Goal: Information Seeking & Learning: Learn about a topic

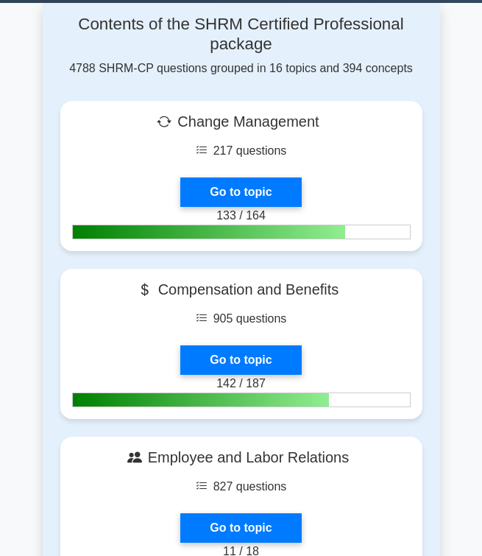
scroll to position [584, 0]
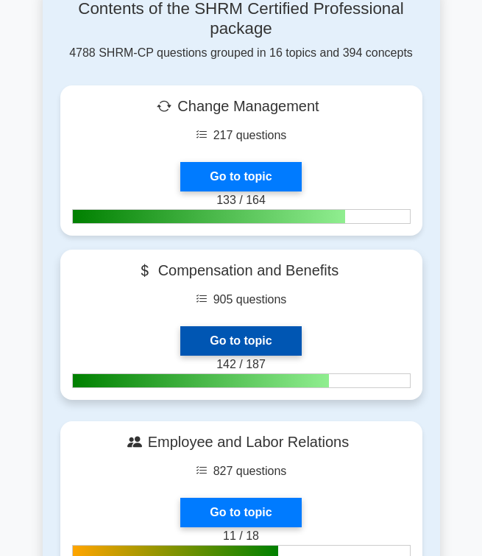
click at [252, 326] on link "Go to topic" at bounding box center [240, 340] width 121 height 29
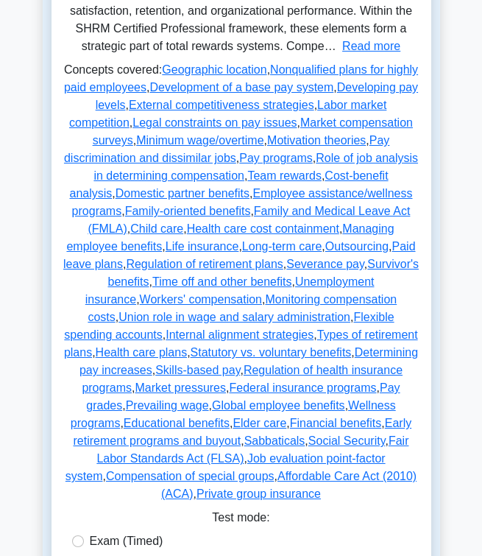
scroll to position [365, 0]
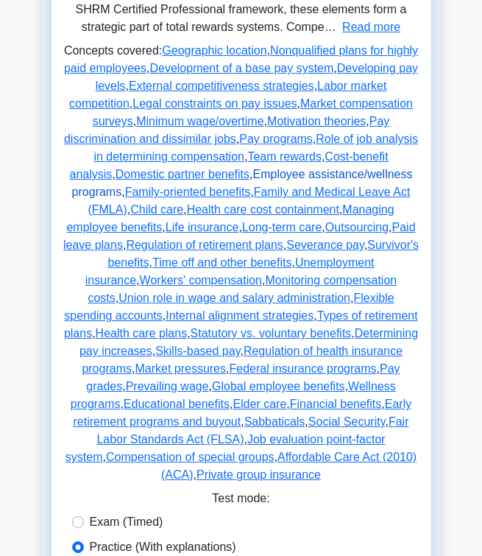
click at [364, 169] on link "Employee assistance/wellness programs" at bounding box center [242, 183] width 341 height 30
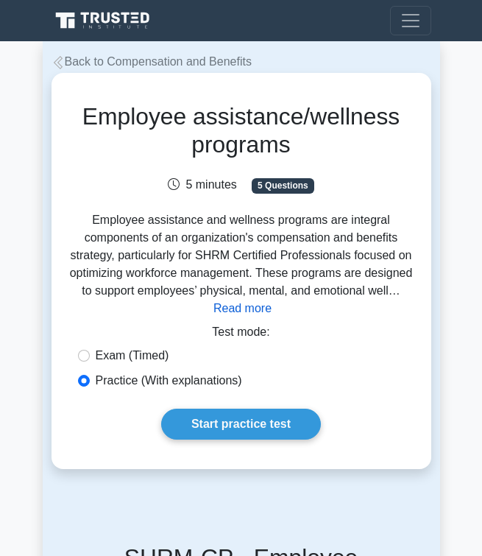
click at [228, 317] on button "Read more" at bounding box center [243, 309] width 58 height 18
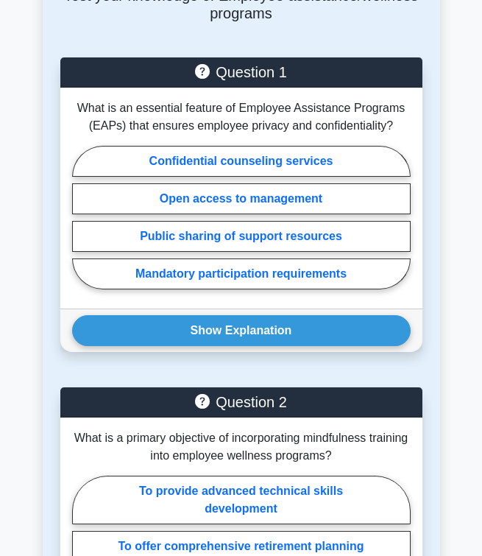
scroll to position [2363, 0]
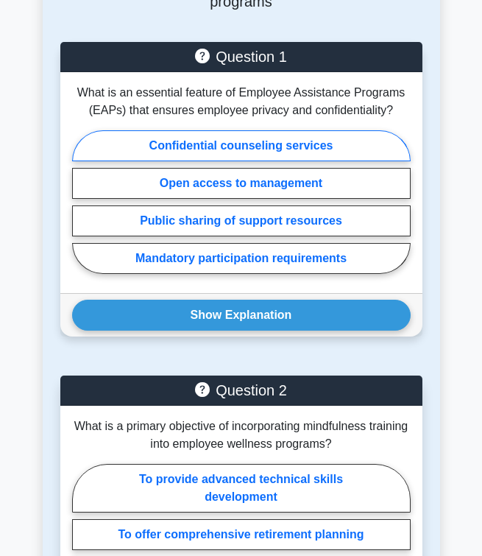
click at [251, 161] on label "Confidential counseling services" at bounding box center [241, 145] width 339 height 31
click at [82, 201] on input "Confidential counseling services" at bounding box center [77, 206] width 10 height 10
radio input "true"
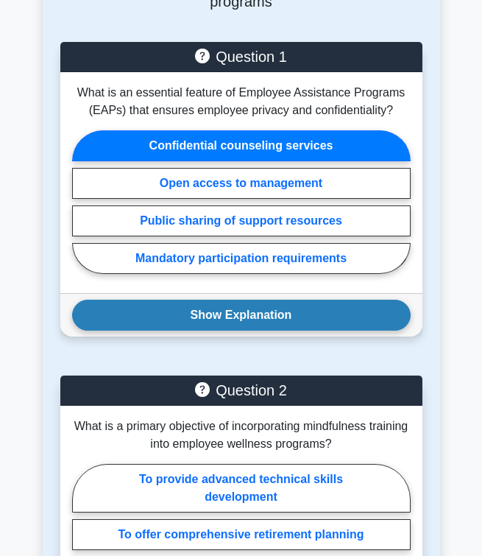
click at [231, 331] on button "Show Explanation" at bounding box center [241, 315] width 339 height 31
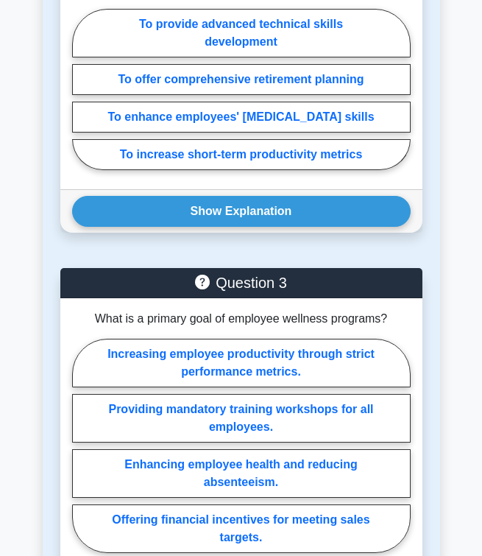
scroll to position [2978, 0]
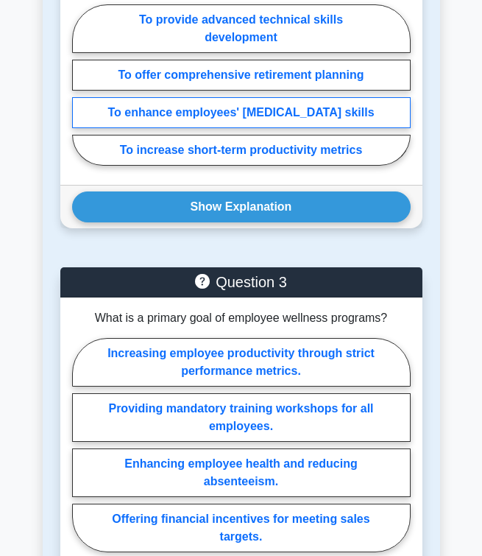
click at [181, 128] on label "To enhance employees' stress management skills" at bounding box center [241, 112] width 339 height 31
click at [82, 94] on input "To enhance employees' stress management skills" at bounding box center [77, 89] width 10 height 10
radio input "true"
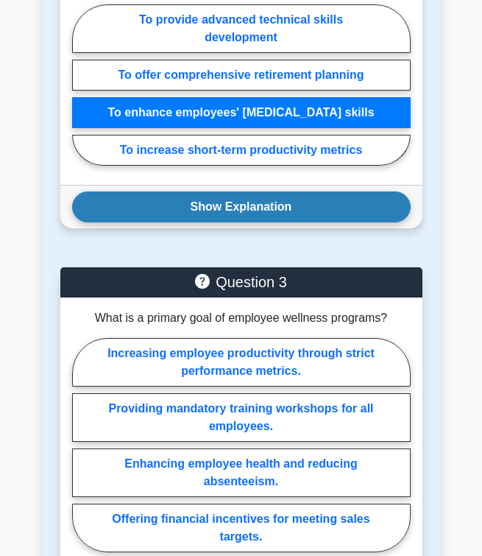
click at [197, 222] on button "Show Explanation" at bounding box center [241, 206] width 339 height 31
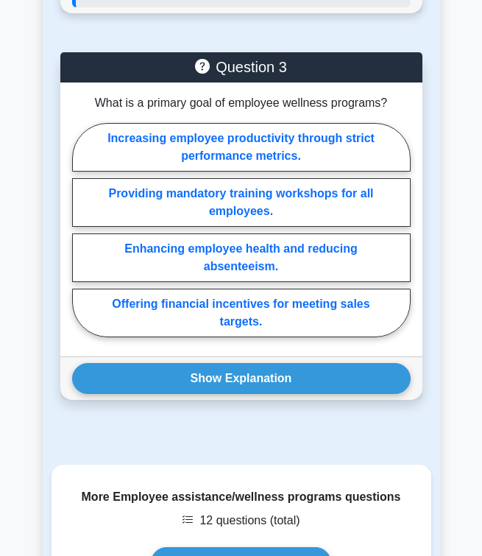
scroll to position [3441, 0]
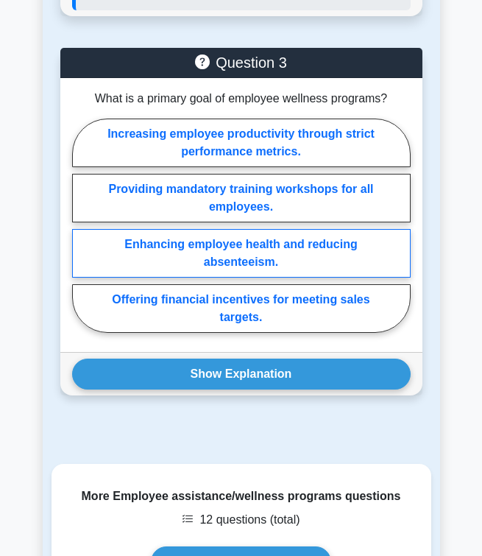
click at [223, 278] on label "Enhancing employee health and reducing absenteeism." at bounding box center [241, 253] width 339 height 49
click at [82, 234] on input "Enhancing employee health and reducing absenteeism." at bounding box center [77, 230] width 10 height 10
radio input "true"
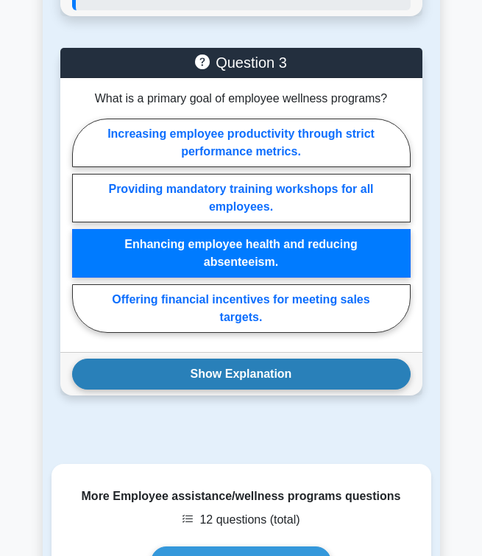
click at [233, 390] on button "Show Explanation" at bounding box center [241, 374] width 339 height 31
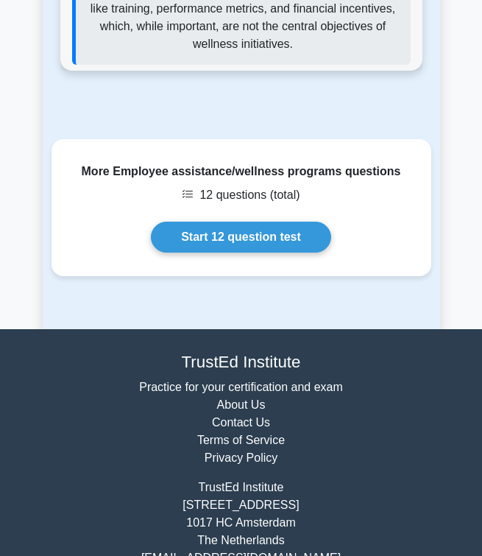
scroll to position [3979, 0]
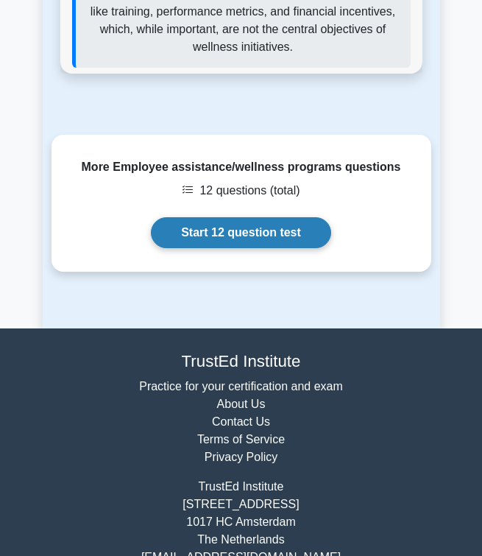
click at [267, 248] on link "Start 12 question test" at bounding box center [241, 232] width 180 height 31
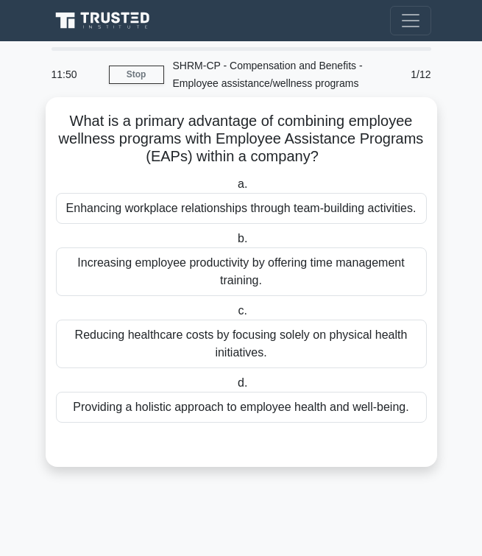
click at [257, 401] on div "Providing a holistic approach to employee health and well-being." at bounding box center [241, 407] width 371 height 31
click at [235, 388] on input "d. Providing a holistic approach to employee health and well-being." at bounding box center [235, 383] width 0 height 10
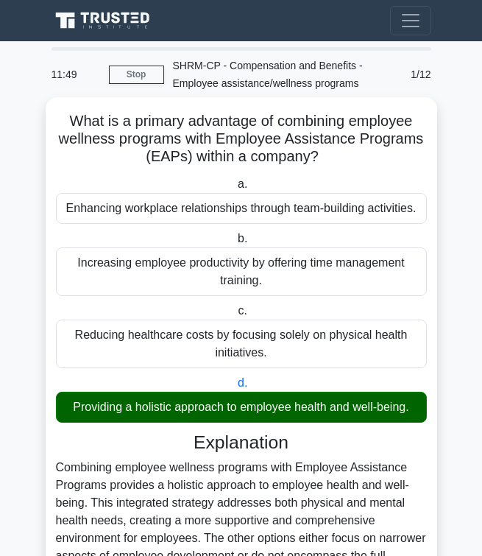
scroll to position [158, 0]
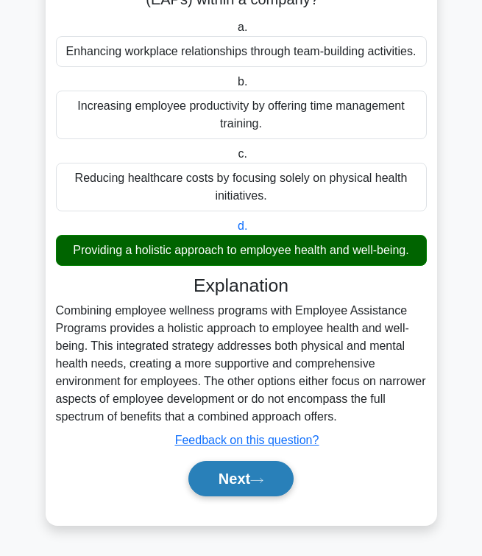
click at [263, 485] on button "Next" at bounding box center [241, 478] width 105 height 35
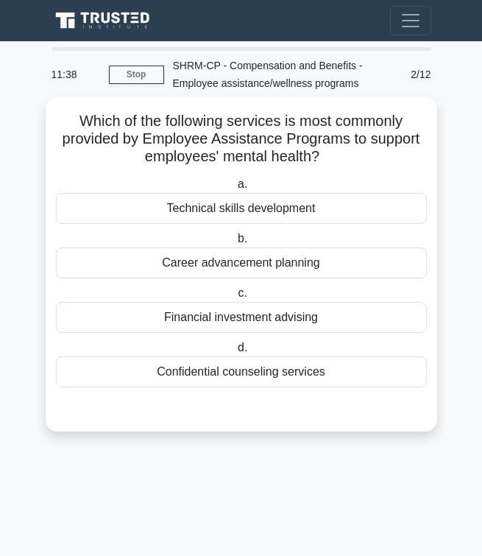
click at [254, 371] on div "Confidential counseling services" at bounding box center [241, 371] width 371 height 31
click at [235, 353] on input "d. Confidential counseling services" at bounding box center [235, 348] width 0 height 10
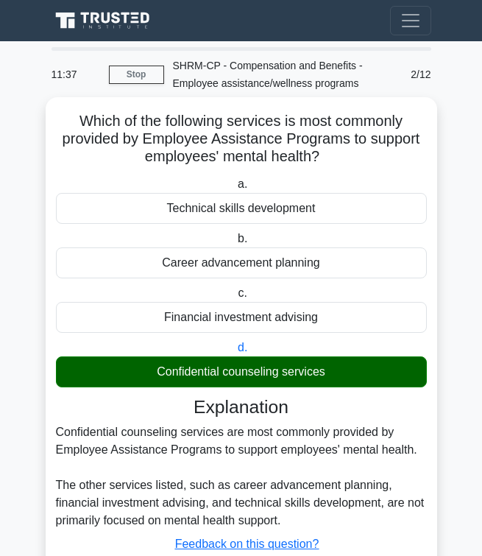
scroll to position [105, 0]
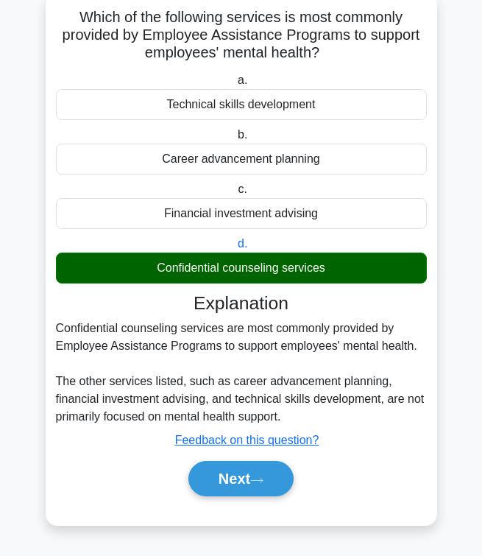
click at [247, 451] on div "Explanation Confidential counseling services are most commonly provided by Empl…" at bounding box center [241, 397] width 371 height 211
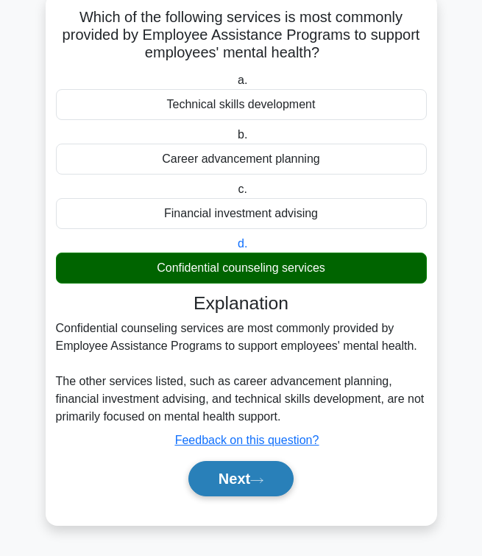
click at [247, 477] on button "Next" at bounding box center [241, 478] width 105 height 35
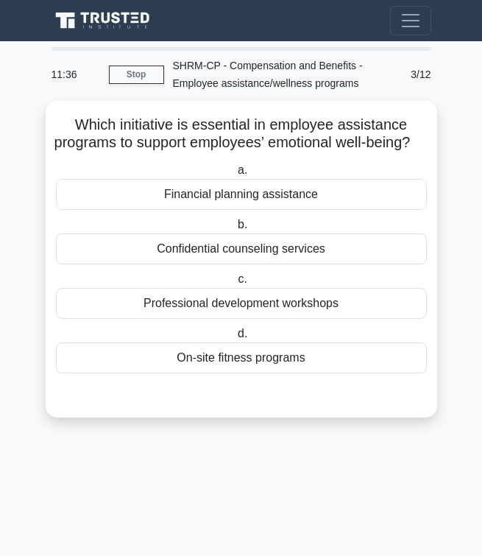
scroll to position [0, 0]
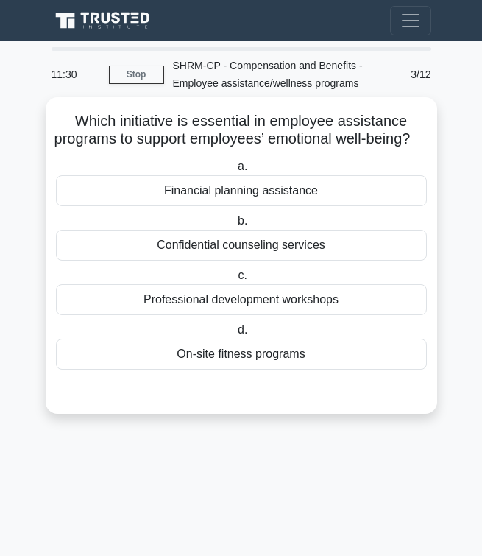
click at [222, 256] on div "Confidential counseling services" at bounding box center [241, 245] width 371 height 31
click at [235, 226] on input "b. Confidential counseling services" at bounding box center [235, 221] width 0 height 10
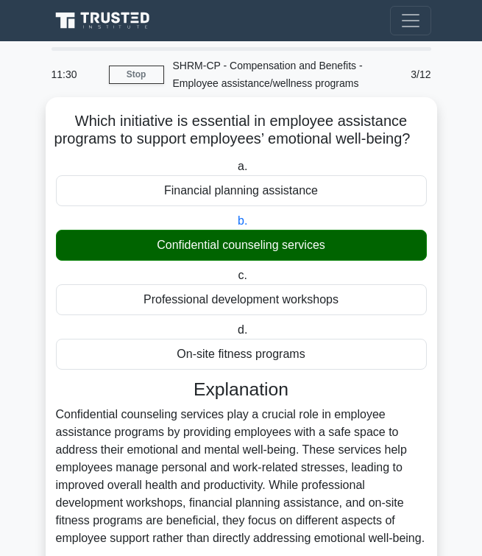
scroll to position [140, 0]
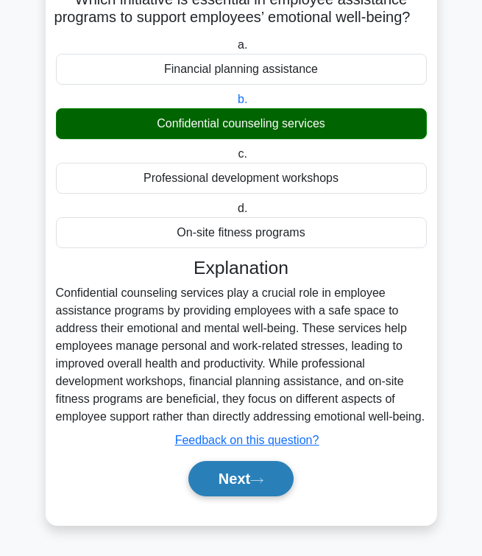
click at [243, 468] on button "Next" at bounding box center [241, 478] width 105 height 35
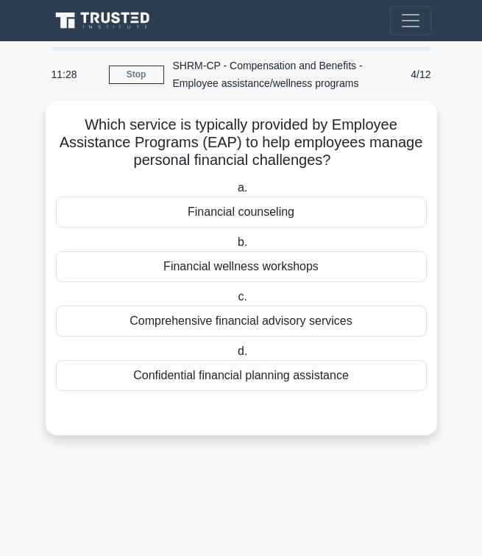
scroll to position [0, 0]
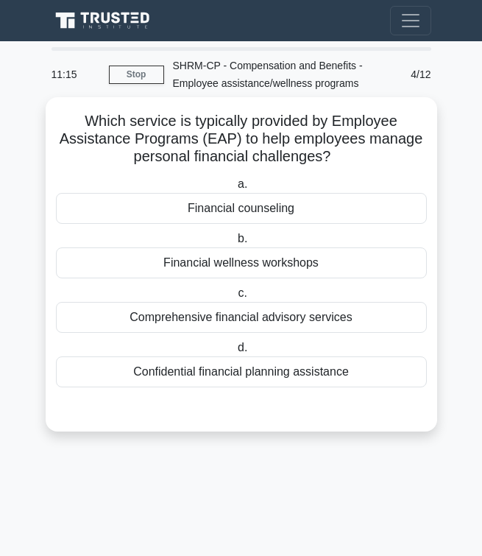
click at [242, 212] on div "Financial counseling" at bounding box center [241, 208] width 371 height 31
click at [235, 189] on input "a. Financial counseling" at bounding box center [235, 185] width 0 height 10
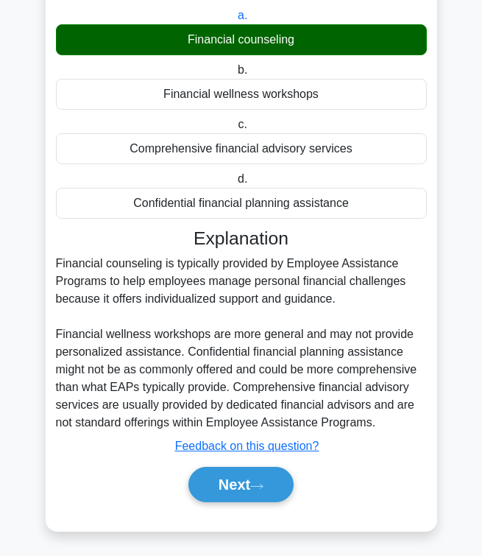
scroll to position [175, 0]
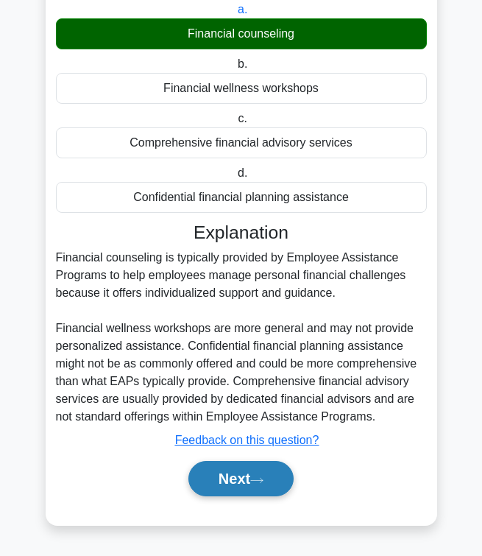
click at [225, 476] on button "Next" at bounding box center [241, 478] width 105 height 35
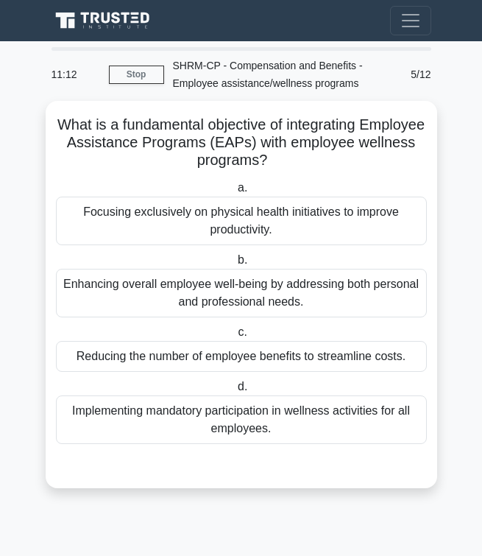
scroll to position [0, 0]
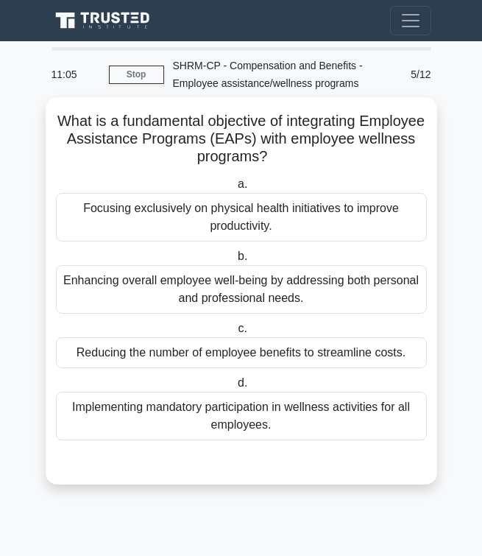
click at [211, 279] on div "Enhancing overall employee well-being by addressing both personal and professio…" at bounding box center [241, 289] width 371 height 49
click at [235, 261] on input "b. Enhancing overall employee well-being by addressing both personal and profes…" at bounding box center [235, 257] width 0 height 10
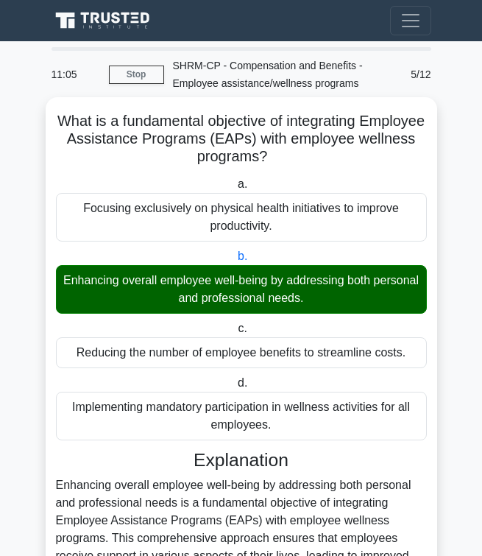
scroll to position [211, 0]
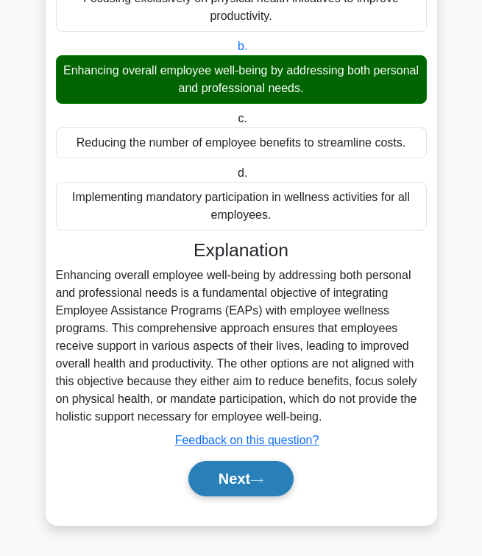
click at [234, 482] on button "Next" at bounding box center [241, 478] width 105 height 35
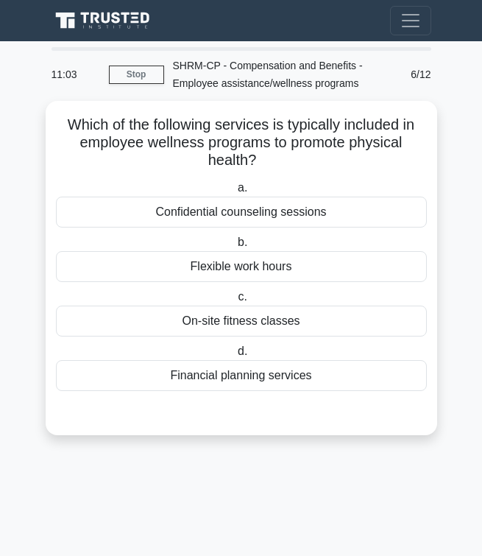
scroll to position [0, 0]
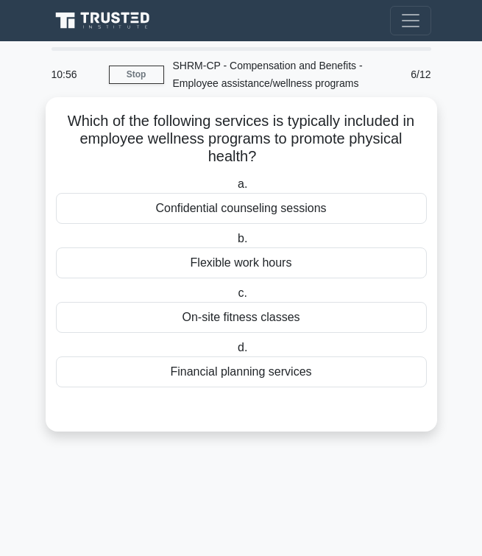
click at [239, 325] on div "On-site fitness classes" at bounding box center [241, 317] width 371 height 31
click at [235, 298] on input "c. On-site fitness classes" at bounding box center [235, 294] width 0 height 10
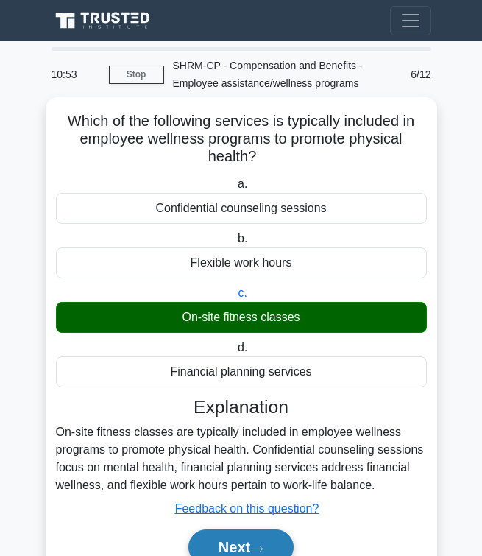
click at [262, 538] on button "Next" at bounding box center [241, 546] width 105 height 35
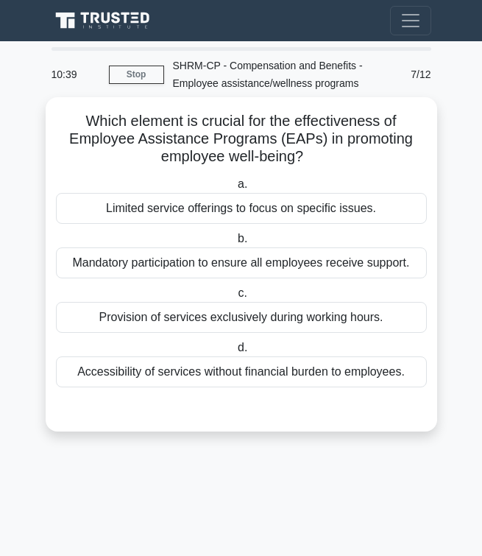
click at [225, 370] on div "Accessibility of services without financial burden to employees." at bounding box center [241, 371] width 371 height 31
click at [235, 353] on input "d. Accessibility of services without financial burden to employees." at bounding box center [235, 348] width 0 height 10
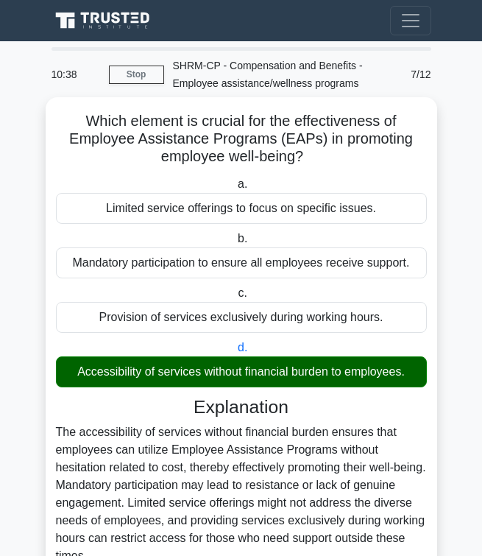
scroll to position [140, 0]
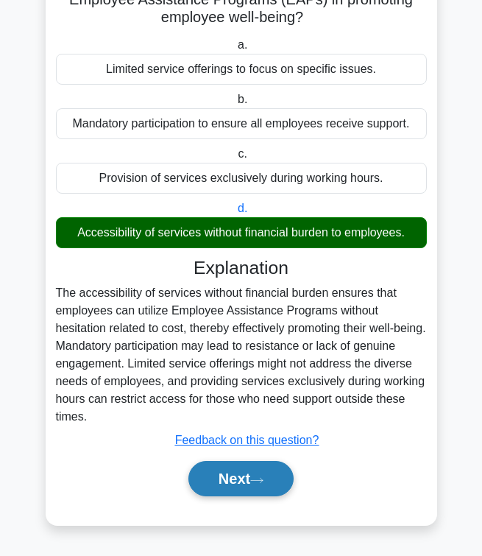
click at [230, 461] on button "Next" at bounding box center [241, 478] width 105 height 35
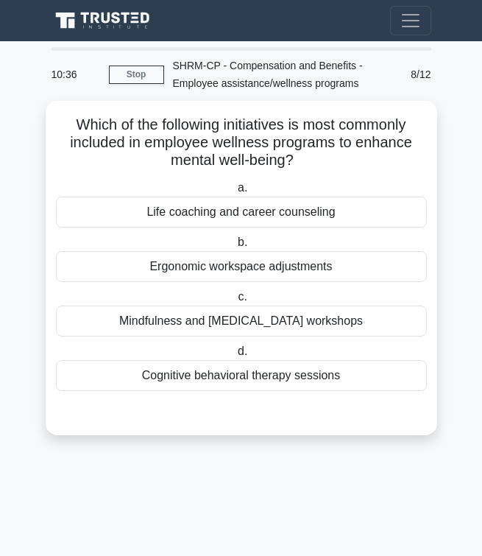
scroll to position [0, 0]
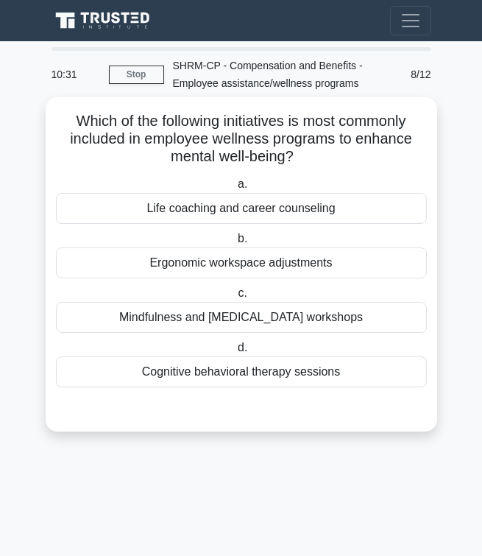
click at [225, 370] on div "Cognitive behavioral therapy sessions" at bounding box center [241, 371] width 371 height 31
click at [235, 353] on input "d. Cognitive behavioral therapy sessions" at bounding box center [235, 348] width 0 height 10
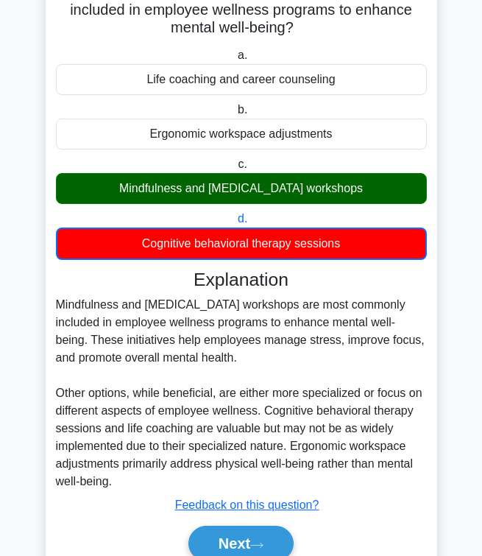
scroll to position [194, 0]
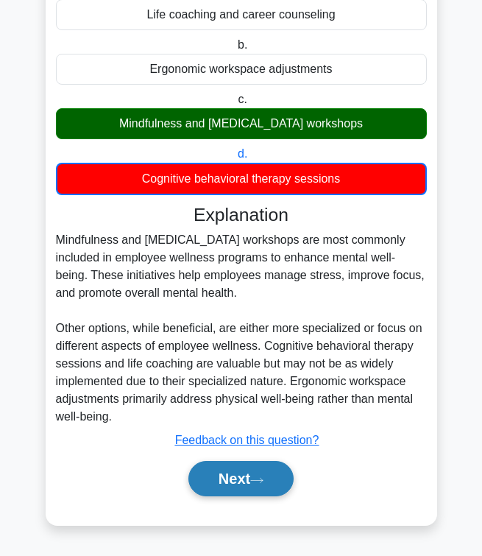
click at [261, 479] on icon at bounding box center [256, 480] width 13 height 8
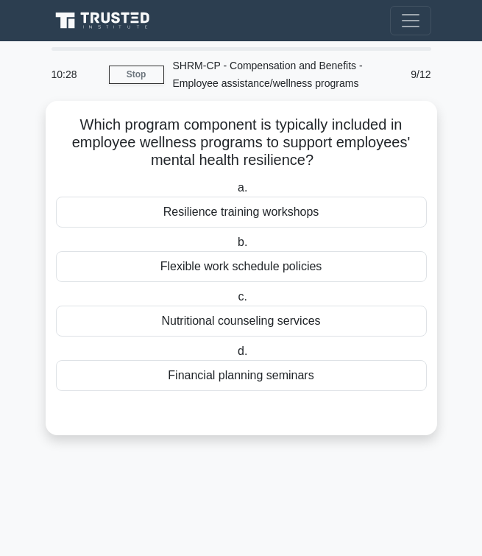
scroll to position [0, 0]
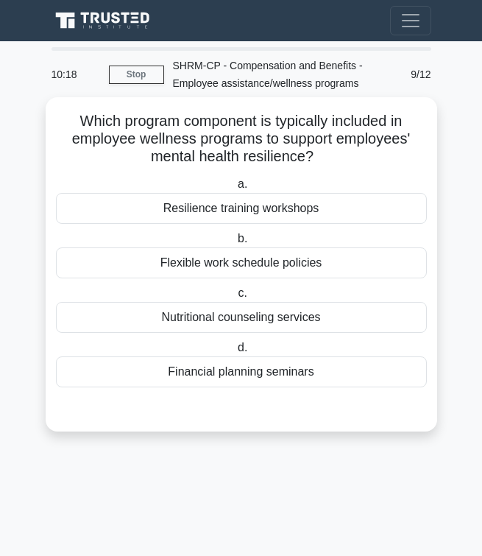
click at [242, 205] on div "Resilience training workshops" at bounding box center [241, 208] width 371 height 31
click at [235, 189] on input "a. Resilience training workshops" at bounding box center [235, 185] width 0 height 10
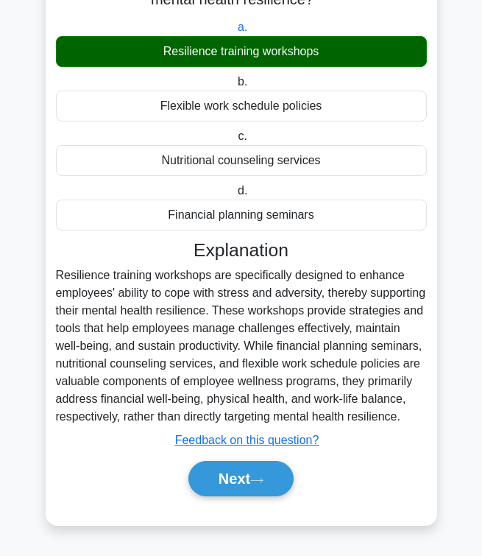
scroll to position [175, 0]
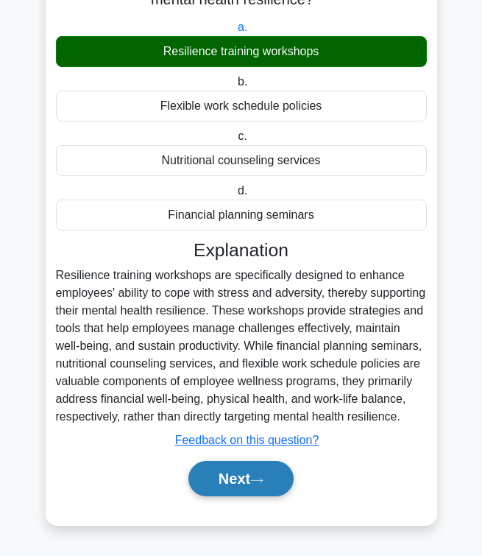
click at [260, 479] on icon at bounding box center [256, 480] width 13 height 8
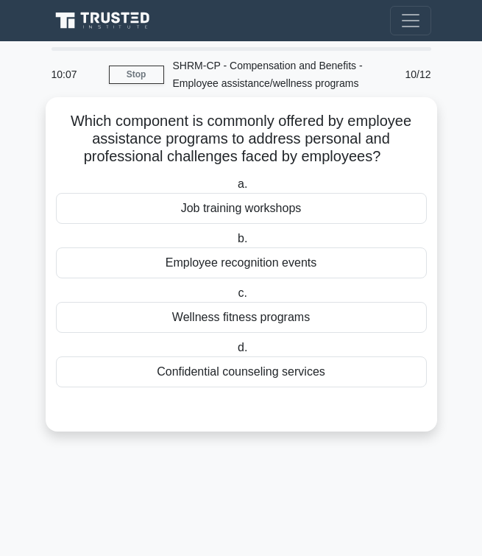
click at [214, 368] on div "Confidential counseling services" at bounding box center [241, 371] width 371 height 31
click at [235, 353] on input "d. Confidential counseling services" at bounding box center [235, 348] width 0 height 10
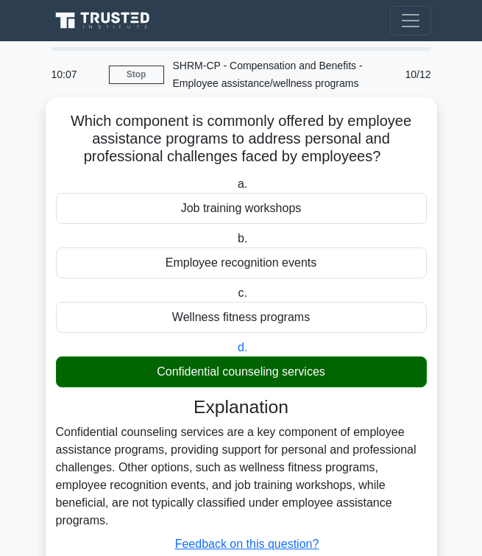
scroll to position [105, 0]
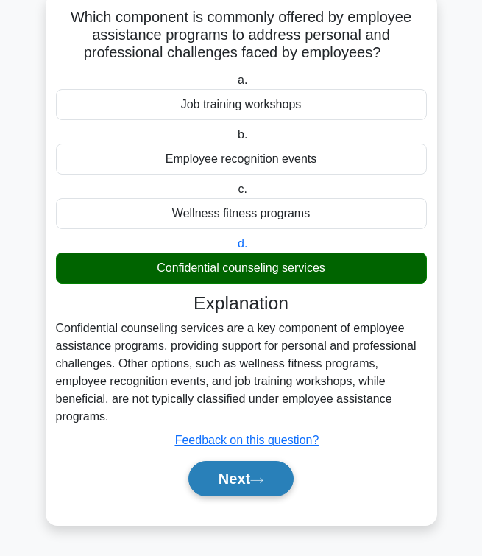
click at [242, 483] on button "Next" at bounding box center [241, 478] width 105 height 35
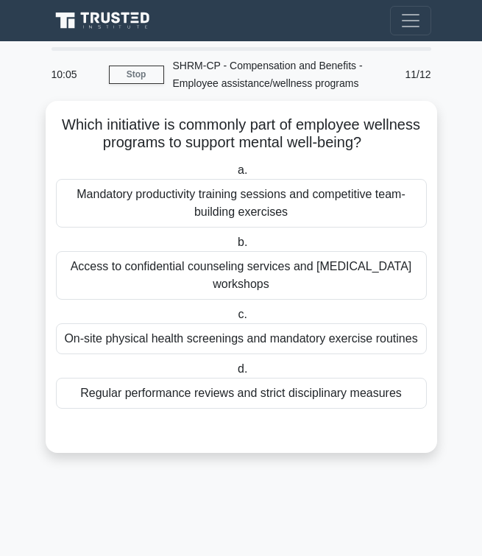
scroll to position [0, 0]
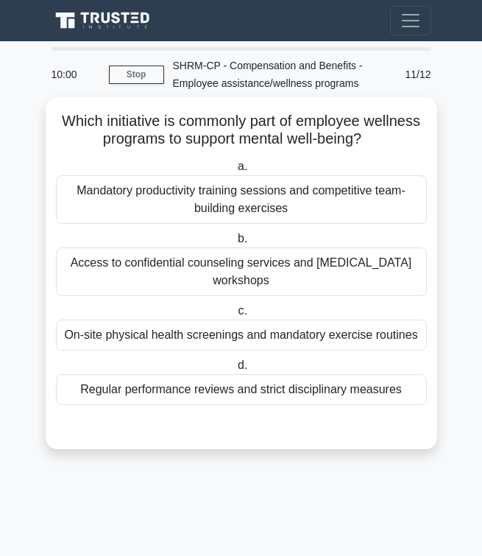
click at [234, 281] on div "Access to confidential counseling services and stress management workshops" at bounding box center [241, 271] width 371 height 49
click at [235, 244] on input "b. Access to confidential counseling services and stress management workshops" at bounding box center [235, 239] width 0 height 10
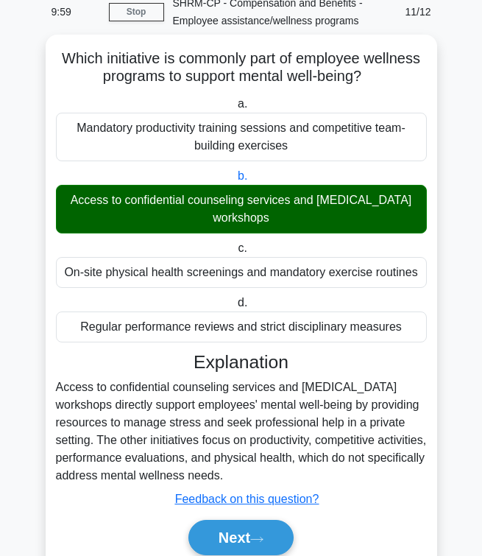
scroll to position [122, 0]
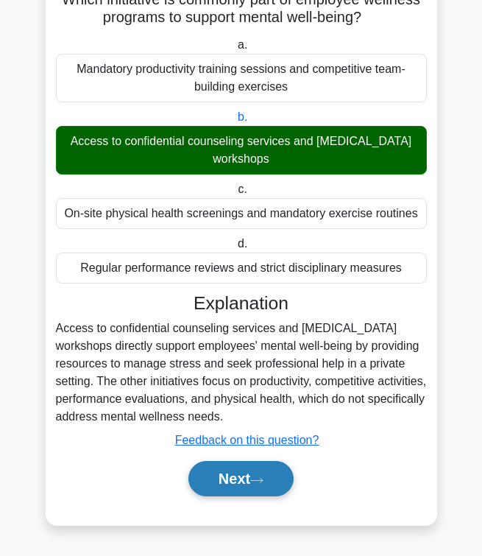
click at [222, 483] on button "Next" at bounding box center [241, 478] width 105 height 35
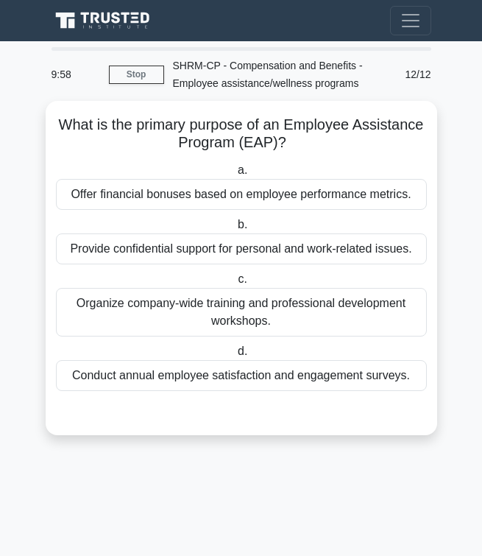
scroll to position [0, 0]
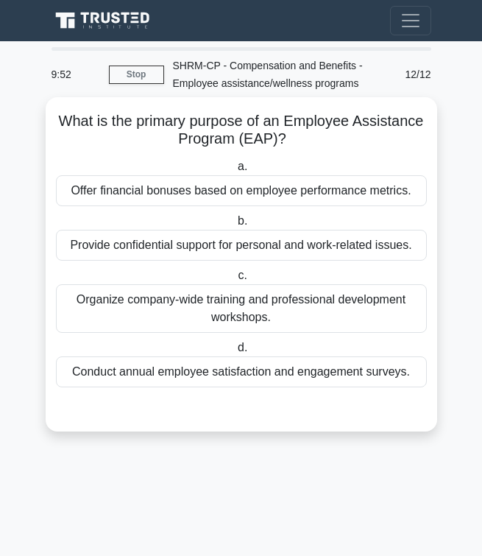
click at [274, 244] on div "Provide confidential support for personal and work-related issues." at bounding box center [241, 245] width 371 height 31
click at [235, 226] on input "b. Provide confidential support for personal and work-related issues." at bounding box center [235, 221] width 0 height 10
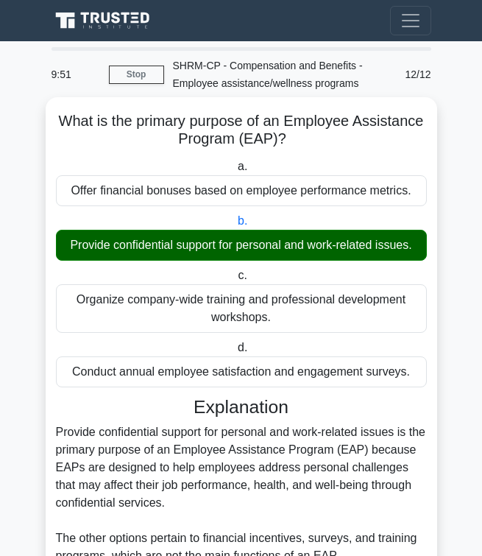
scroll to position [140, 0]
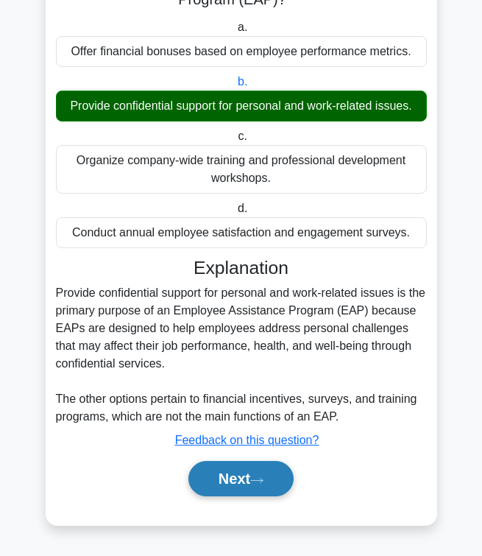
click at [244, 487] on button "Next" at bounding box center [241, 478] width 105 height 35
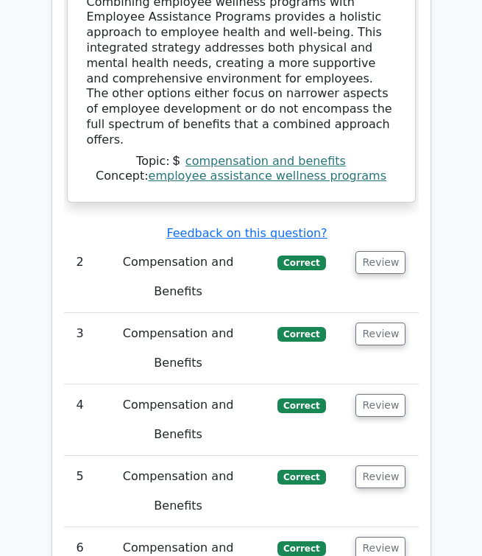
scroll to position [1669, 0]
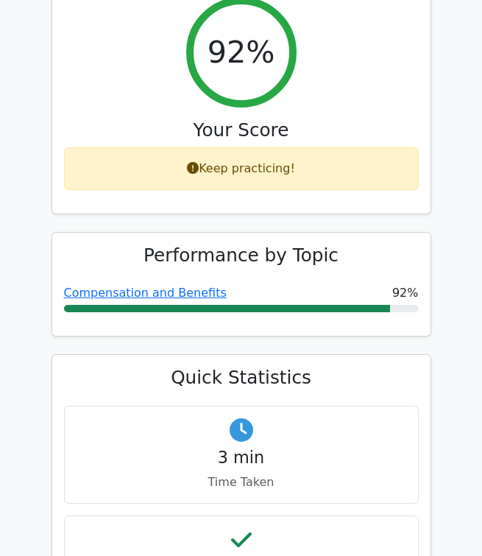
scroll to position [0, 0]
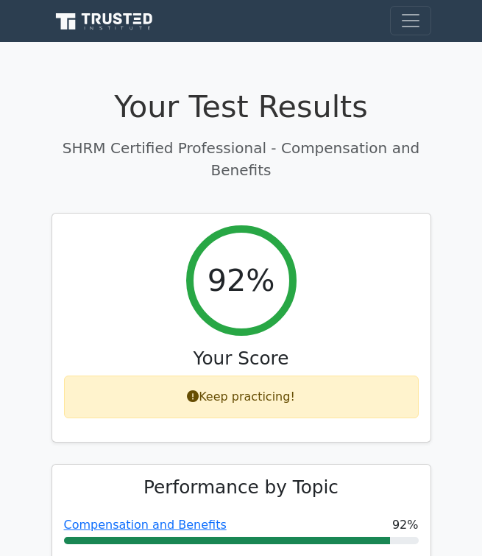
click at [274, 418] on div "92% Your Score Keep practicing!" at bounding box center [241, 328] width 378 height 228
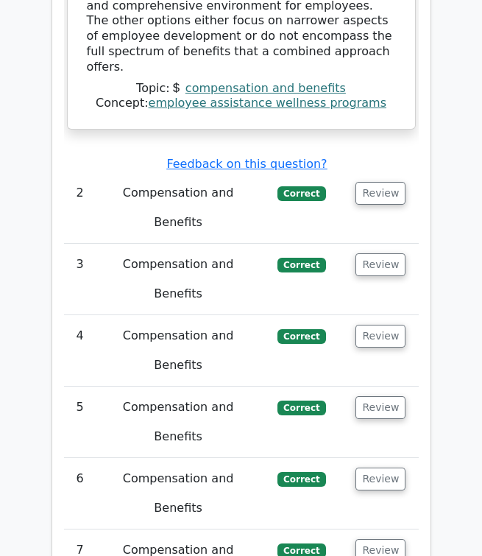
scroll to position [2144, 0]
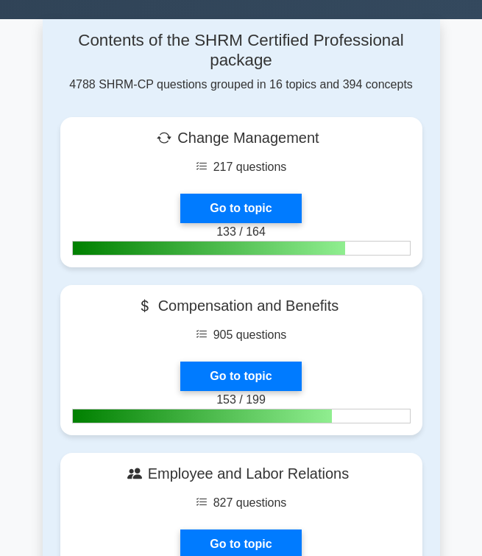
scroll to position [582, 0]
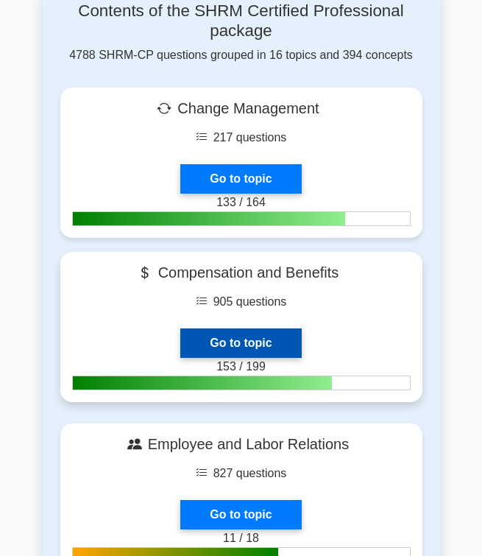
click at [261, 328] on link "Go to topic" at bounding box center [240, 342] width 121 height 29
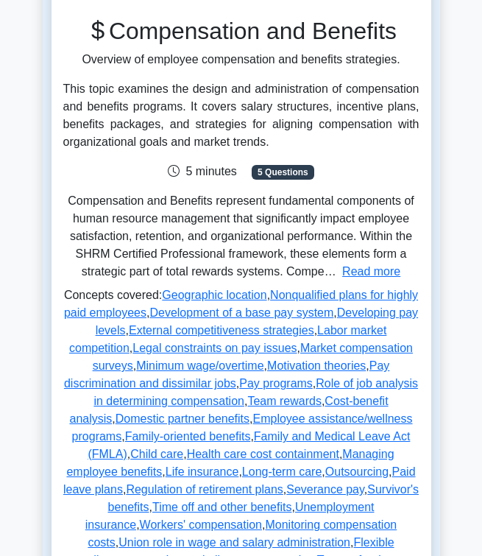
scroll to position [158, 0]
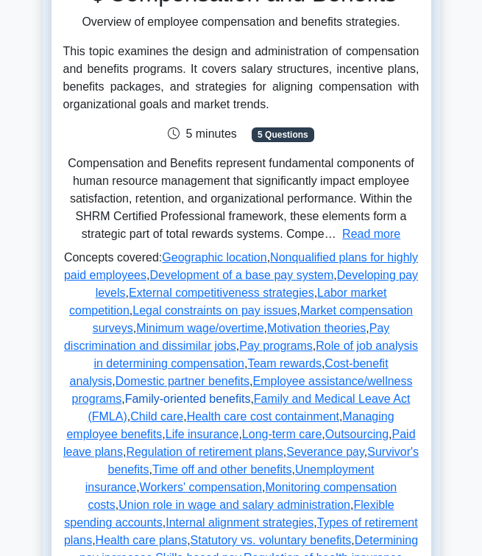
click at [251, 402] on link "Family-oriented benefits" at bounding box center [188, 398] width 126 height 13
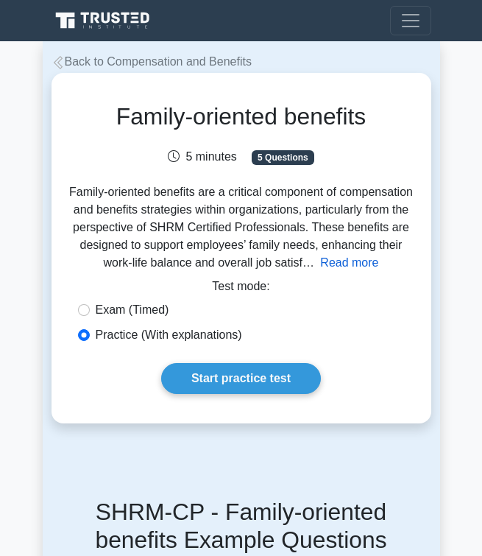
click at [334, 267] on button "Read more" at bounding box center [349, 263] width 58 height 18
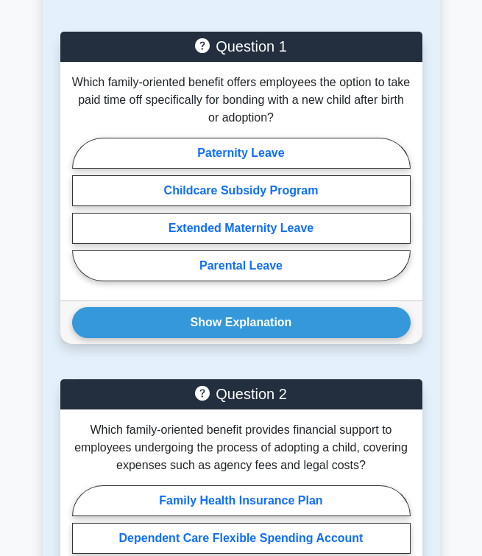
scroll to position [2707, 0]
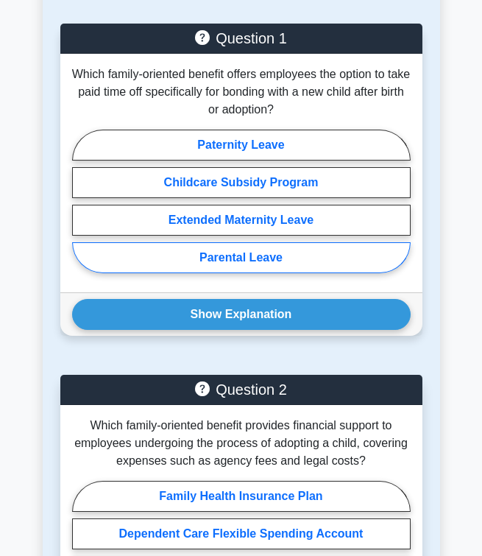
click at [245, 248] on label "Parental Leave" at bounding box center [241, 257] width 339 height 31
click at [82, 210] on input "Parental Leave" at bounding box center [77, 205] width 10 height 10
radio input "true"
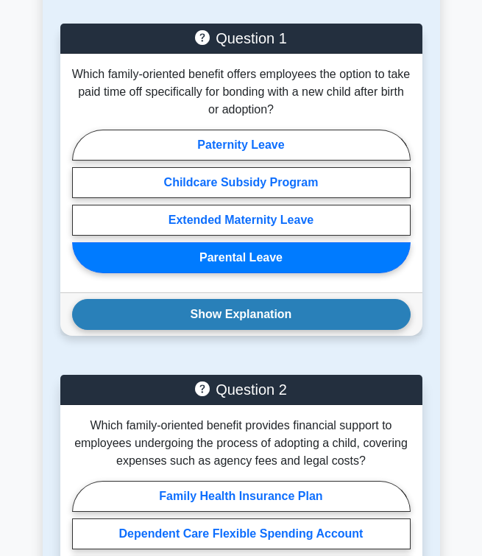
click at [232, 299] on button "Show Explanation" at bounding box center [241, 314] width 339 height 31
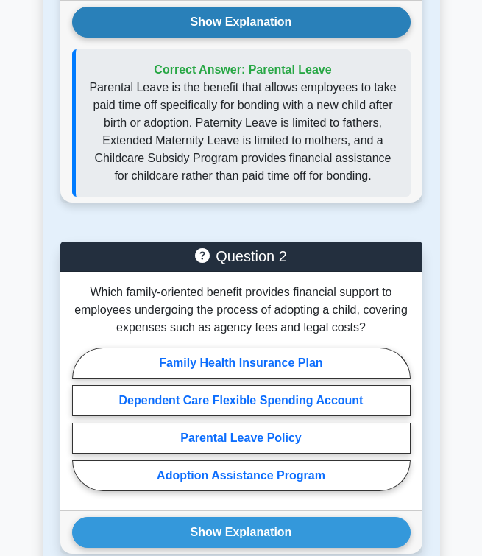
scroll to position [3001, 0]
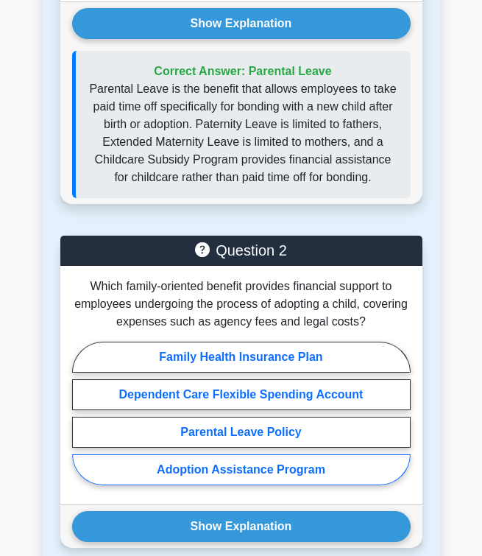
click at [235, 454] on label "Adoption Assistance Program" at bounding box center [241, 469] width 339 height 31
click at [82, 422] on input "Adoption Assistance Program" at bounding box center [77, 417] width 10 height 10
radio input "true"
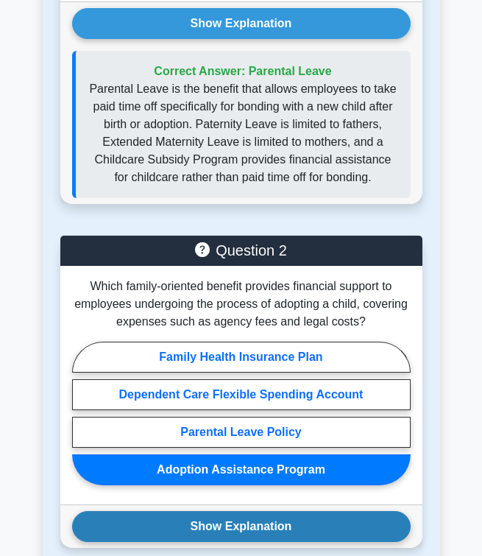
click at [224, 521] on button "Show Explanation" at bounding box center [241, 526] width 339 height 31
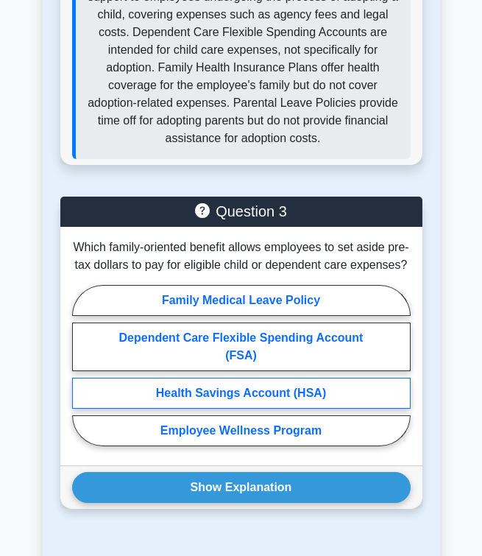
scroll to position [3621, 0]
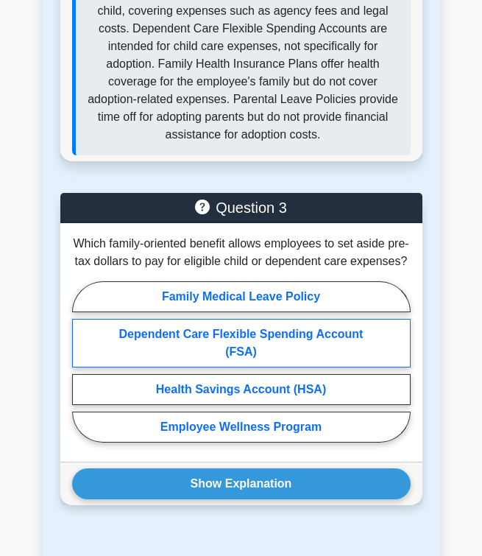
click at [247, 323] on label "Dependent Care Flexible Spending Account (FSA)" at bounding box center [241, 343] width 339 height 49
click at [82, 361] on input "Dependent Care Flexible Spending Account (FSA)" at bounding box center [77, 366] width 10 height 10
radio input "true"
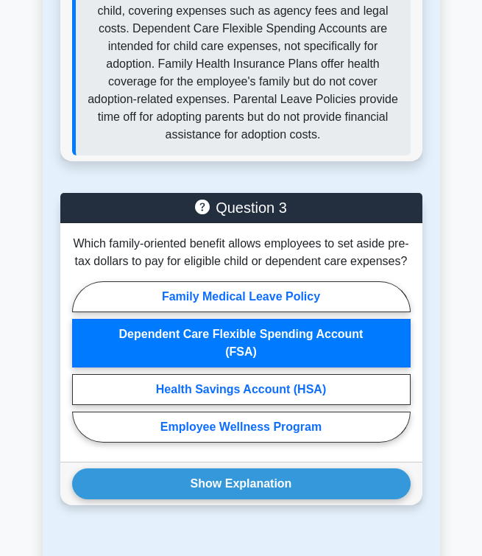
click at [239, 485] on div "Show Explanation Correct Answer: Dependent Care Flexible Spending Account (FSA)" at bounding box center [241, 483] width 362 height 43
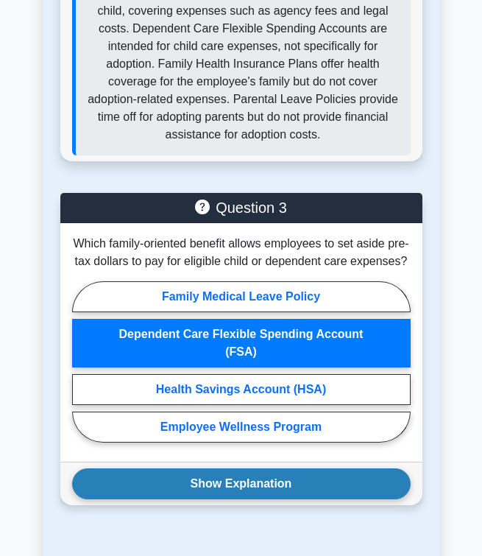
click at [239, 468] on button "Show Explanation" at bounding box center [241, 483] width 339 height 31
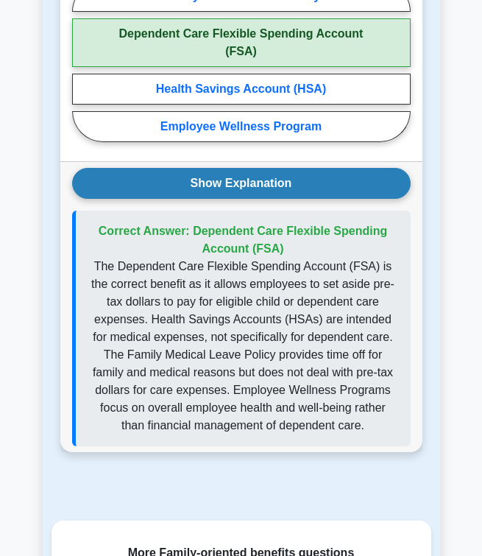
scroll to position [3975, 0]
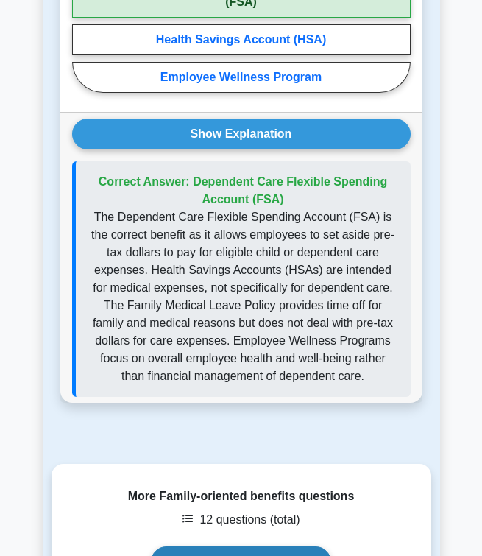
click at [200, 546] on link "Start 12 question test" at bounding box center [241, 561] width 180 height 31
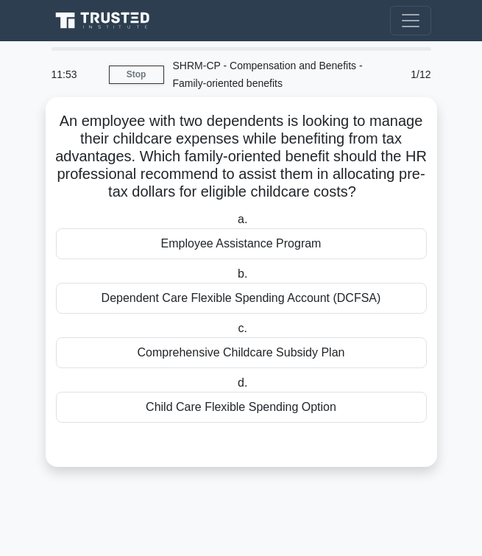
click at [223, 300] on div "Dependent Care Flexible Spending Account (DCFSA)" at bounding box center [241, 298] width 371 height 31
click at [235, 279] on input "b. Dependent Care Flexible Spending Account (DCFSA)" at bounding box center [235, 275] width 0 height 10
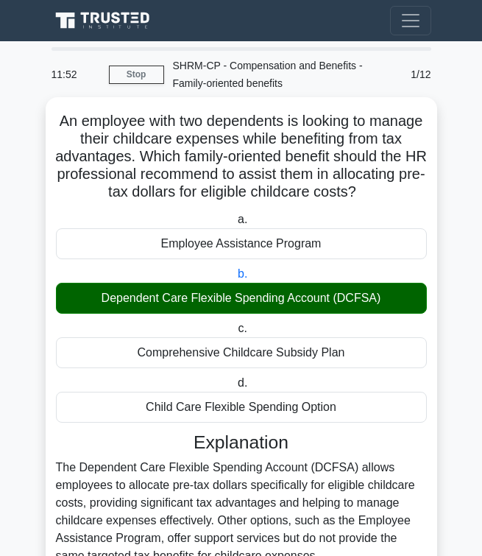
scroll to position [140, 0]
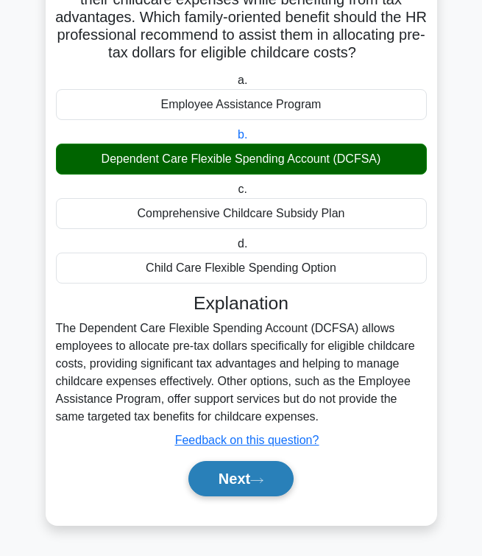
click at [253, 471] on button "Next" at bounding box center [241, 478] width 105 height 35
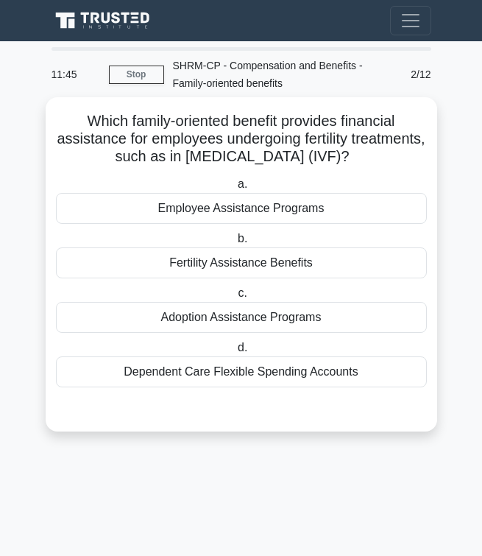
click at [241, 270] on div "Fertility Assistance Benefits" at bounding box center [241, 262] width 371 height 31
click at [235, 244] on input "b. Fertility Assistance Benefits" at bounding box center [235, 239] width 0 height 10
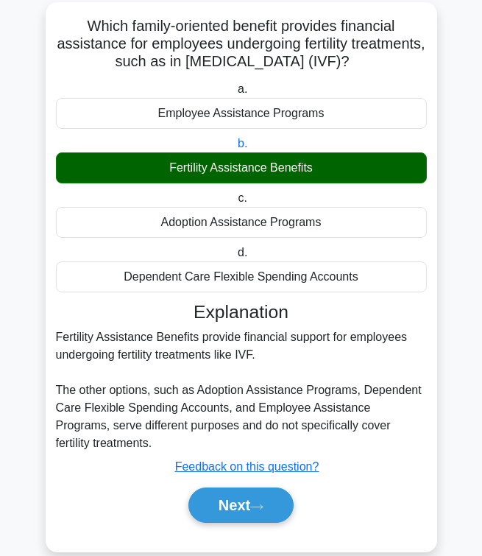
scroll to position [122, 0]
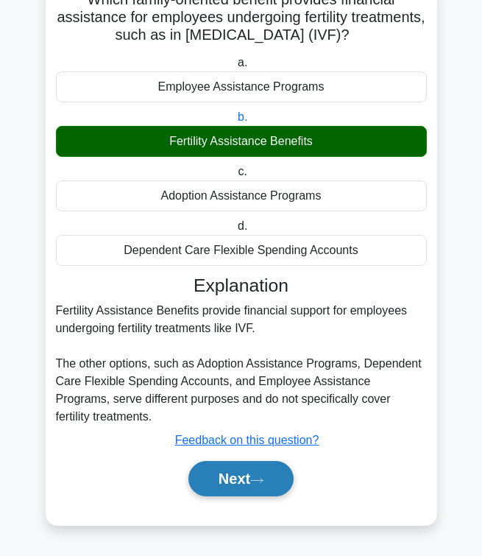
click at [220, 479] on button "Next" at bounding box center [241, 478] width 105 height 35
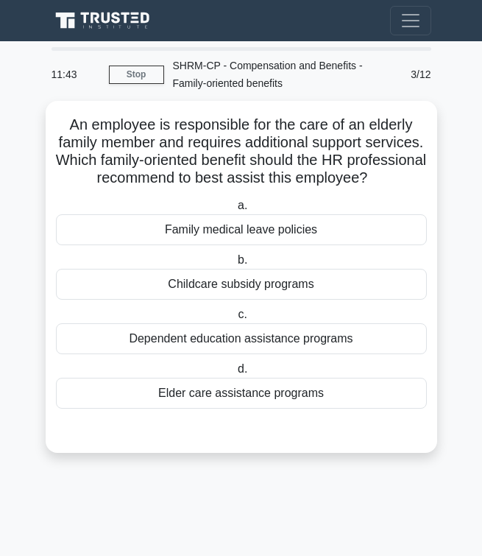
scroll to position [0, 0]
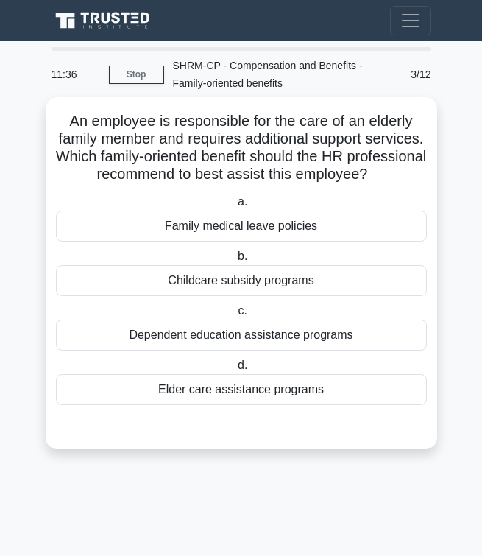
click at [242, 393] on div "Elder care assistance programs" at bounding box center [241, 389] width 371 height 31
click at [235, 370] on input "[PERSON_NAME] care assistance programs" at bounding box center [235, 366] width 0 height 10
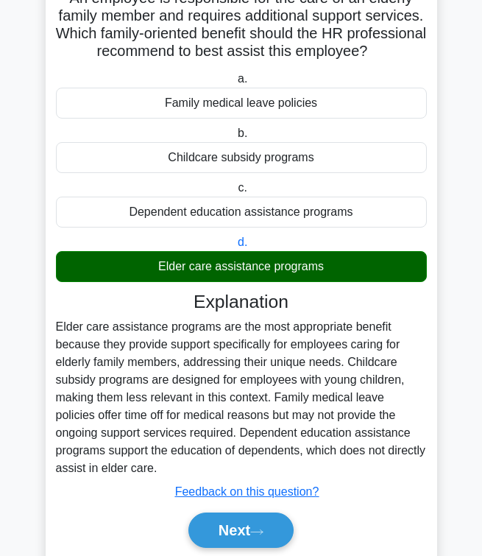
scroll to position [175, 0]
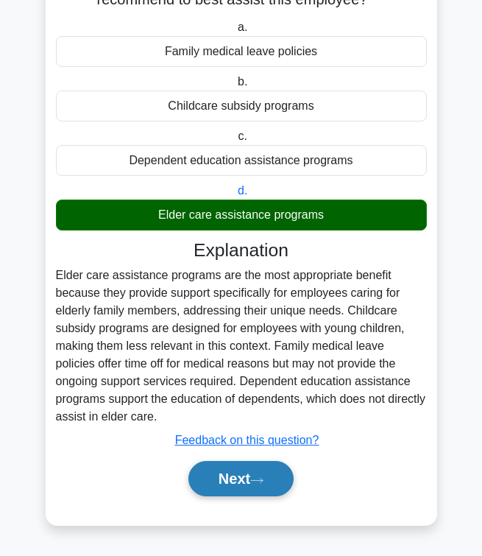
click at [216, 491] on button "Next" at bounding box center [241, 478] width 105 height 35
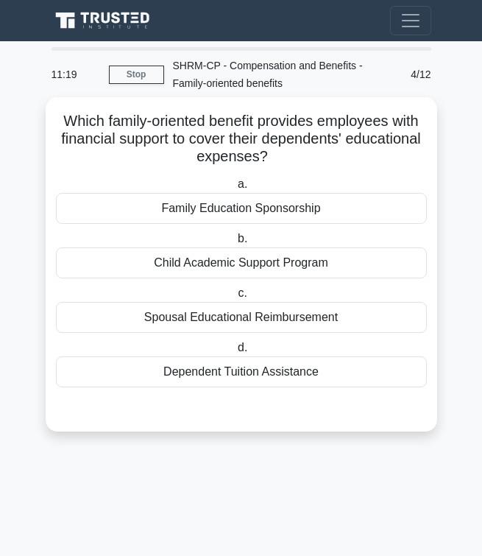
click at [229, 376] on div "Dependent Tuition Assistance" at bounding box center [241, 371] width 371 height 31
click at [235, 353] on input "d. Dependent Tuition Assistance" at bounding box center [235, 348] width 0 height 10
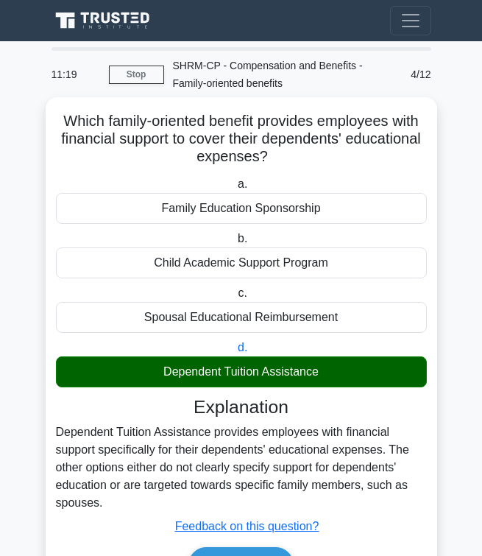
scroll to position [87, 0]
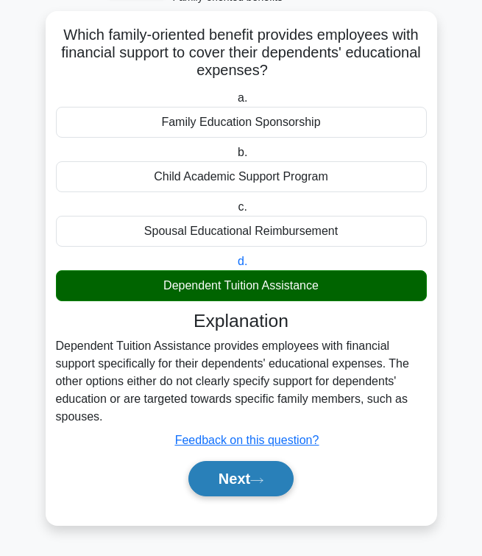
click at [219, 486] on button "Next" at bounding box center [241, 478] width 105 height 35
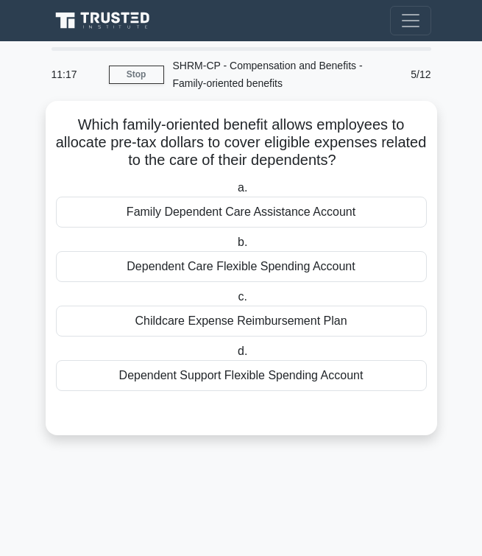
scroll to position [0, 0]
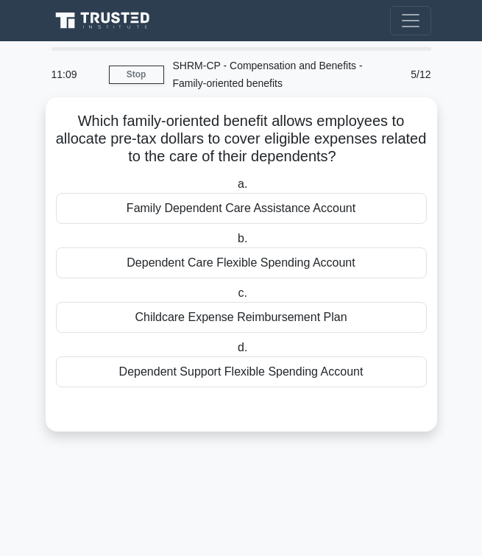
click at [246, 263] on div "Dependent Care Flexible Spending Account" at bounding box center [241, 262] width 371 height 31
click at [235, 244] on input "b. Dependent Care Flexible Spending Account" at bounding box center [235, 239] width 0 height 10
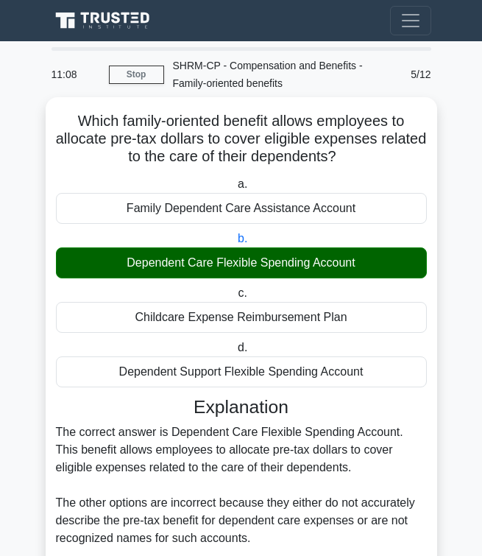
scroll to position [122, 0]
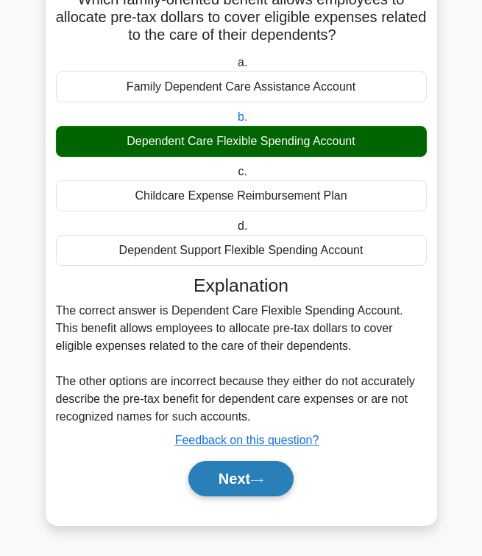
click at [251, 490] on button "Next" at bounding box center [241, 478] width 105 height 35
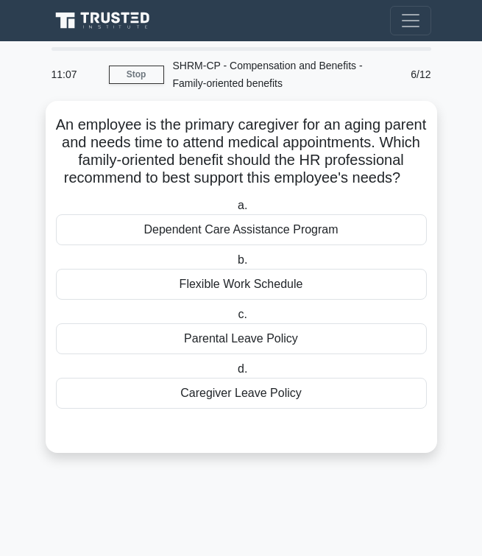
scroll to position [0, 0]
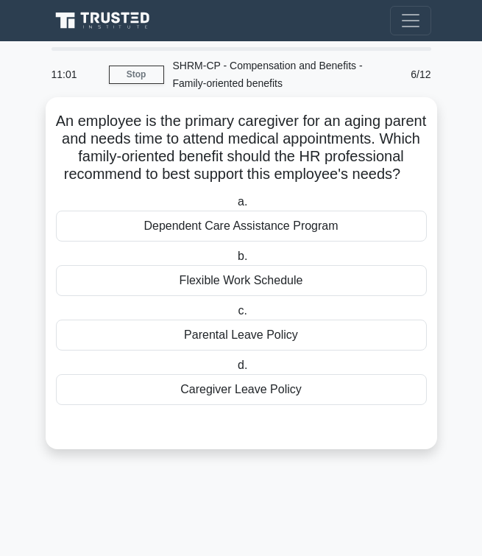
click at [247, 281] on div "Flexible Work Schedule" at bounding box center [241, 280] width 371 height 31
click at [235, 261] on input "b. Flexible Work Schedule" at bounding box center [235, 257] width 0 height 10
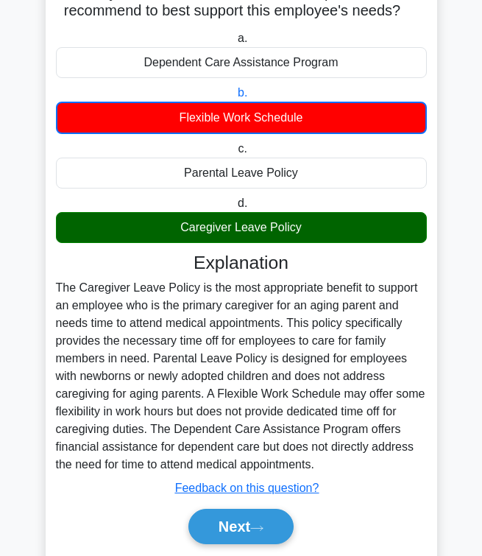
scroll to position [166, 0]
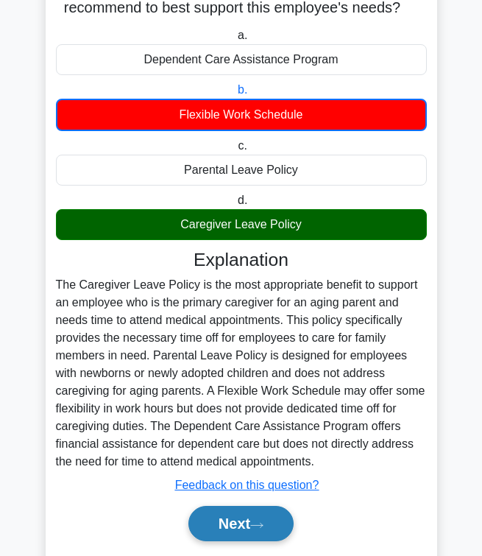
click at [243, 513] on button "Next" at bounding box center [241, 523] width 105 height 35
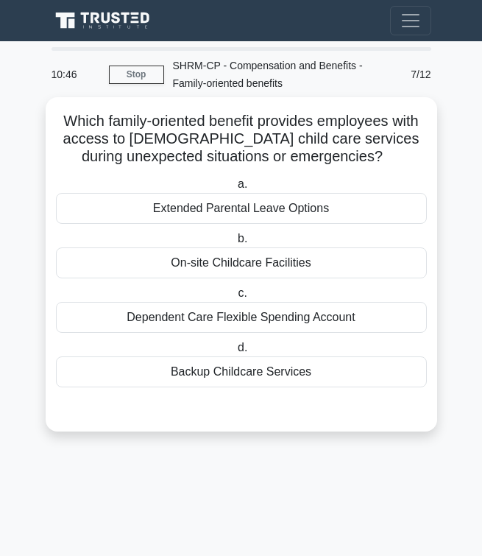
click at [244, 378] on div "Backup Childcare Services" at bounding box center [241, 371] width 371 height 31
click at [235, 353] on input "d. Backup Childcare Services" at bounding box center [235, 348] width 0 height 10
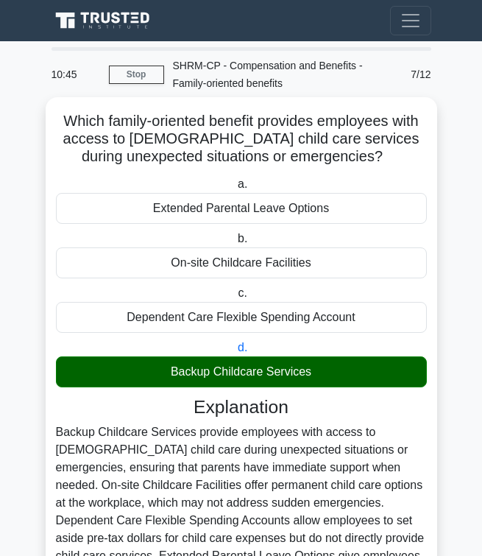
scroll to position [158, 0]
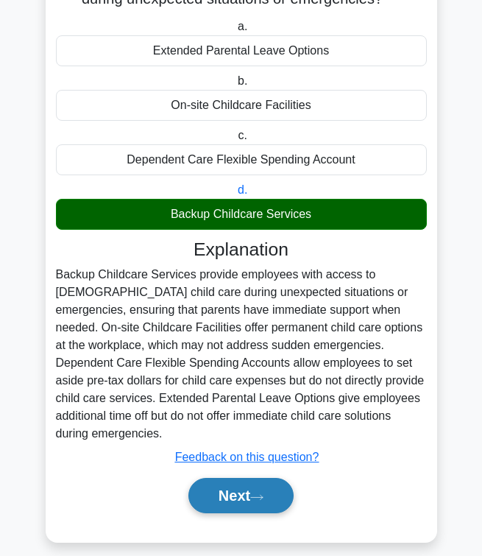
click at [222, 484] on button "Next" at bounding box center [241, 495] width 105 height 35
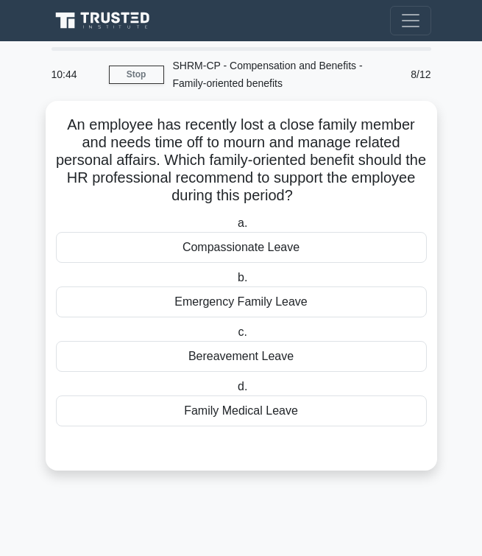
scroll to position [0, 0]
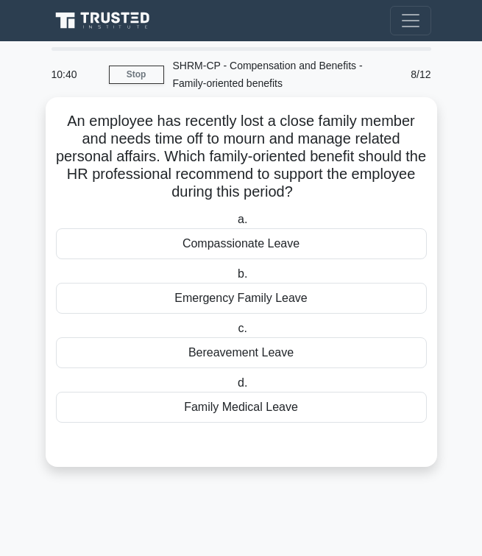
click at [174, 348] on div "Bereavement Leave" at bounding box center [241, 352] width 371 height 31
click at [235, 334] on input "c. Bereavement Leave" at bounding box center [235, 329] width 0 height 10
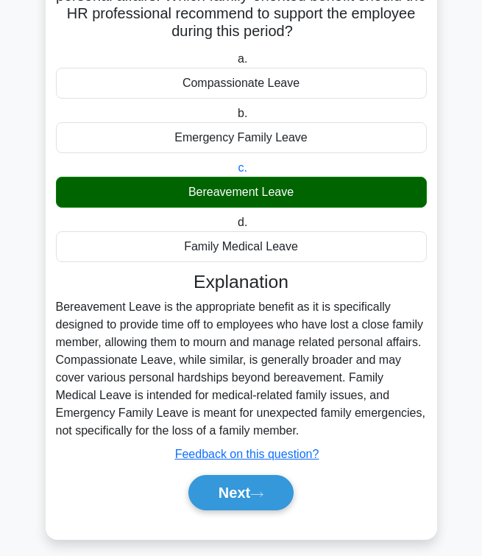
scroll to position [175, 0]
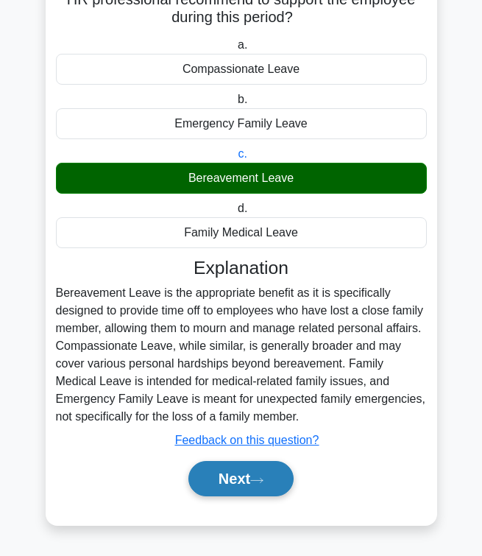
click at [202, 471] on button "Next" at bounding box center [241, 478] width 105 height 35
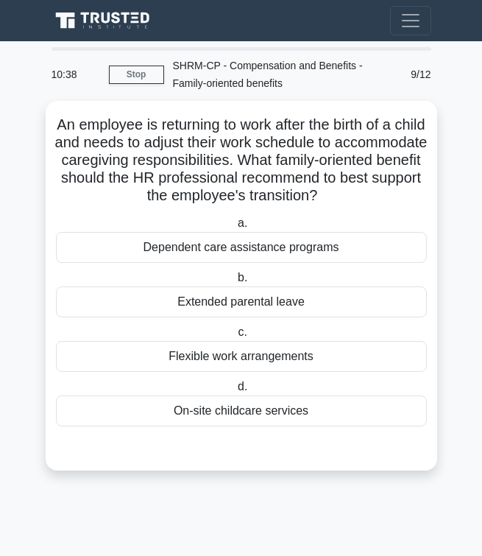
scroll to position [0, 0]
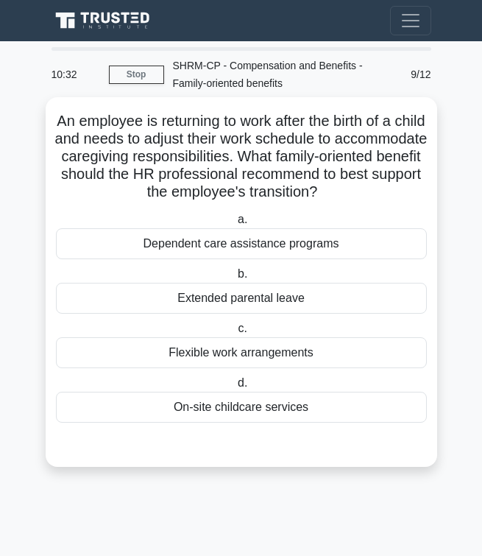
click at [218, 345] on div "Flexible work arrangements" at bounding box center [241, 352] width 371 height 31
click at [235, 334] on input "c. Flexible work arrangements" at bounding box center [235, 329] width 0 height 10
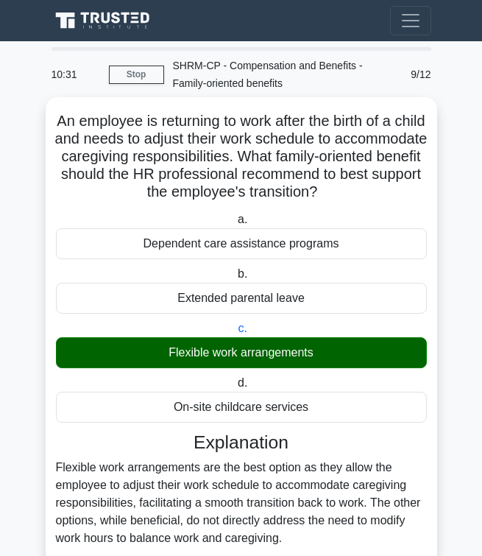
scroll to position [122, 0]
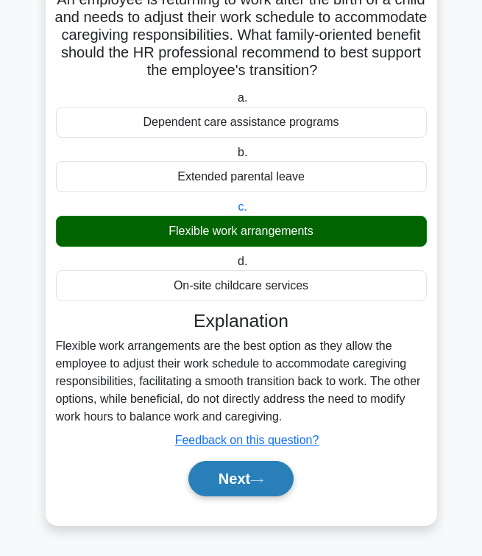
click at [212, 461] on button "Next" at bounding box center [241, 478] width 105 height 35
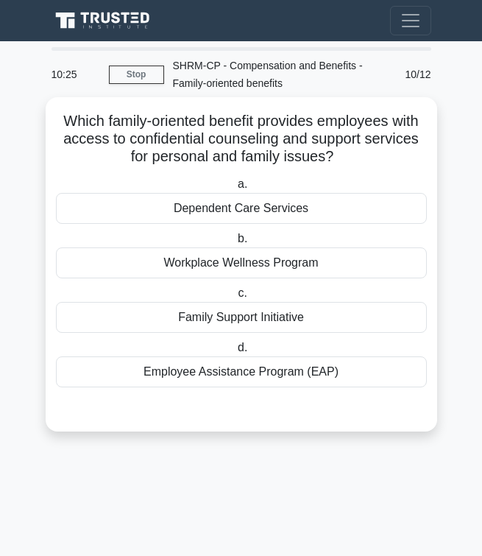
click at [253, 389] on div "a. Dependent Care Services b. Workplace Wellness Program c. d." at bounding box center [241, 281] width 389 height 218
click at [250, 369] on div "Employee Assistance Program (EAP)" at bounding box center [241, 371] width 371 height 31
click at [235, 353] on input "d. Employee Assistance Program (EAP)" at bounding box center [235, 348] width 0 height 10
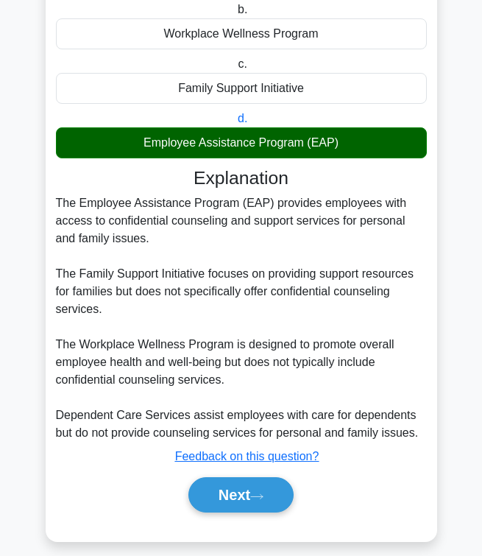
scroll to position [246, 0]
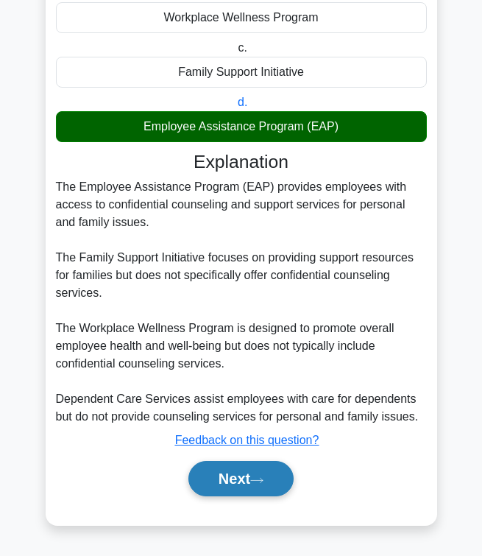
click at [234, 464] on button "Next" at bounding box center [241, 478] width 105 height 35
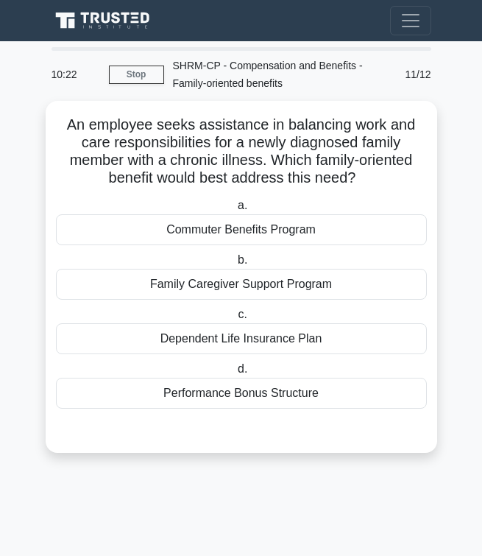
scroll to position [0, 0]
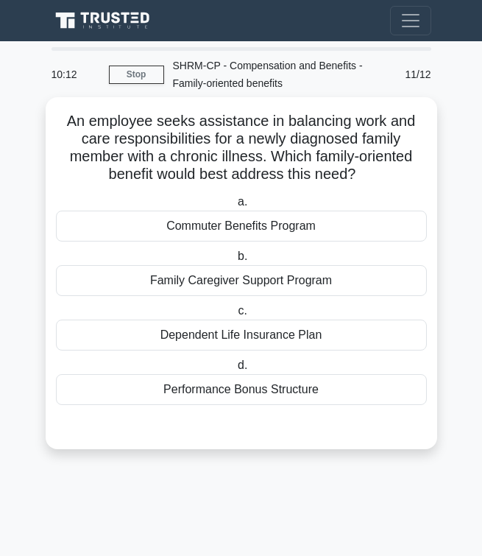
click at [228, 285] on div "Family Caregiver Support Program" at bounding box center [241, 280] width 371 height 31
click at [235, 261] on input "b. Family Caregiver Support Program" at bounding box center [235, 257] width 0 height 10
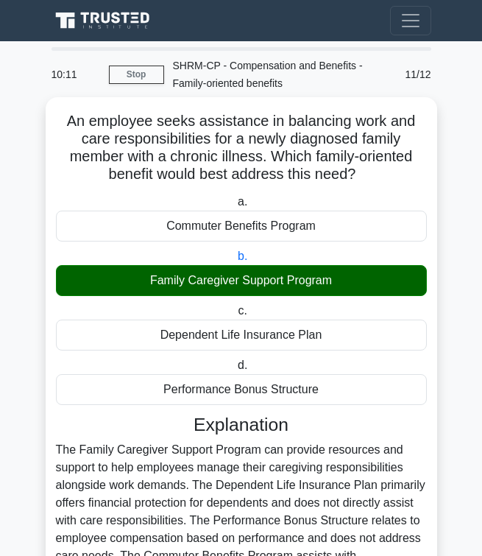
scroll to position [158, 0]
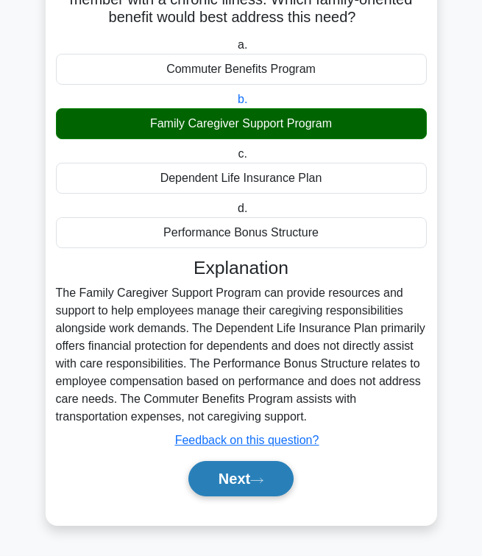
click at [215, 489] on button "Next" at bounding box center [241, 478] width 105 height 35
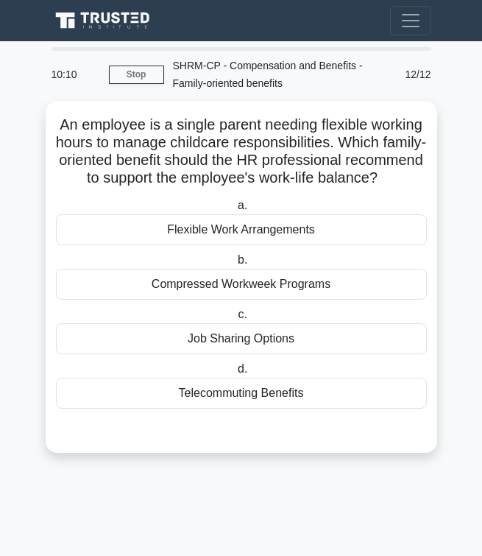
scroll to position [0, 0]
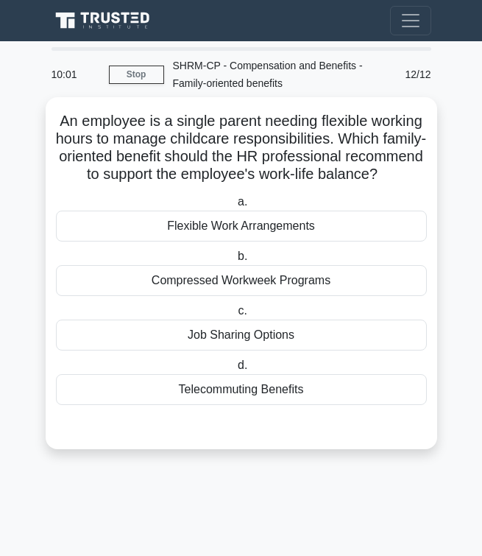
click at [258, 225] on div "Flexible Work Arrangements" at bounding box center [241, 226] width 371 height 31
click at [235, 207] on input "a. Flexible Work Arrangements" at bounding box center [235, 202] width 0 height 10
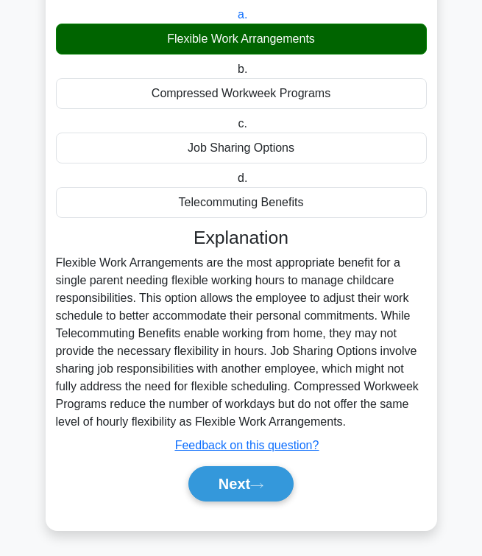
scroll to position [193, 0]
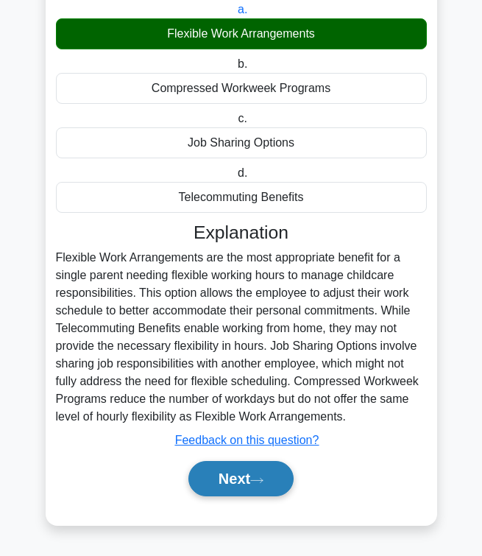
click at [247, 482] on button "Next" at bounding box center [241, 478] width 105 height 35
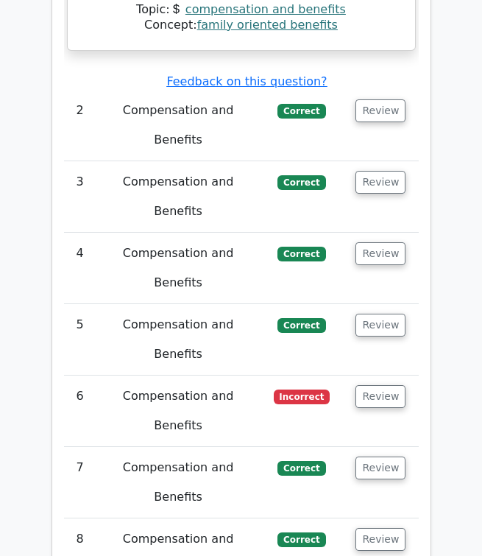
scroll to position [1800, 0]
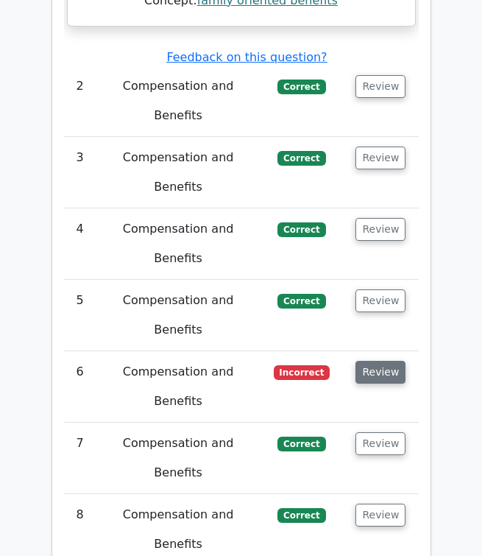
click at [386, 361] on button "Review" at bounding box center [381, 372] width 50 height 23
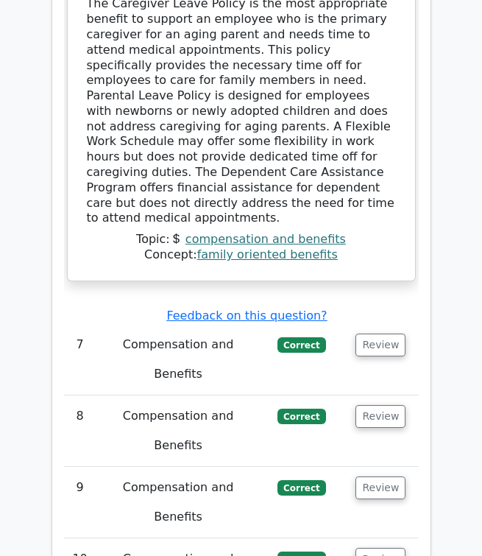
scroll to position [2773, 0]
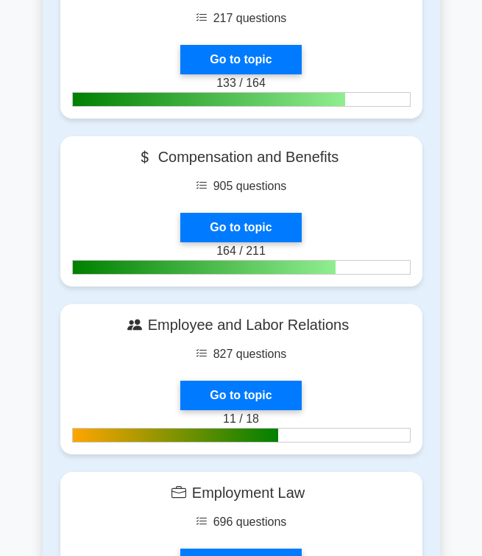
scroll to position [791, 0]
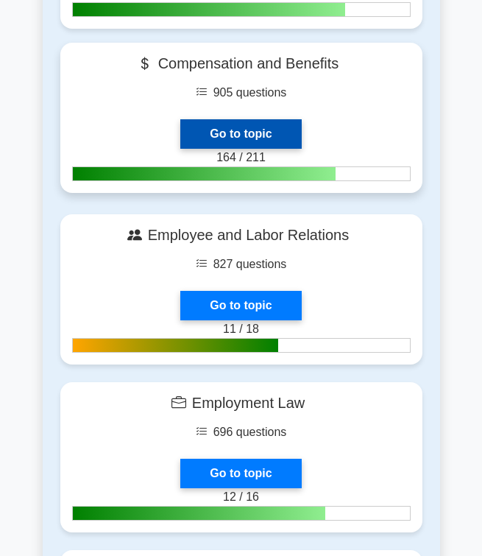
click at [301, 119] on link "Go to topic" at bounding box center [240, 133] width 121 height 29
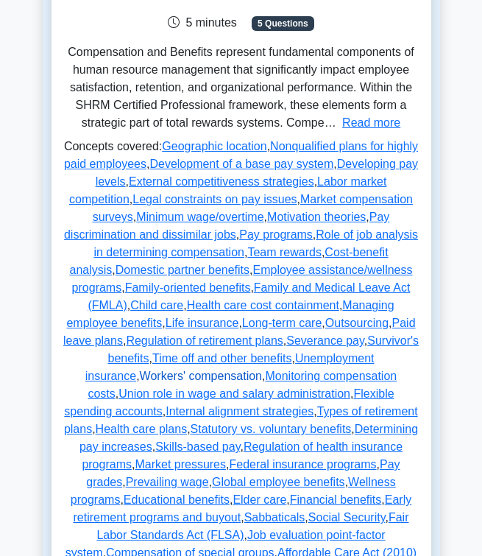
scroll to position [318, 0]
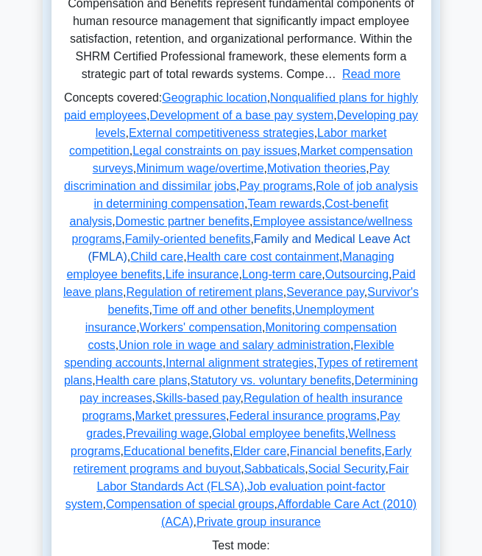
click at [380, 239] on link "Family and Medical Leave Act (FMLA)" at bounding box center [249, 248] width 323 height 30
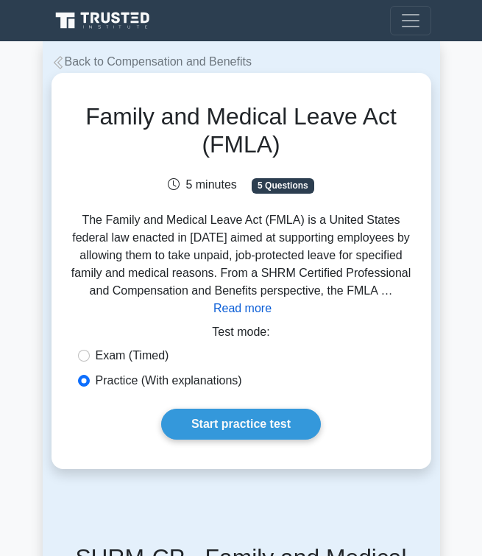
click at [237, 313] on button "Read more" at bounding box center [243, 309] width 58 height 18
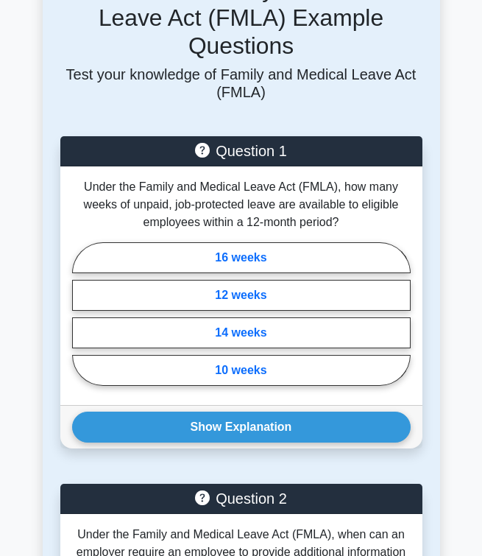
scroll to position [2535, 0]
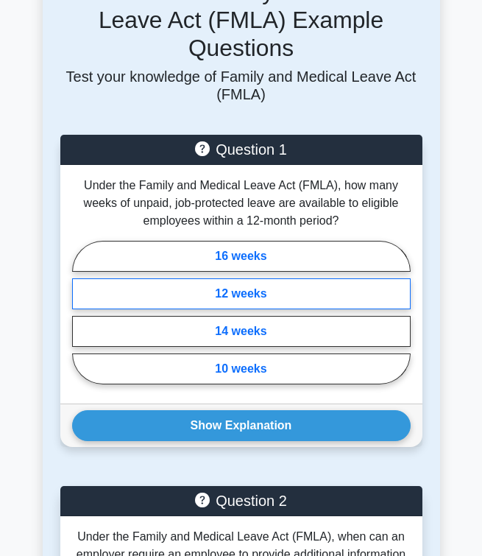
click at [292, 286] on label "12 weeks" at bounding box center [241, 293] width 339 height 31
click at [82, 311] on input "12 weeks" at bounding box center [77, 316] width 10 height 10
radio input "true"
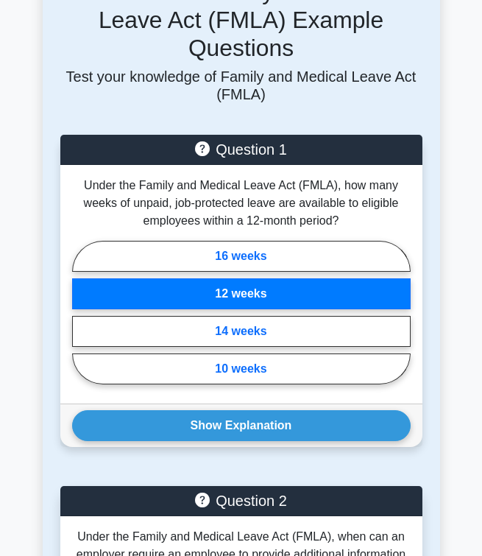
click at [292, 286] on label "12 weeks" at bounding box center [241, 293] width 339 height 31
click at [82, 311] on input "12 weeks" at bounding box center [77, 316] width 10 height 10
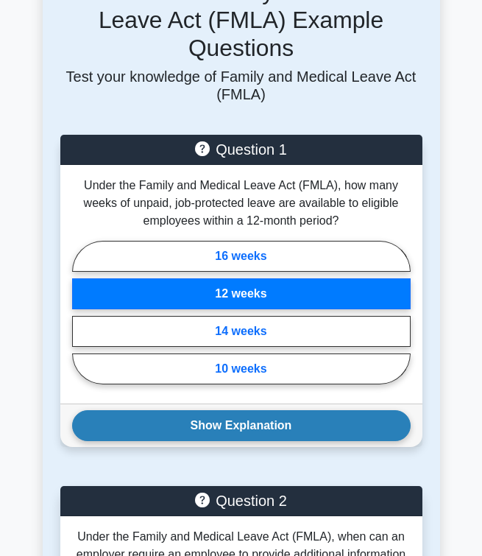
click at [277, 415] on button "Show Explanation" at bounding box center [241, 425] width 339 height 31
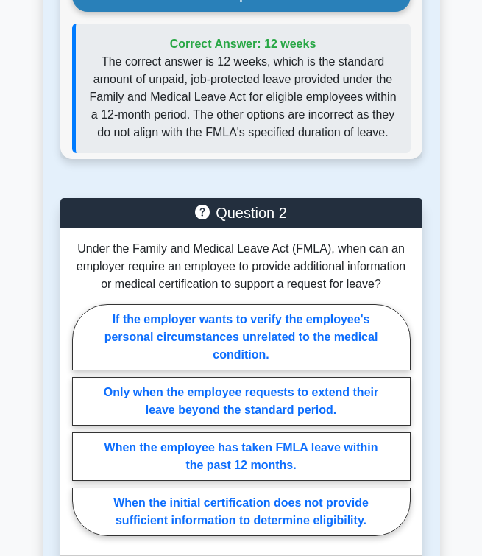
scroll to position [2962, 0]
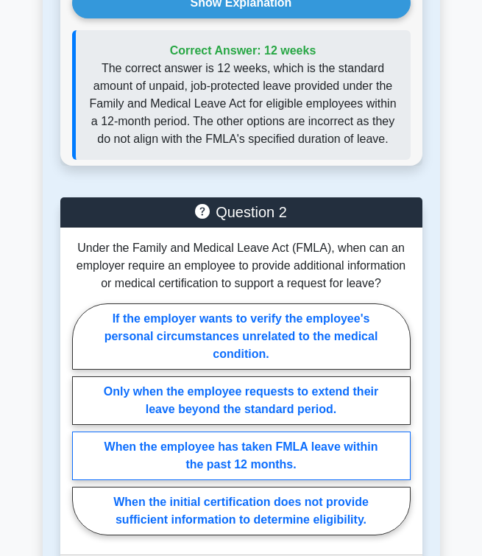
click at [272, 432] on label "When the employee has taken FMLA leave within the past 12 months." at bounding box center [241, 456] width 339 height 49
click at [82, 428] on input "When the employee has taken FMLA leave within the past 12 months." at bounding box center [77, 423] width 10 height 10
radio input "true"
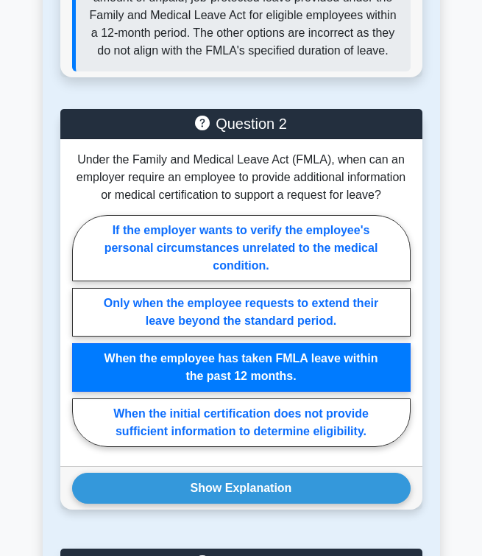
scroll to position [3055, 0]
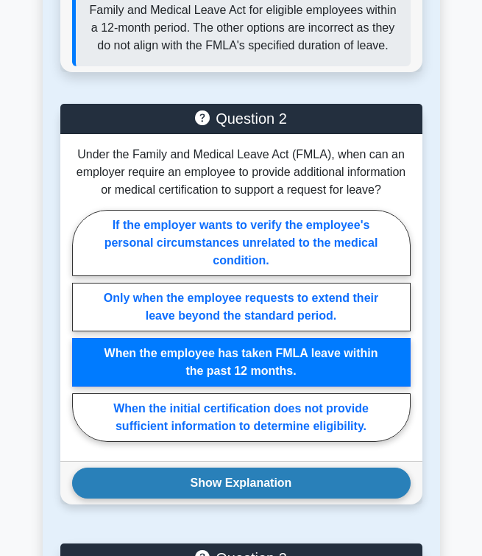
click at [267, 468] on button "Show Explanation" at bounding box center [241, 483] width 339 height 31
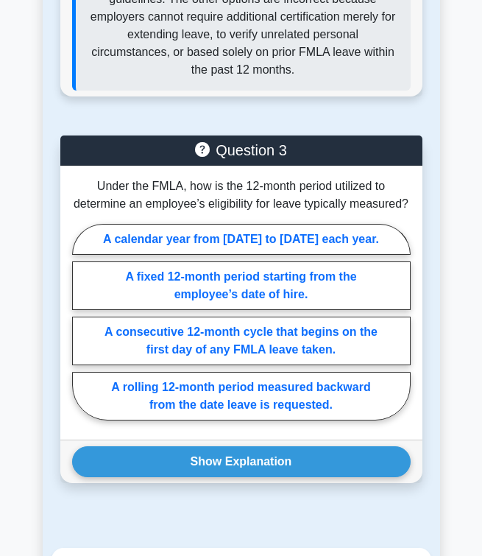
scroll to position [3733, 0]
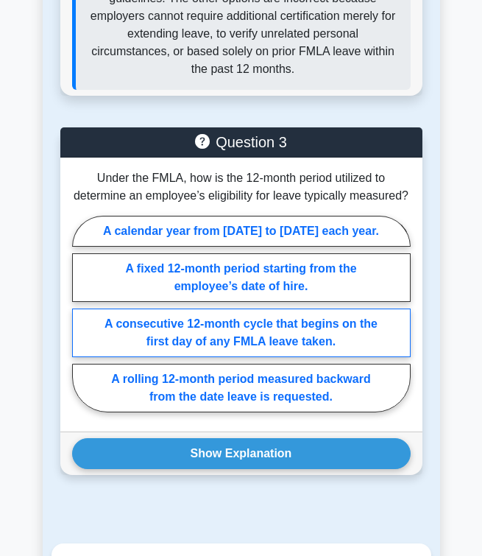
click at [230, 349] on label "A consecutive 12-month cycle that begins on the first day of any FMLA leave tak…" at bounding box center [241, 333] width 339 height 49
click at [82, 323] on input "A consecutive 12-month cycle that begins on the first day of any FMLA leave tak…" at bounding box center [77, 318] width 10 height 10
radio input "true"
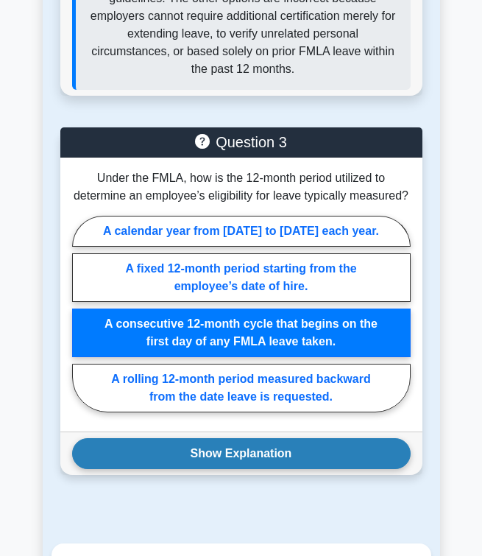
click at [230, 461] on button "Show Explanation" at bounding box center [241, 453] width 339 height 31
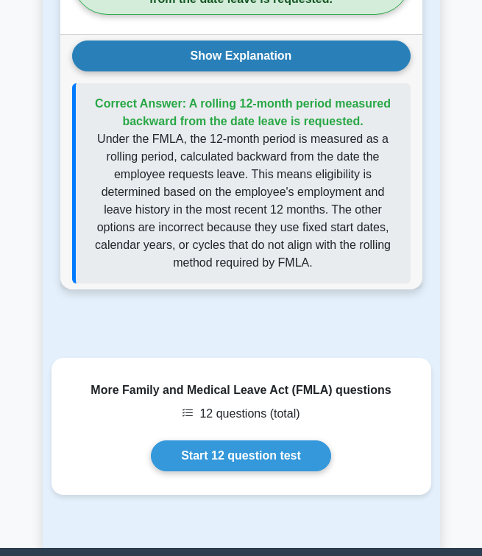
scroll to position [4199, 0]
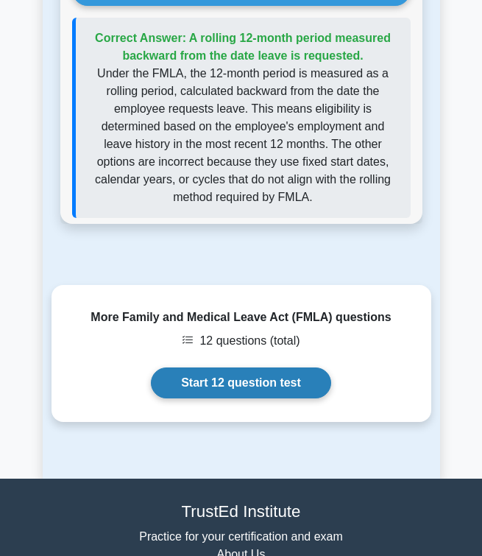
click at [228, 392] on link "Start 12 question test" at bounding box center [241, 382] width 180 height 31
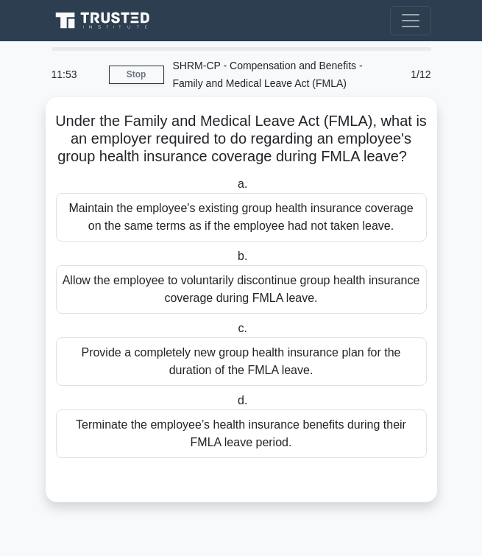
click at [323, 225] on div "Maintain the employee's existing group health insurance coverage on the same te…" at bounding box center [241, 217] width 371 height 49
click at [235, 189] on input "a. Maintain the employee's existing group health insurance coverage on the same…" at bounding box center [235, 185] width 0 height 10
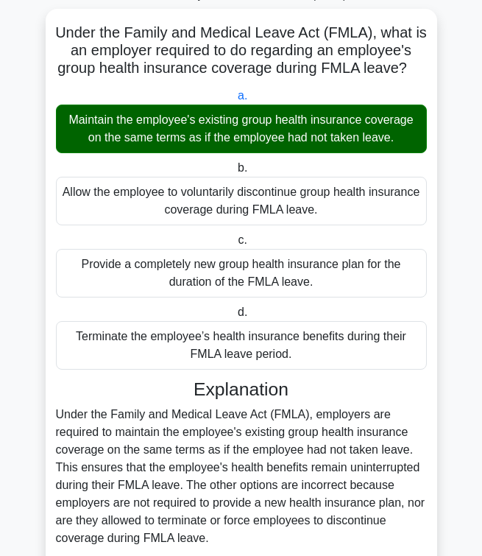
scroll to position [211, 0]
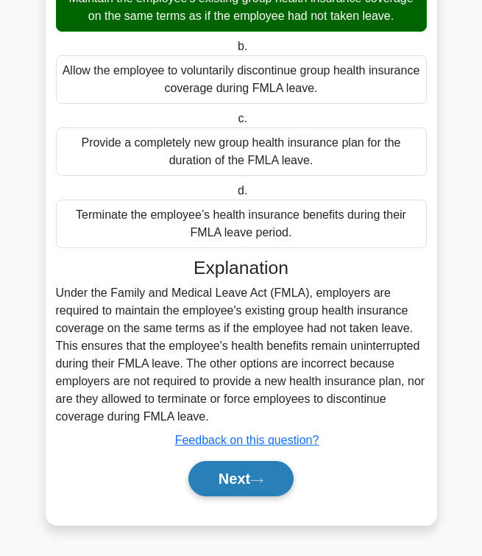
click at [224, 490] on button "Next" at bounding box center [241, 478] width 105 height 35
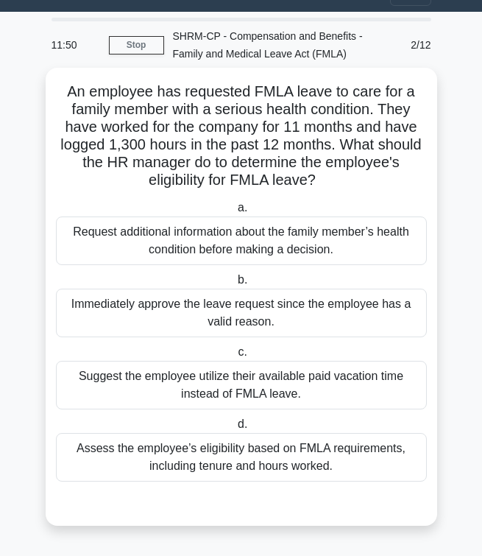
scroll to position [29, 0]
click at [268, 304] on div "Immediately approve the leave request since the employee has a valid reason." at bounding box center [241, 313] width 371 height 49
click at [235, 285] on input "b. Immediately approve the leave request since the employee has a valid reason." at bounding box center [235, 280] width 0 height 10
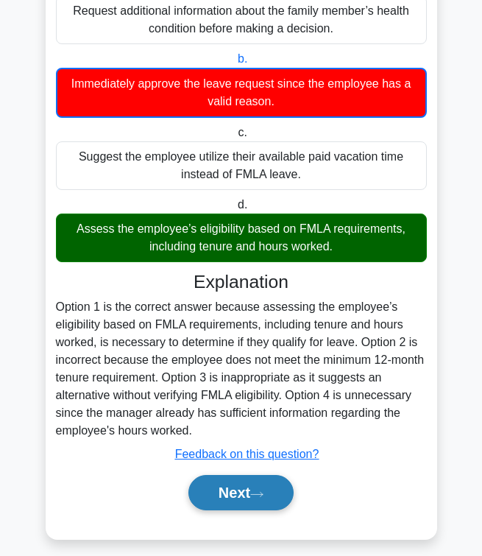
scroll to position [255, 0]
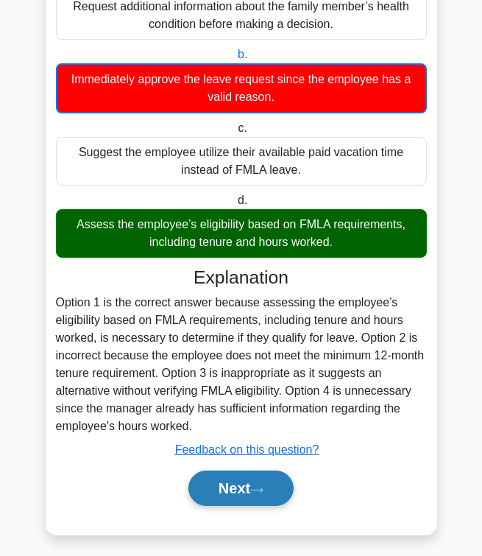
click at [253, 487] on button "Next" at bounding box center [241, 488] width 105 height 35
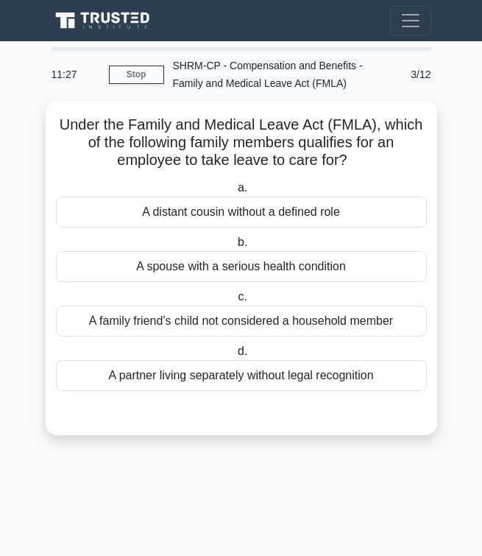
scroll to position [0, 0]
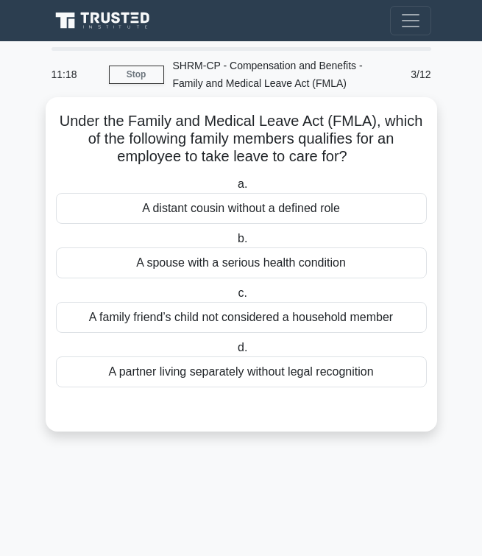
click at [261, 265] on div "A spouse with a serious health condition" at bounding box center [241, 262] width 371 height 31
click at [235, 244] on input "b. A spouse with a serious health condition" at bounding box center [235, 239] width 0 height 10
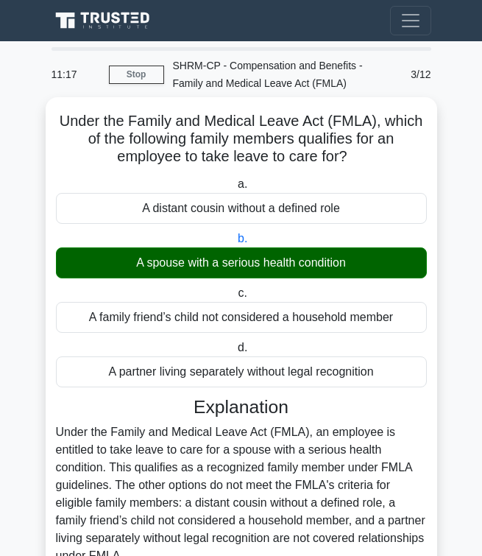
scroll to position [140, 0]
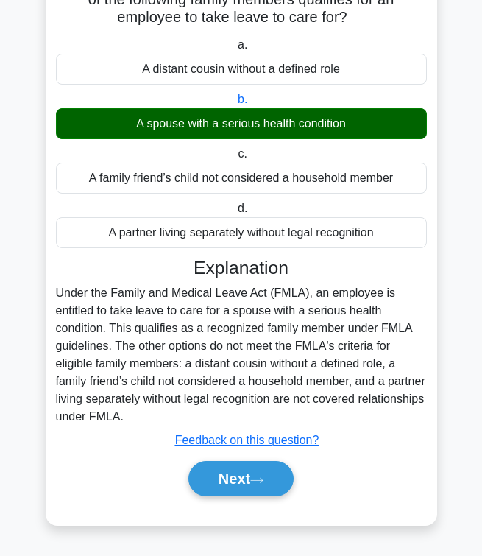
click at [233, 501] on div "Next" at bounding box center [241, 478] width 371 height 47
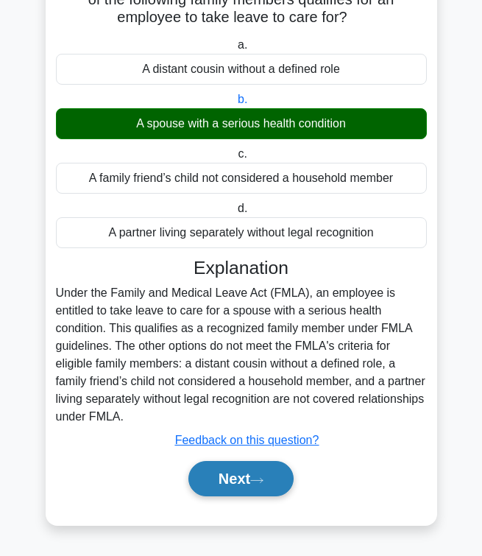
click at [233, 487] on button "Next" at bounding box center [241, 478] width 105 height 35
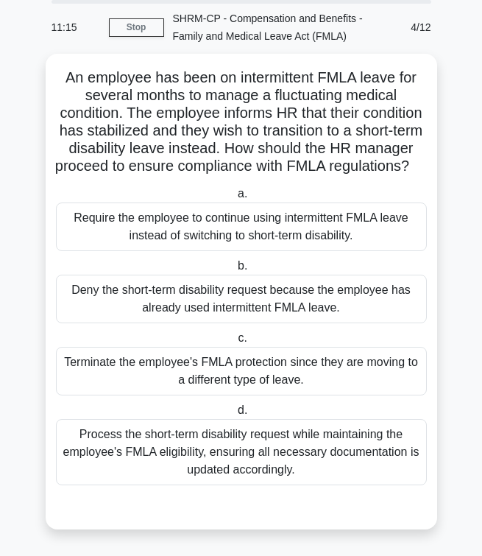
scroll to position [47, 0]
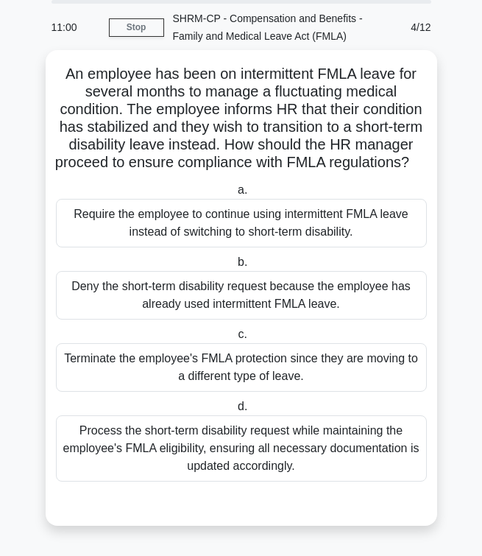
click at [222, 445] on div "Process the short-term disability request while maintaining the employee's FMLA…" at bounding box center [241, 448] width 371 height 66
click at [235, 412] on input "d. Process the short-term disability request while maintaining the employee's F…" at bounding box center [235, 407] width 0 height 10
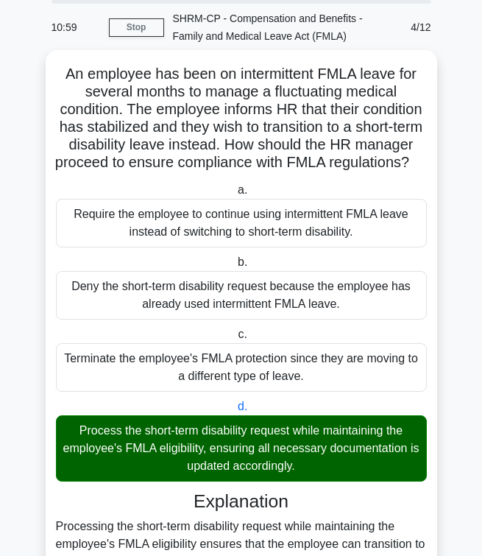
scroll to position [264, 0]
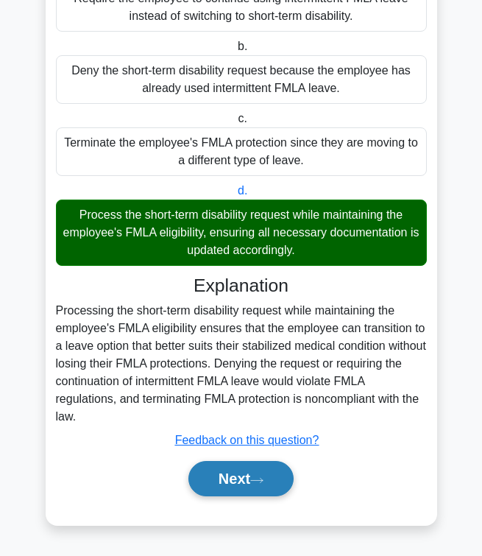
click at [214, 485] on button "Next" at bounding box center [241, 478] width 105 height 35
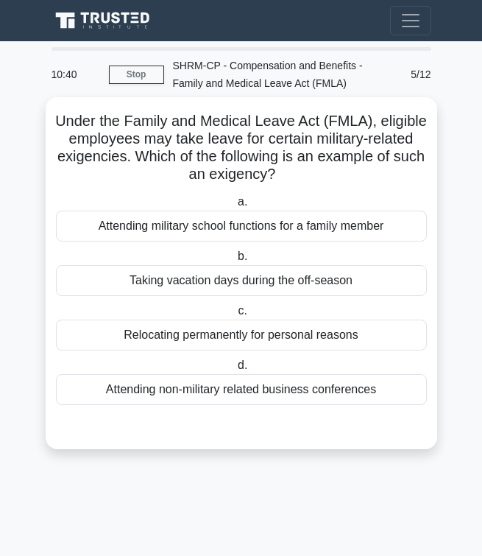
click at [203, 229] on div "Attending military school functions for a family member" at bounding box center [241, 226] width 371 height 31
click at [235, 207] on input "a. Attending military school functions for a family member" at bounding box center [235, 202] width 0 height 10
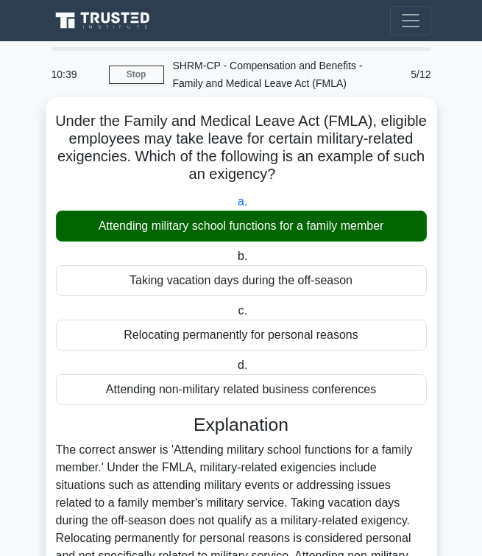
scroll to position [158, 0]
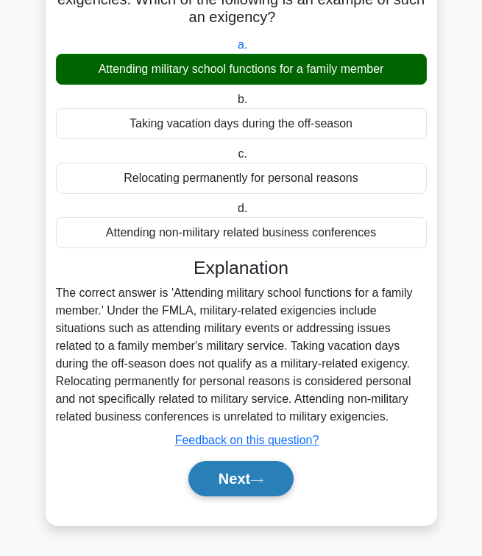
click at [221, 484] on button "Next" at bounding box center [241, 478] width 105 height 35
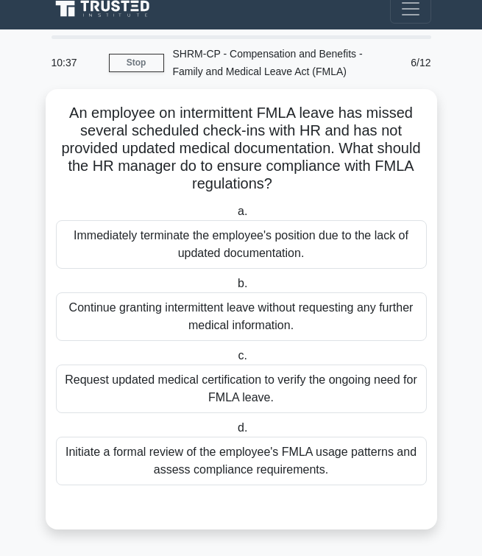
scroll to position [12, 0]
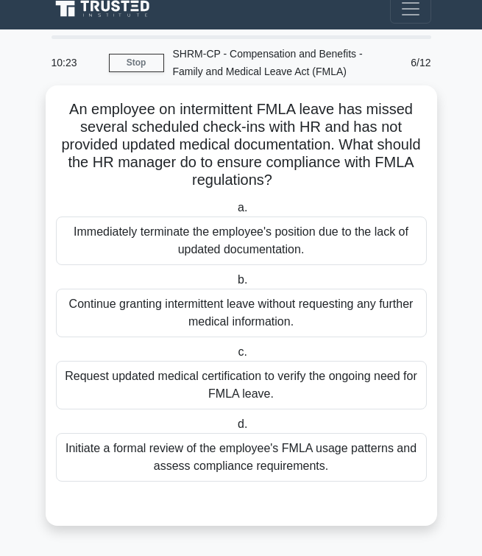
click at [281, 384] on div "Request updated medical certification to verify the ongoing need for FMLA leave." at bounding box center [241, 385] width 371 height 49
click at [235, 357] on input "c. Request updated medical certification to verify the ongoing need for FMLA le…" at bounding box center [235, 353] width 0 height 10
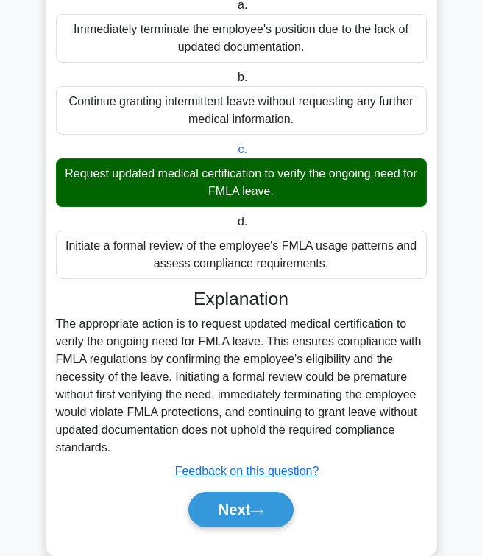
scroll to position [246, 0]
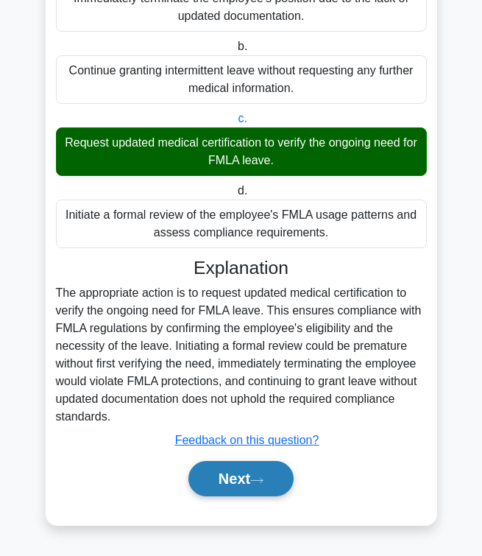
click at [236, 476] on button "Next" at bounding box center [241, 478] width 105 height 35
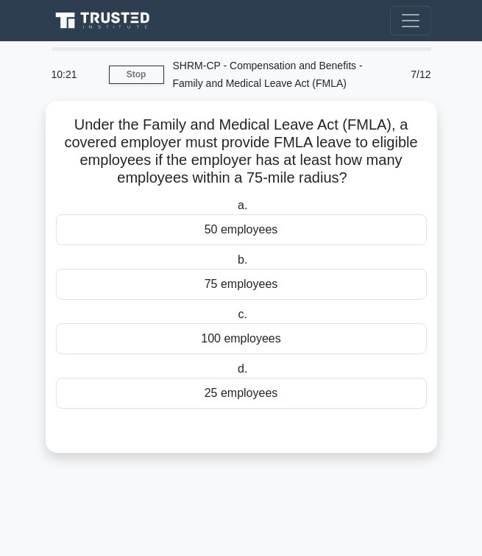
scroll to position [0, 0]
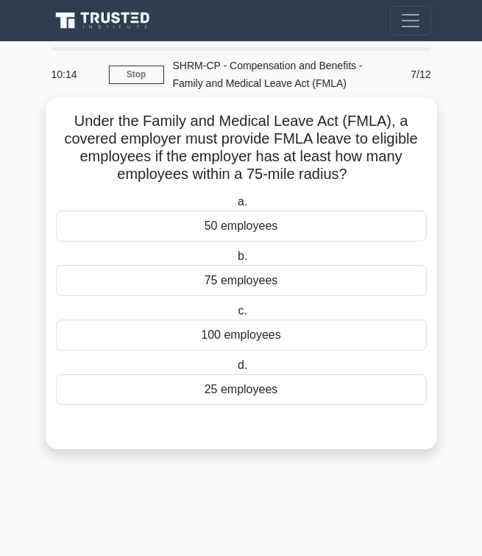
click at [244, 229] on div "50 employees" at bounding box center [241, 226] width 371 height 31
click at [235, 207] on input "a. 50 employees" at bounding box center [235, 202] width 0 height 10
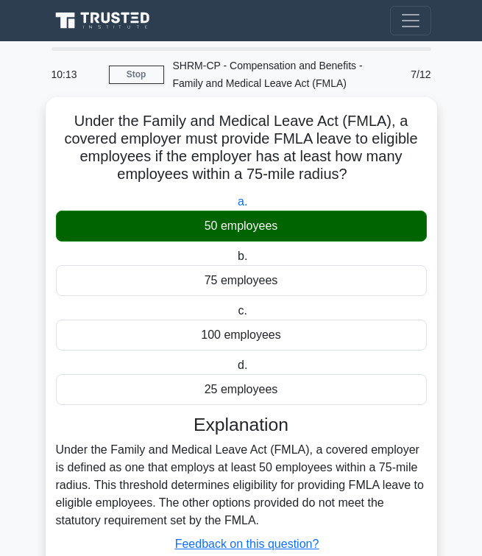
scroll to position [105, 0]
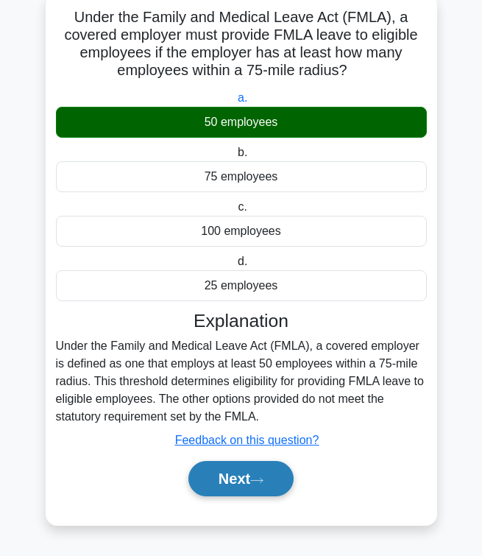
click at [236, 489] on button "Next" at bounding box center [241, 478] width 105 height 35
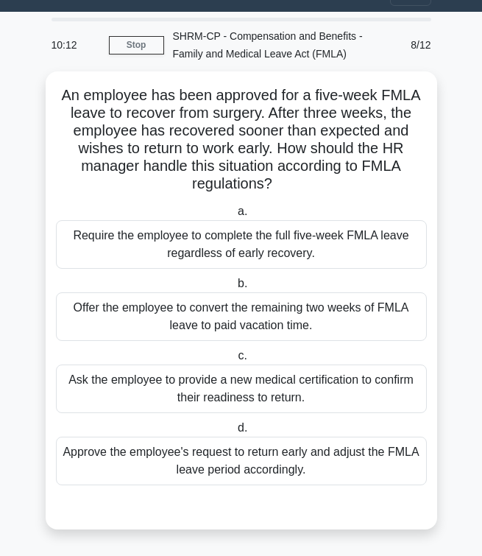
scroll to position [29, 0]
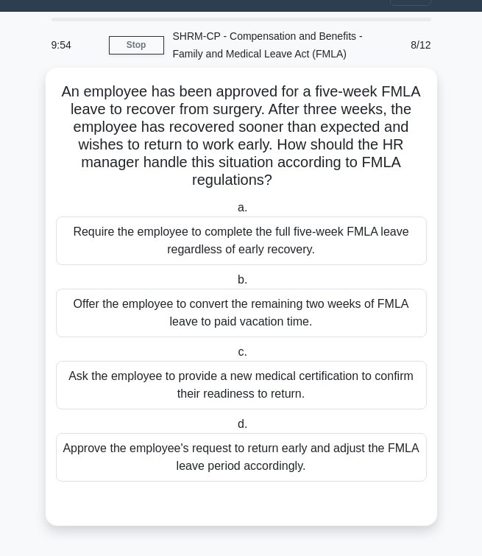
click at [254, 381] on div "Ask the employee to provide a new medical certification to confirm their readin…" at bounding box center [241, 385] width 371 height 49
click at [235, 357] on input "c. Ask the employee to provide a new medical certification to confirm their rea…" at bounding box center [235, 353] width 0 height 10
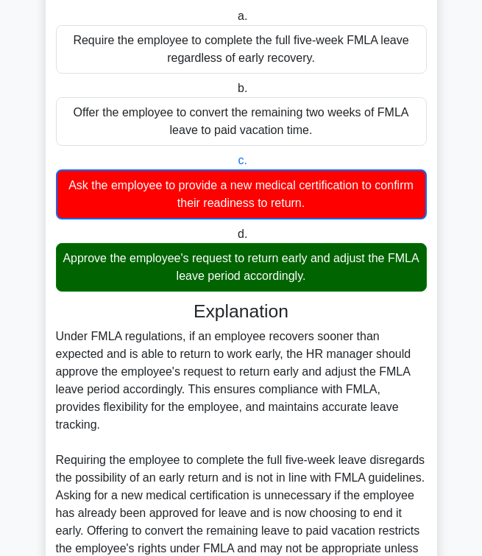
scroll to position [281, 0]
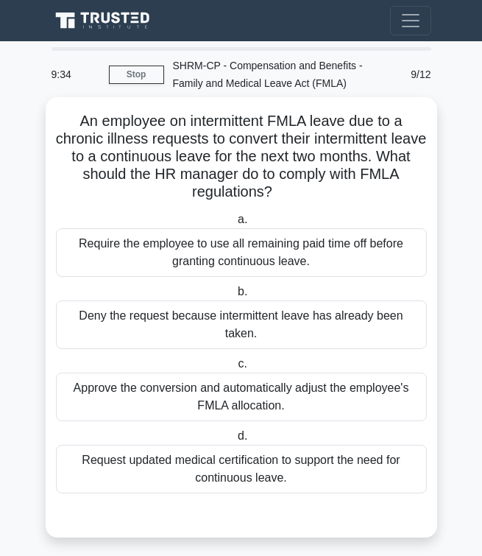
click at [244, 376] on div "Approve the conversion and automatically adjust the employee's FMLA allocation." at bounding box center [241, 397] width 371 height 49
click at [235, 369] on input "c. Approve the conversion and automatically adjust the employee's FMLA allocati…" at bounding box center [235, 364] width 0 height 10
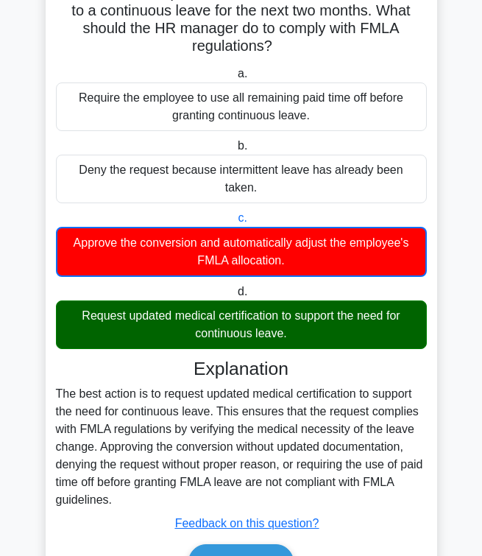
scroll to position [212, 0]
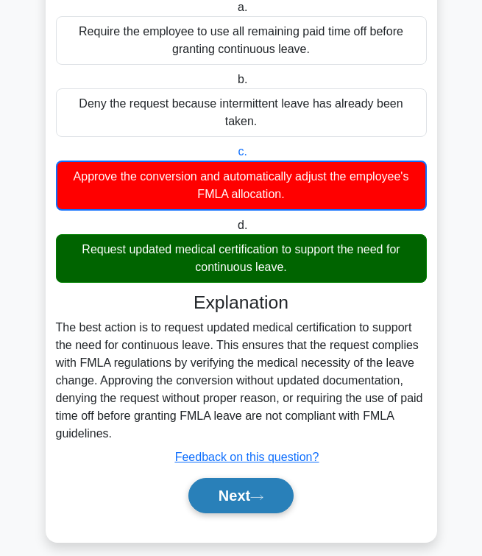
click at [228, 488] on button "Next" at bounding box center [241, 495] width 105 height 35
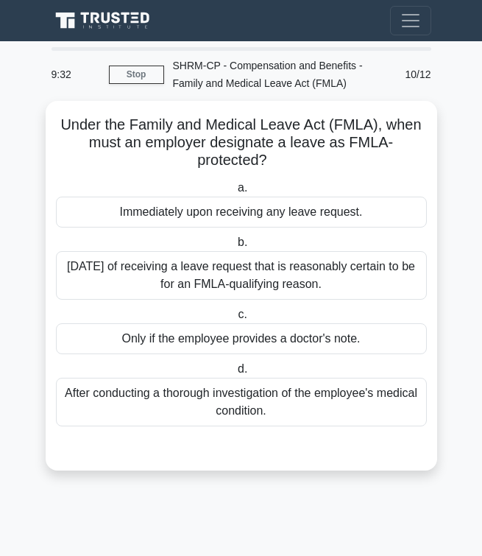
scroll to position [0, 0]
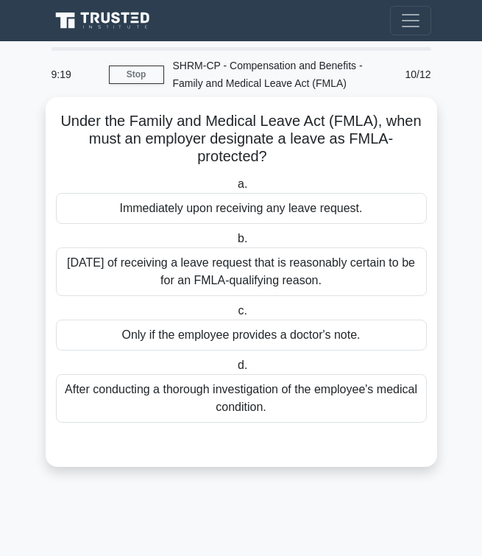
click at [183, 277] on div "Within 30 days of receiving a leave request that is reasonably certain to be fo…" at bounding box center [241, 271] width 371 height 49
click at [235, 244] on input "b. Within 30 days of receiving a leave request that is reasonably certain to be…" at bounding box center [235, 239] width 0 height 10
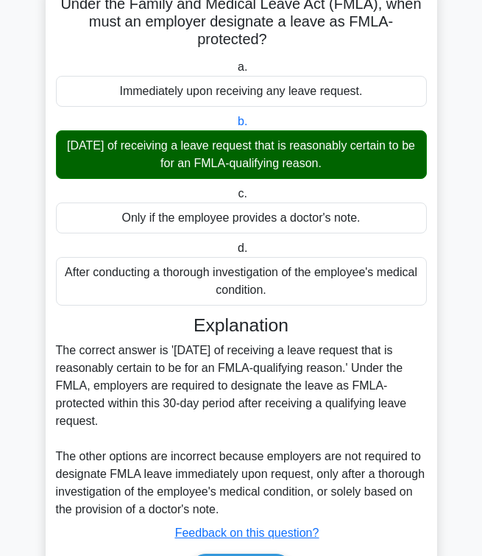
scroll to position [211, 0]
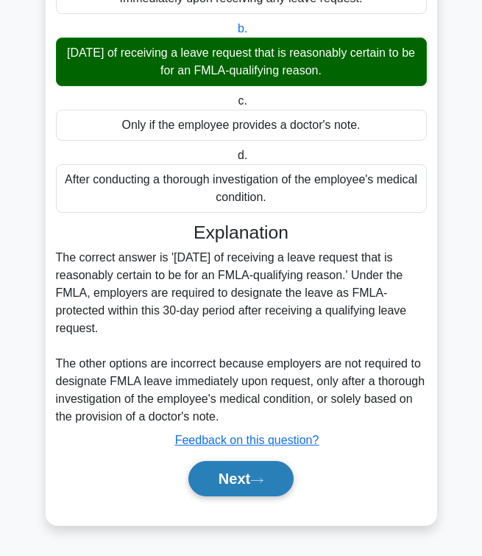
click at [226, 492] on button "Next" at bounding box center [241, 478] width 105 height 35
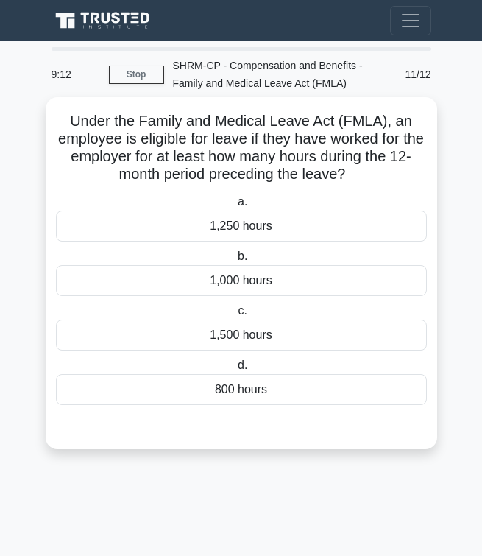
click at [247, 225] on div "1,250 hours" at bounding box center [241, 226] width 371 height 31
click at [235, 207] on input "a. 1,250 hours" at bounding box center [235, 202] width 0 height 10
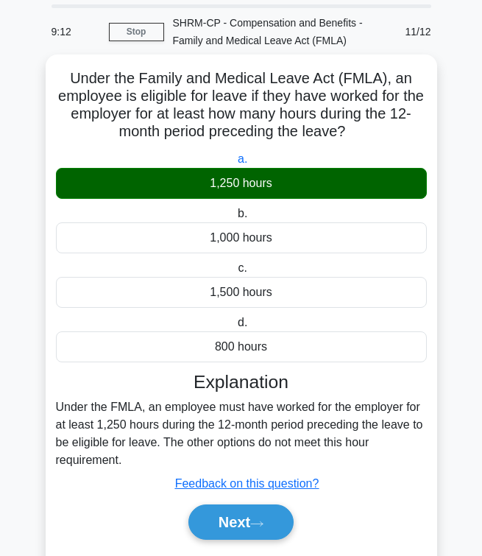
scroll to position [87, 0]
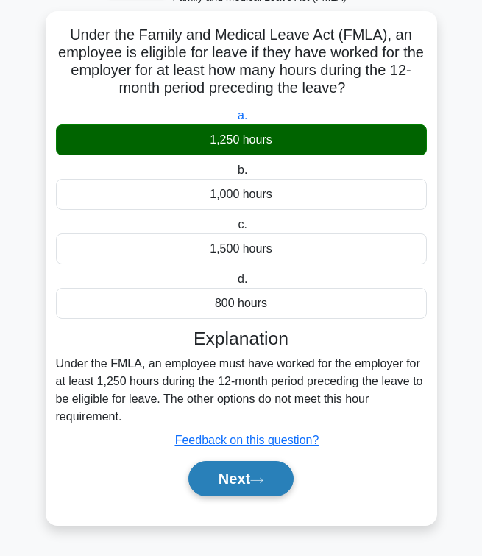
click at [252, 490] on button "Next" at bounding box center [241, 478] width 105 height 35
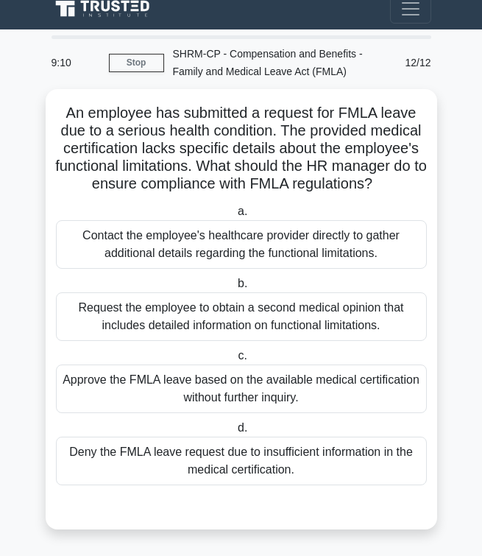
scroll to position [12, 0]
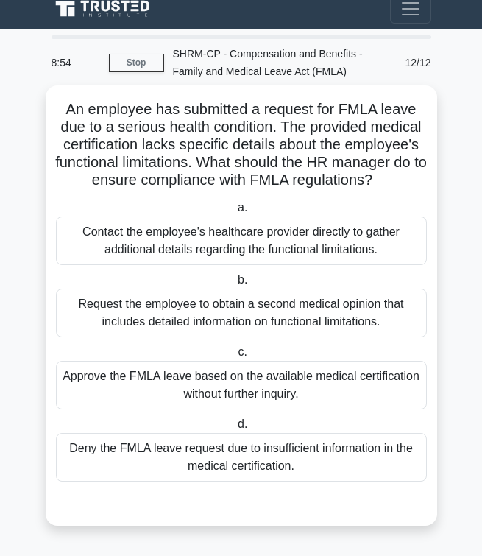
click at [231, 317] on div "Request the employee to obtain a second medical opinion that includes detailed …" at bounding box center [241, 313] width 371 height 49
click at [235, 285] on input "b. Request the employee to obtain a second medical opinion that includes detail…" at bounding box center [235, 280] width 0 height 10
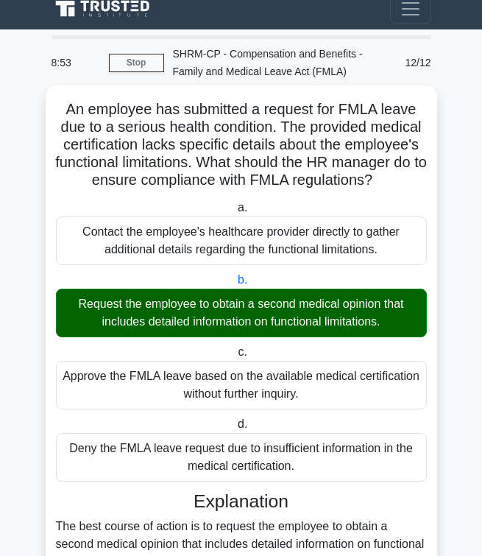
scroll to position [264, 0]
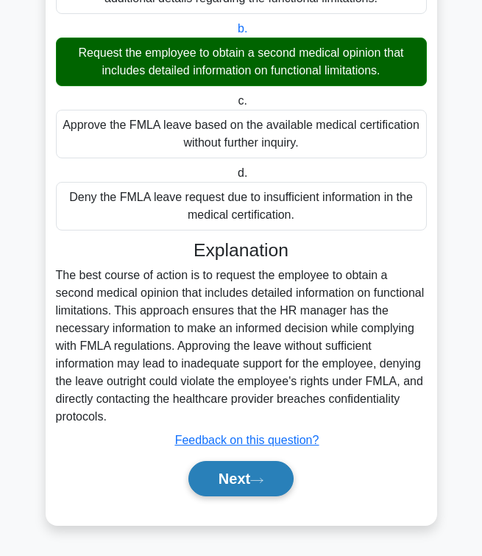
click at [230, 493] on button "Next" at bounding box center [241, 478] width 105 height 35
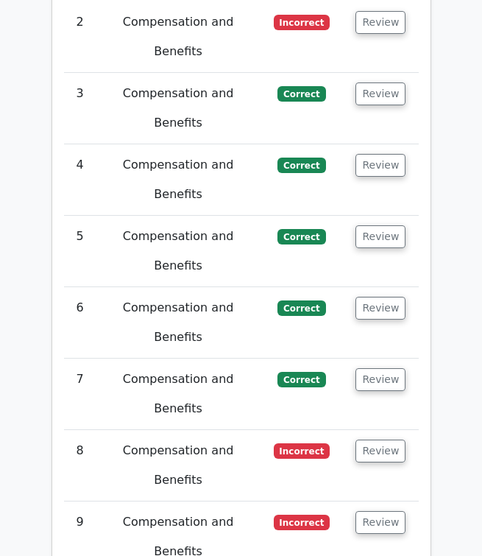
scroll to position [1995, 0]
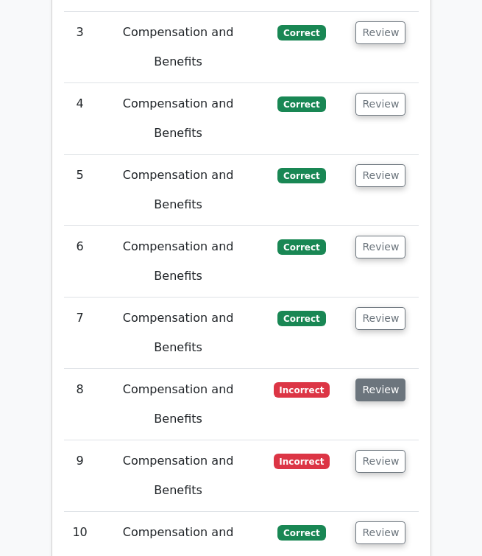
click at [386, 378] on button "Review" at bounding box center [381, 389] width 50 height 23
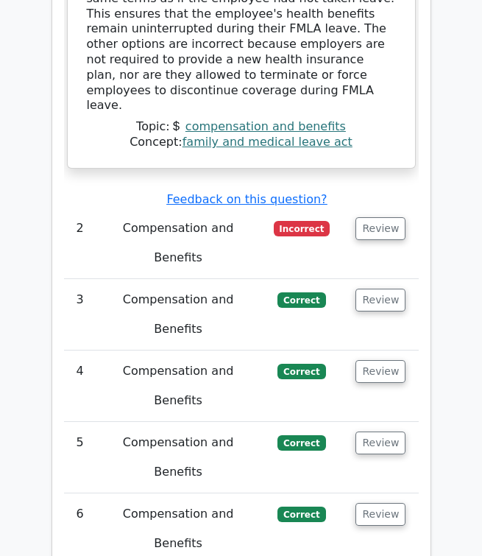
scroll to position [1697, 0]
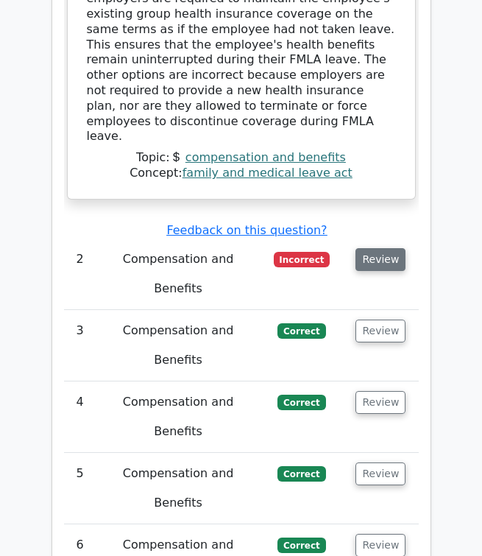
click at [370, 248] on button "Review" at bounding box center [381, 259] width 50 height 23
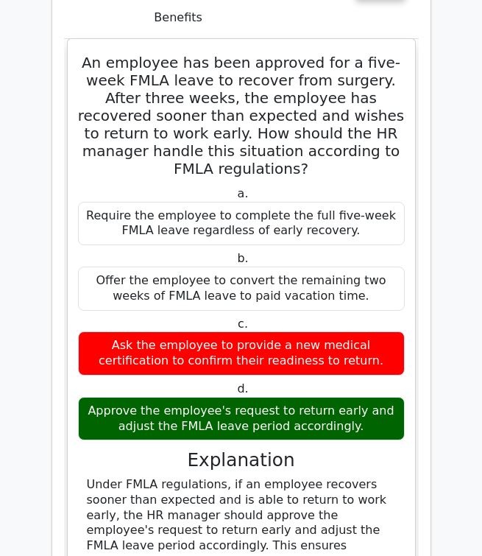
scroll to position [3114, 0]
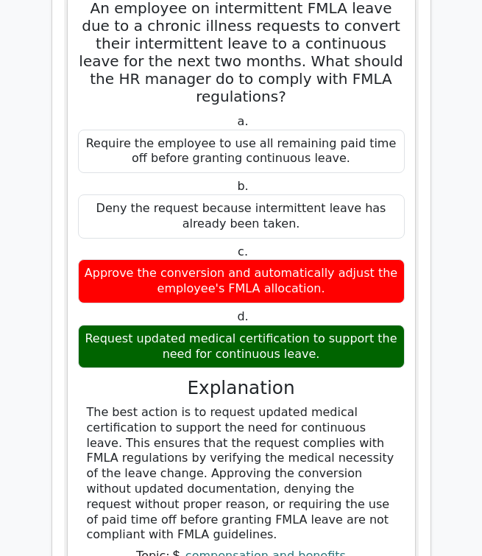
scroll to position [4266, 0]
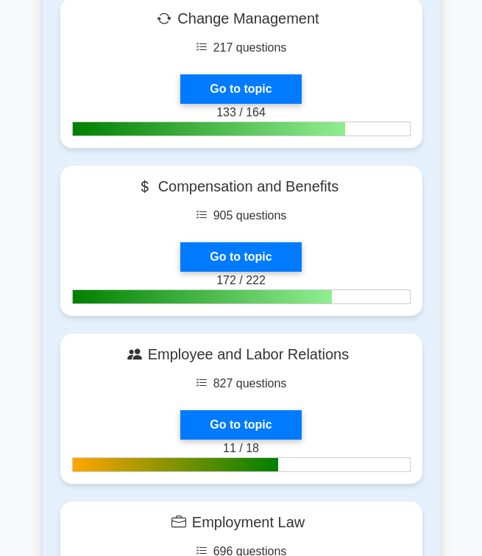
scroll to position [675, 0]
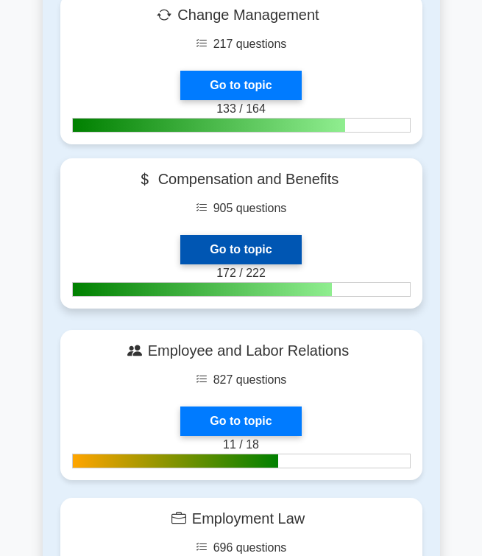
click at [301, 235] on link "Go to topic" at bounding box center [240, 249] width 121 height 29
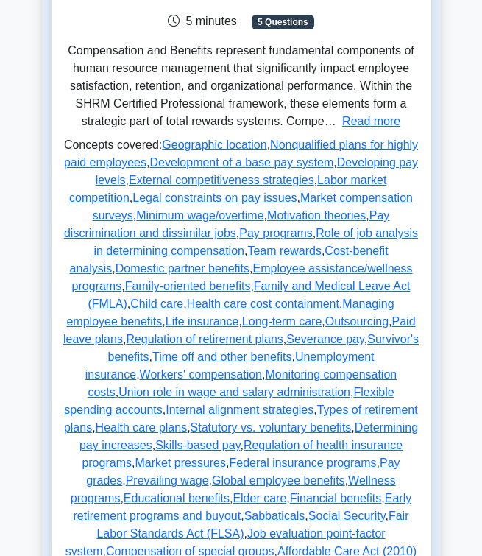
scroll to position [297, 0]
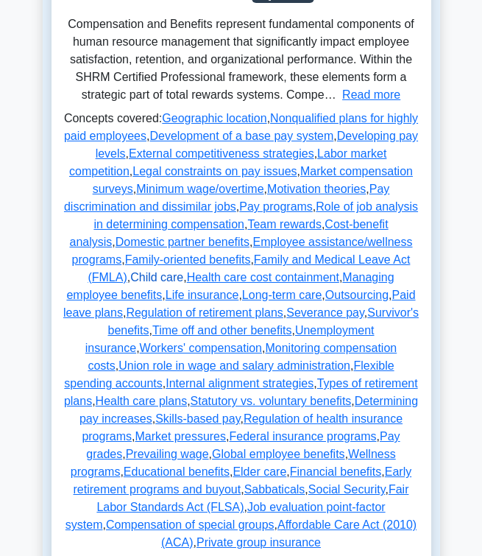
click at [183, 276] on link "Child care" at bounding box center [156, 277] width 53 height 13
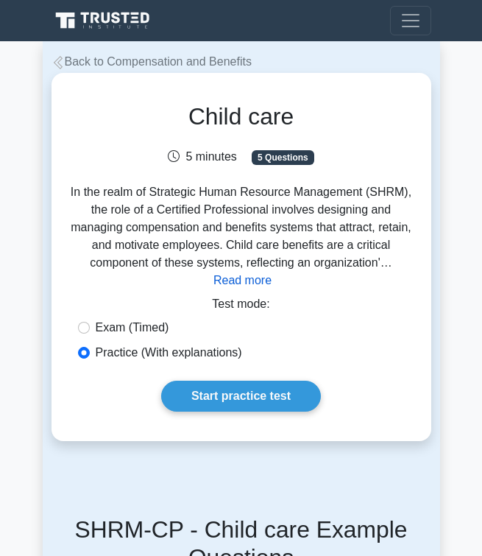
click at [253, 280] on button "Read more" at bounding box center [243, 281] width 58 height 18
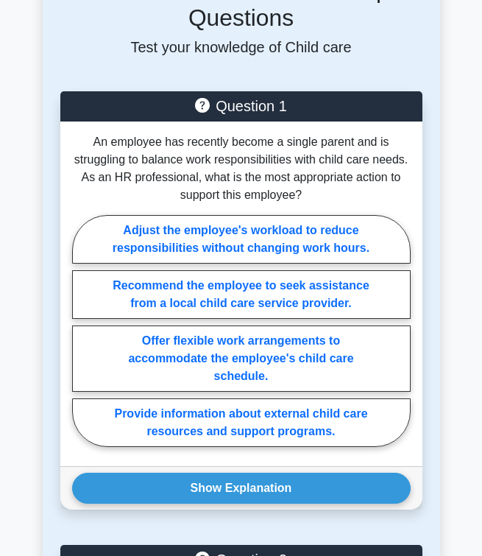
scroll to position [2084, 0]
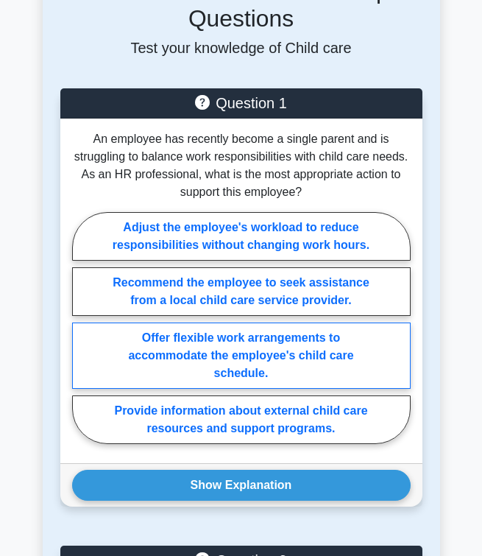
click at [255, 337] on label "Offer flexible work arrangements to accommodate the employee's child care sched…" at bounding box center [241, 356] width 339 height 66
click at [82, 337] on input "Offer flexible work arrangements to accommodate the employee's child care sched…" at bounding box center [77, 332] width 10 height 10
radio input "true"
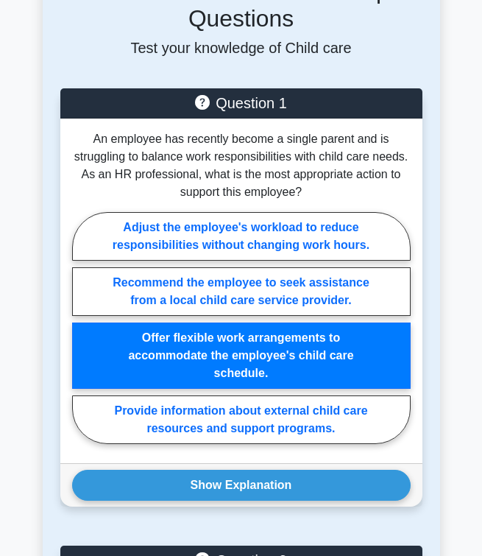
click at [253, 443] on div "An employee has recently become a single parent and is struggling to balance wo…" at bounding box center [241, 291] width 362 height 345
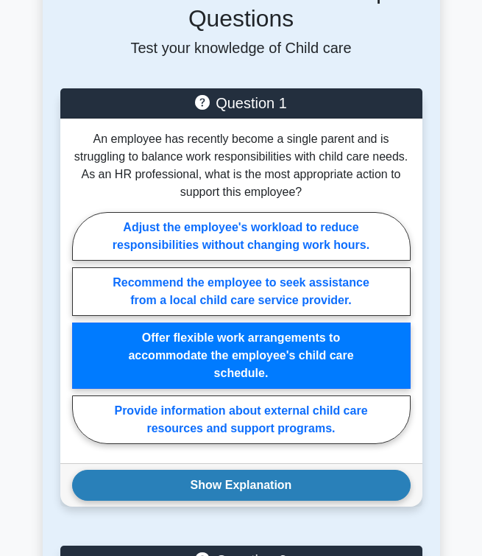
click at [253, 470] on button "Show Explanation" at bounding box center [241, 485] width 339 height 31
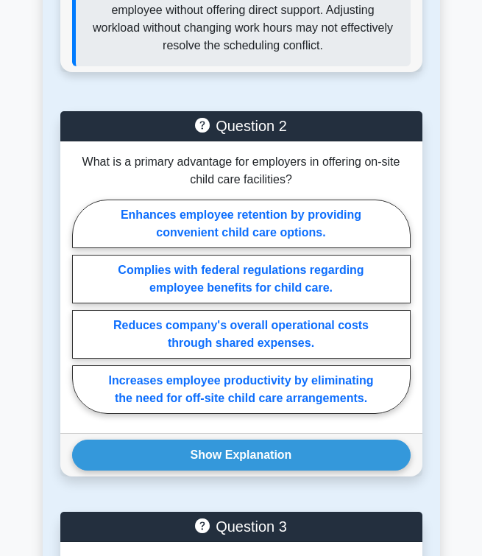
scroll to position [2764, 0]
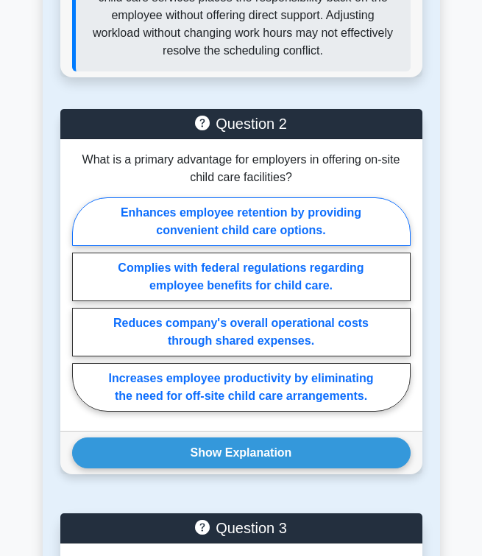
click at [285, 206] on label "Enhances employee retention by providing convenient child care options." at bounding box center [241, 221] width 339 height 49
click at [82, 303] on input "Enhances employee retention by providing convenient child care options." at bounding box center [77, 308] width 10 height 10
radio input "true"
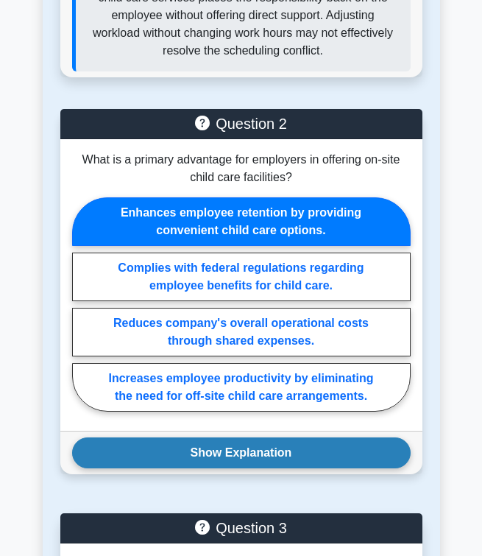
click at [253, 437] on button "Show Explanation" at bounding box center [241, 452] width 339 height 31
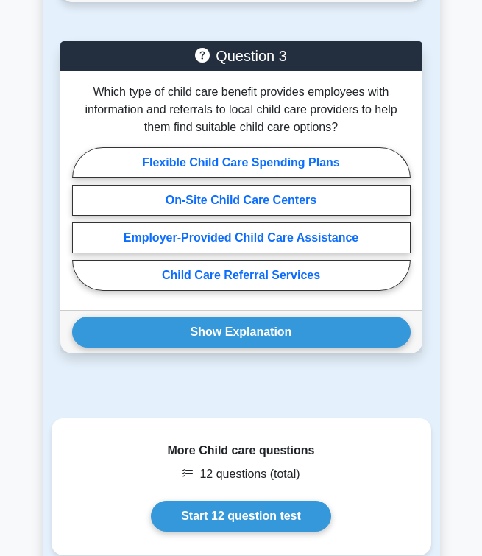
scroll to position [3479, 0]
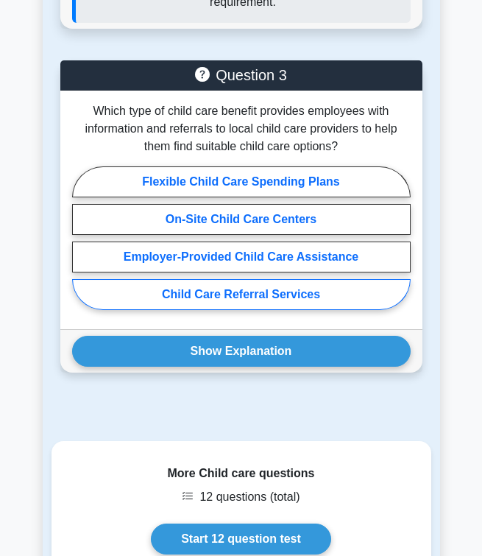
click at [286, 291] on label "Child Care Referral Services" at bounding box center [241, 294] width 339 height 31
click at [82, 247] on input "Child Care Referral Services" at bounding box center [77, 242] width 10 height 10
radio input "true"
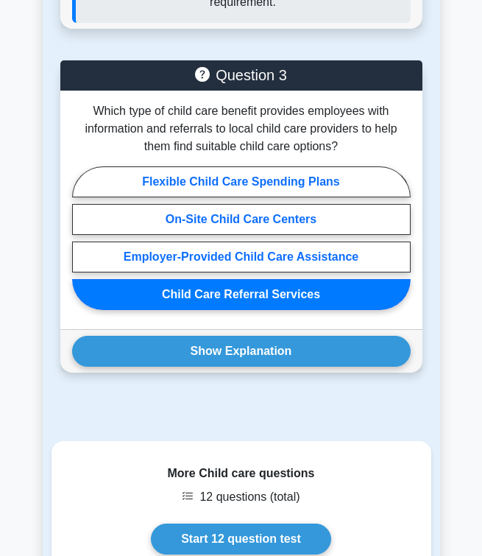
click at [275, 348] on div "Show Explanation Correct Answer: Child Care Referral Services" at bounding box center [241, 350] width 362 height 43
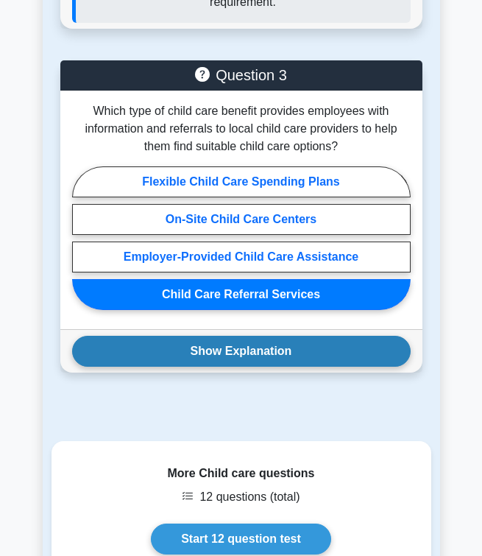
click at [275, 336] on button "Show Explanation" at bounding box center [241, 351] width 339 height 31
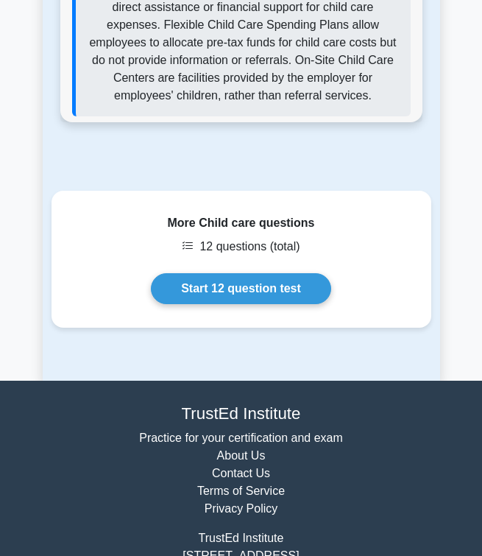
scroll to position [4007, 0]
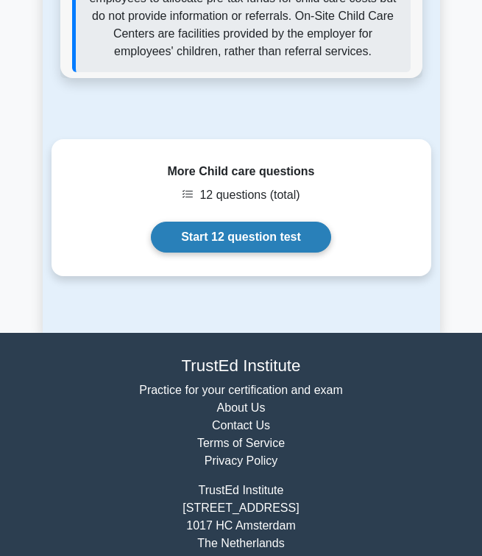
click at [246, 222] on link "Start 12 question test" at bounding box center [241, 237] width 180 height 31
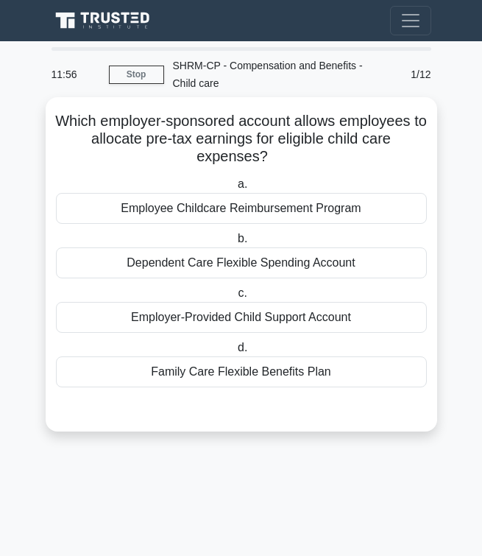
click at [253, 258] on div "Dependent Care Flexible Spending Account" at bounding box center [241, 262] width 371 height 31
click at [235, 244] on input "b. Dependent Care Flexible Spending Account" at bounding box center [235, 239] width 0 height 10
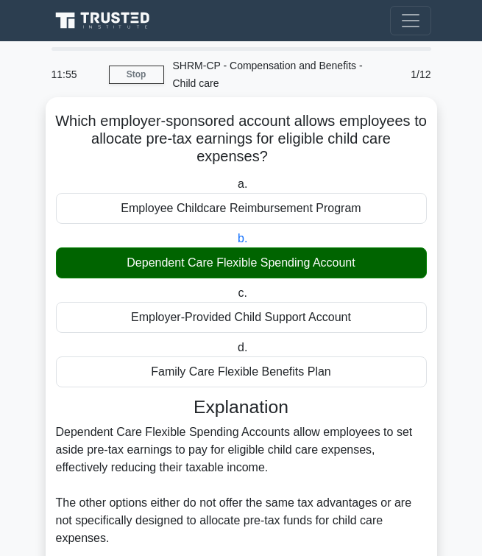
scroll to position [122, 0]
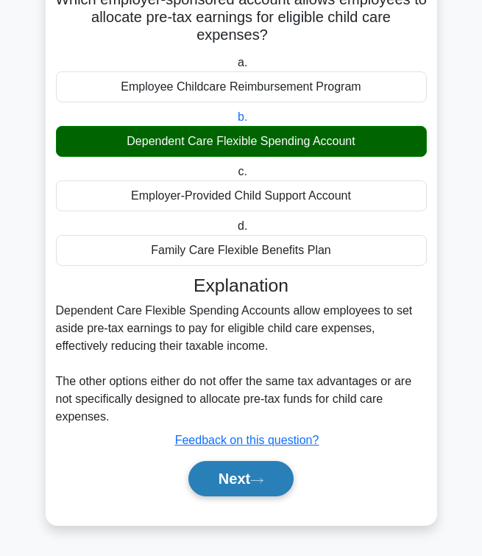
click at [233, 481] on button "Next" at bounding box center [241, 478] width 105 height 35
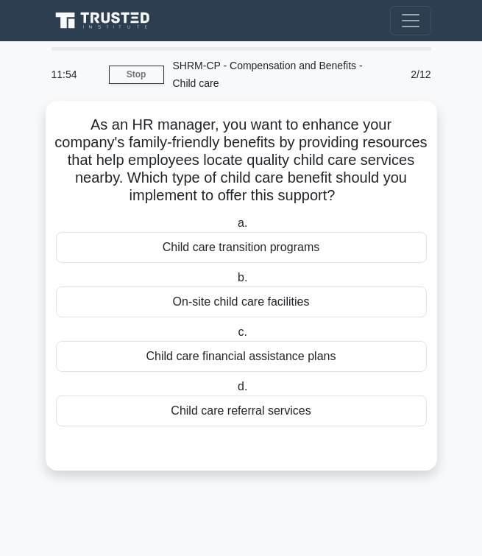
scroll to position [0, 0]
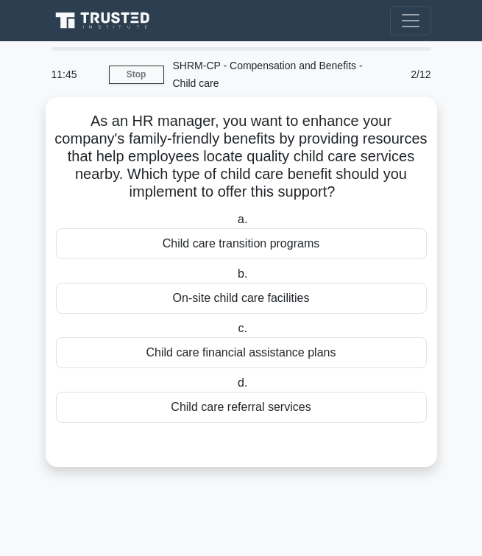
click at [223, 402] on div "Child care referral services" at bounding box center [241, 407] width 371 height 31
click at [235, 388] on input "d. Child care referral services" at bounding box center [235, 383] width 0 height 10
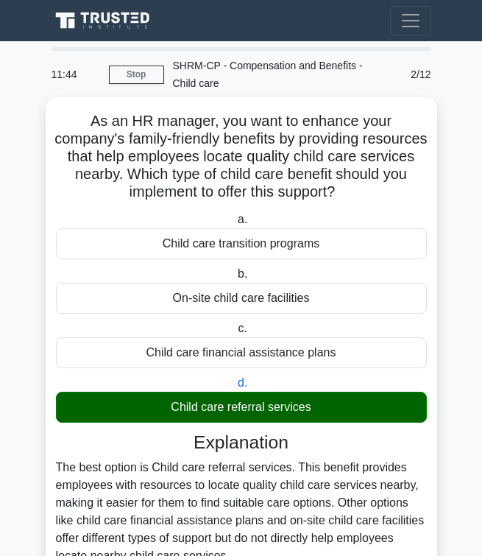
scroll to position [140, 0]
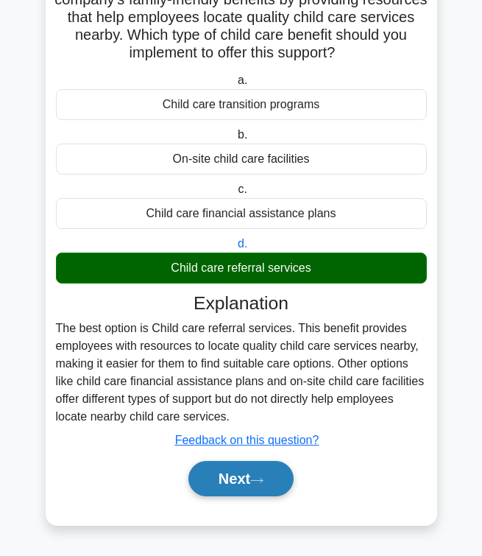
click at [223, 482] on button "Next" at bounding box center [241, 478] width 105 height 35
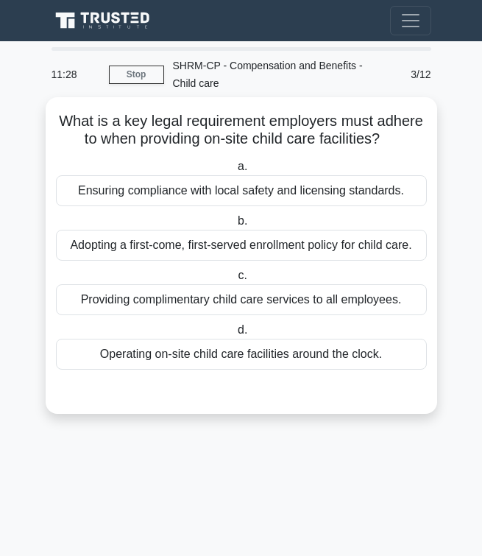
click at [189, 186] on div "Ensuring compliance with local safety and licensing standards." at bounding box center [241, 190] width 371 height 31
click at [235, 172] on input "a. Ensuring compliance with local safety and licensing standards." at bounding box center [235, 167] width 0 height 10
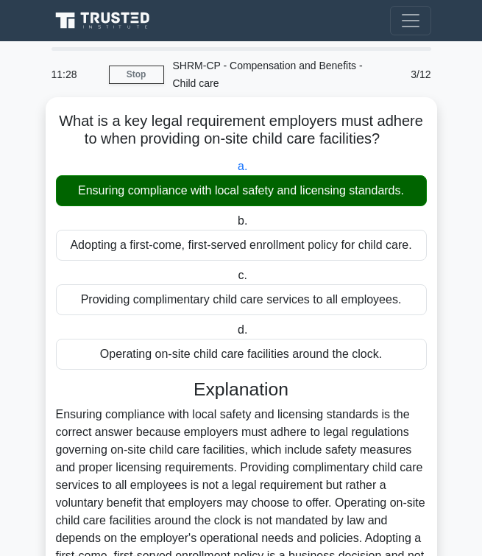
scroll to position [158, 0]
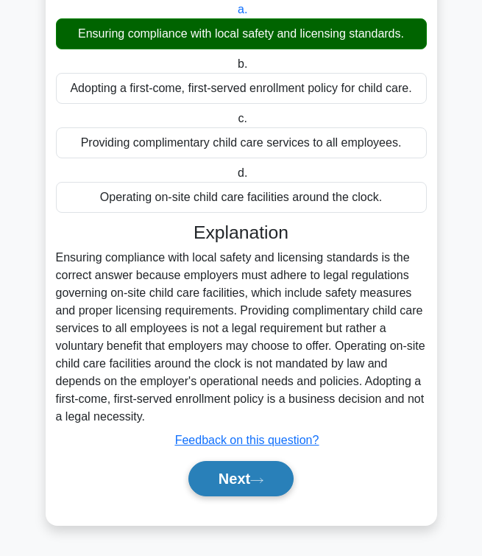
click at [221, 486] on button "Next" at bounding box center [241, 478] width 105 height 35
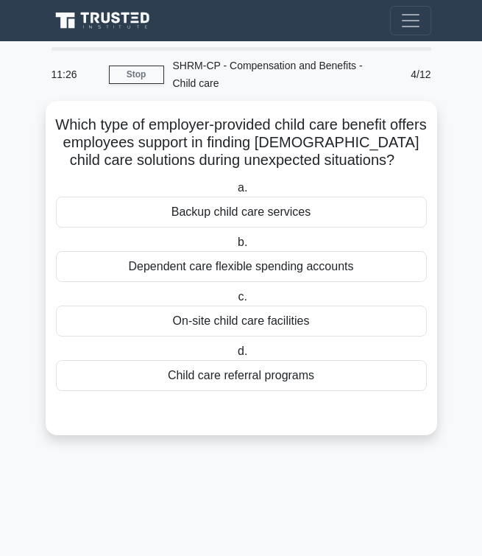
scroll to position [0, 0]
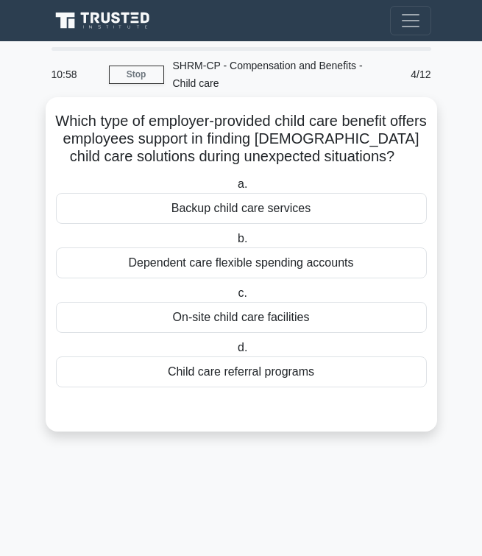
click at [226, 200] on div "Backup child care services" at bounding box center [241, 208] width 371 height 31
click at [235, 189] on input "a. Backup child care services" at bounding box center [235, 185] width 0 height 10
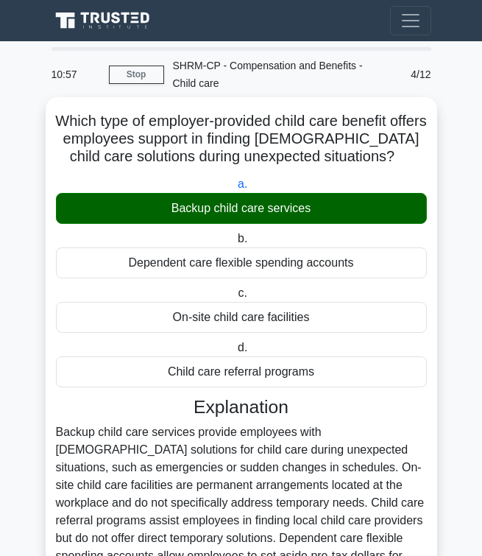
scroll to position [158, 0]
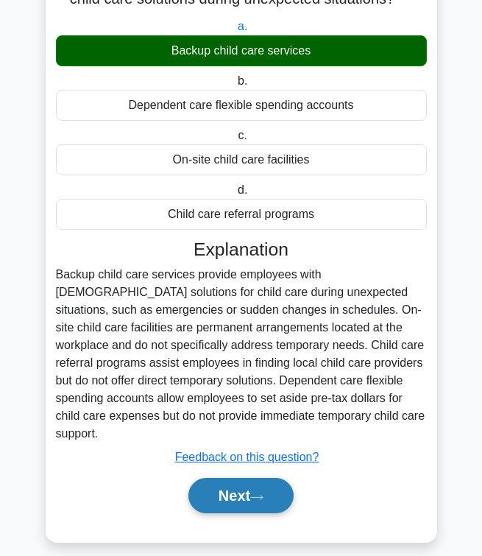
click at [237, 484] on button "Next" at bounding box center [241, 495] width 105 height 35
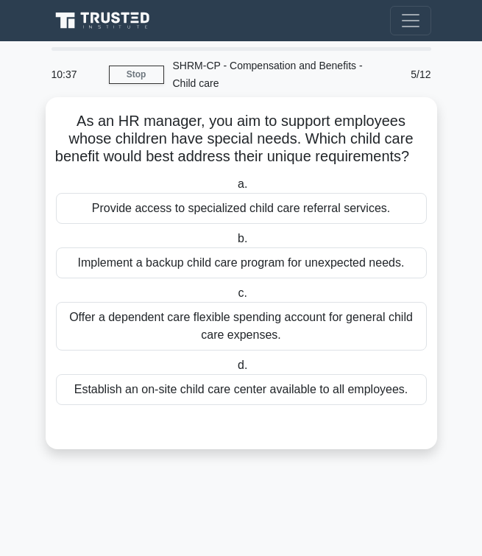
click at [194, 205] on div "Provide access to specialized child care referral services." at bounding box center [241, 208] width 371 height 31
click at [235, 189] on input "a. Provide access to specialized child care referral services." at bounding box center [235, 185] width 0 height 10
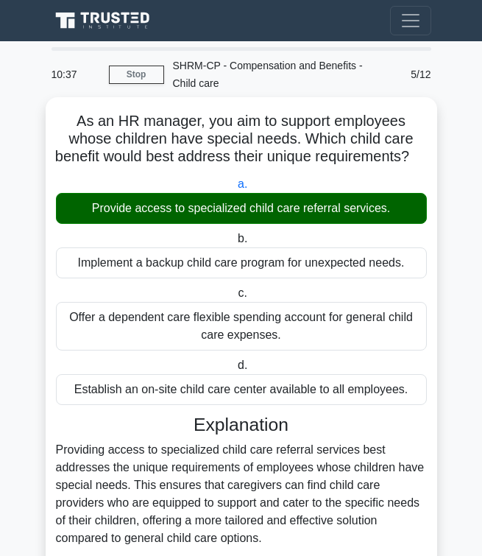
scroll to position [122, 0]
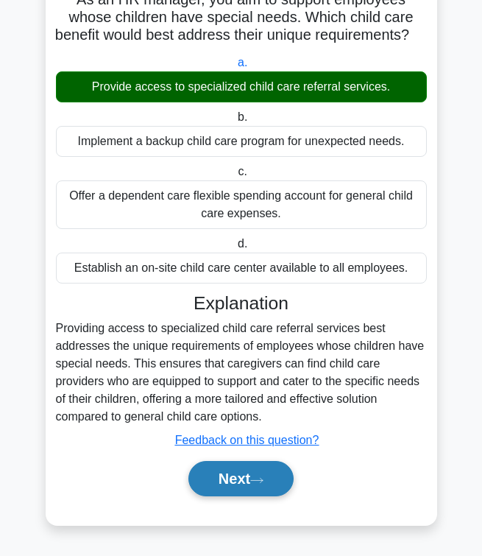
click at [214, 485] on button "Next" at bounding box center [241, 478] width 105 height 35
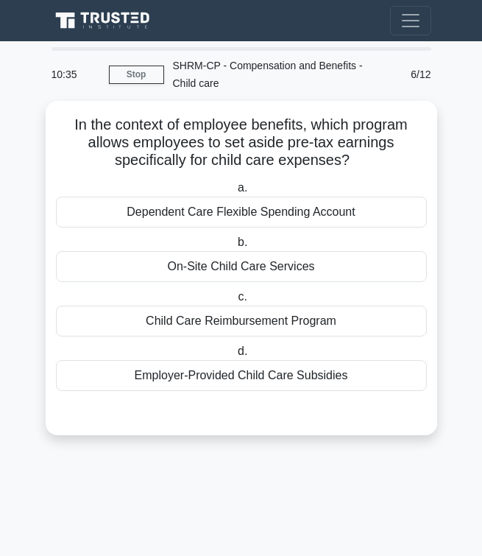
scroll to position [0, 0]
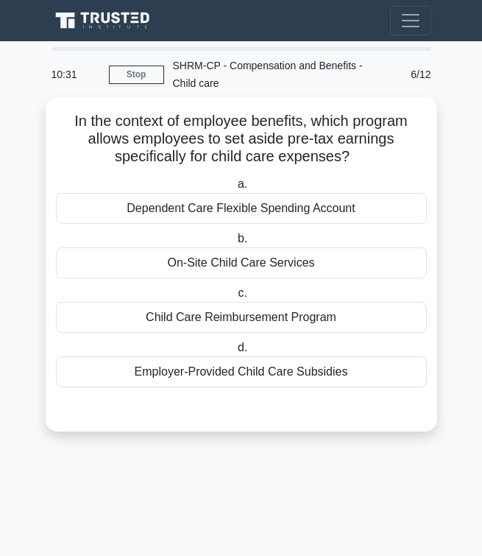
click at [223, 216] on div "Dependent Care Flexible Spending Account" at bounding box center [241, 208] width 371 height 31
click at [235, 189] on input "a. Dependent Care Flexible Spending Account" at bounding box center [235, 185] width 0 height 10
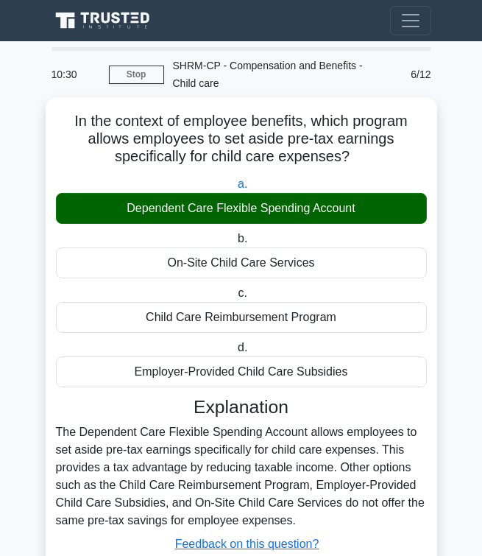
scroll to position [105, 0]
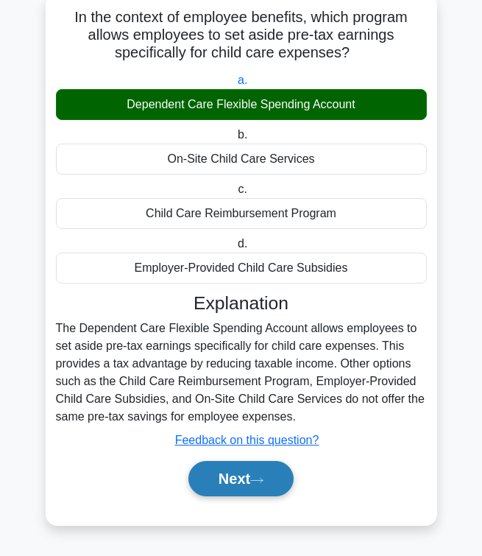
click at [244, 468] on button "Next" at bounding box center [241, 478] width 105 height 35
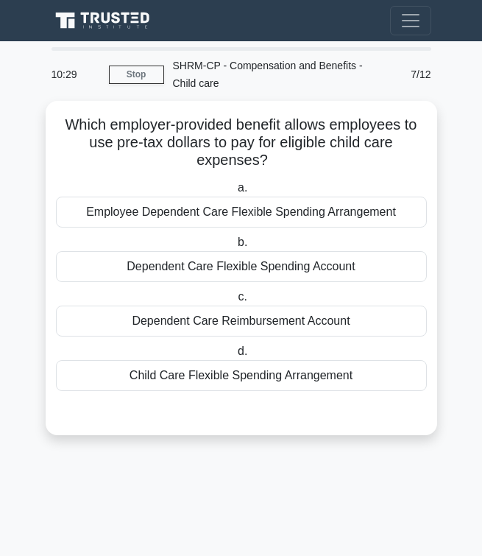
scroll to position [0, 0]
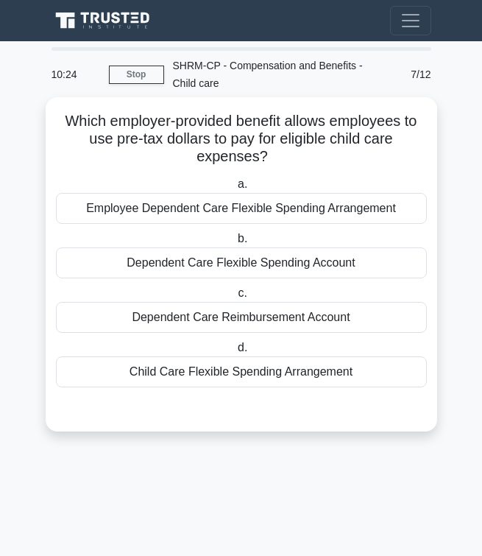
click at [261, 270] on div "Dependent Care Flexible Spending Account" at bounding box center [241, 262] width 371 height 31
click at [235, 244] on input "b. Dependent Care Flexible Spending Account" at bounding box center [235, 239] width 0 height 10
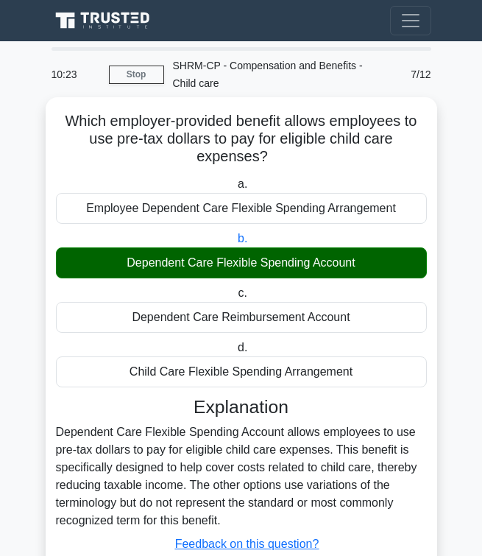
scroll to position [105, 0]
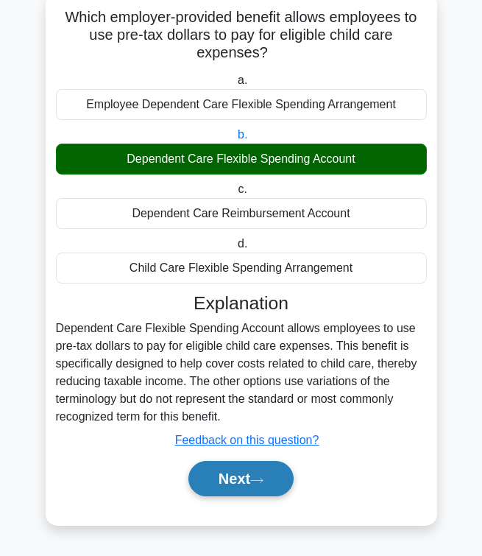
click at [250, 486] on button "Next" at bounding box center [241, 478] width 105 height 35
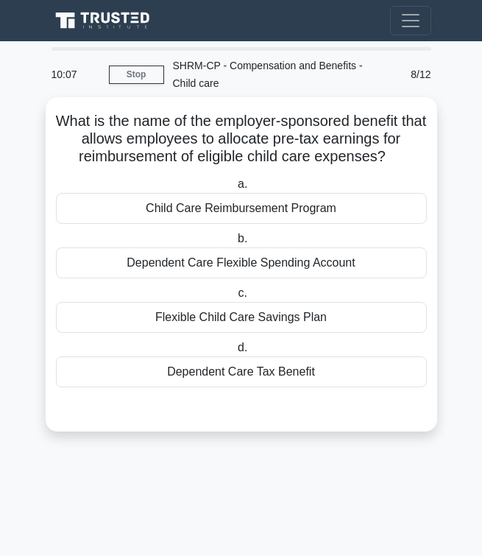
click at [295, 190] on label "a. Child Care Reimbursement Program" at bounding box center [241, 199] width 371 height 49
click at [235, 189] on input "a. Child Care Reimbursement Program" at bounding box center [235, 185] width 0 height 10
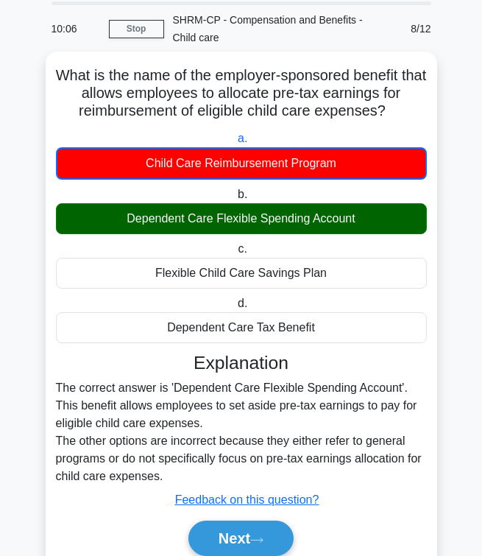
scroll to position [106, 0]
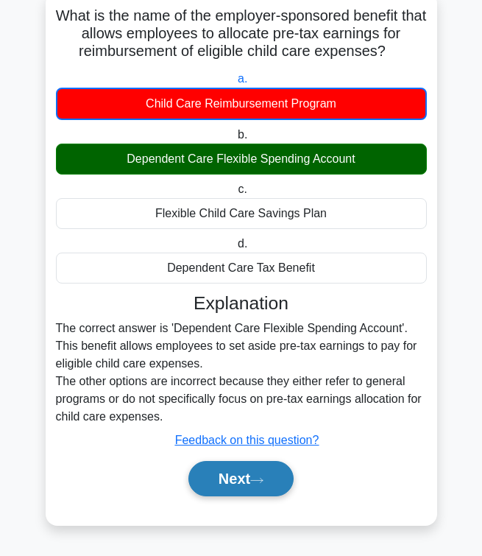
click at [264, 490] on button "Next" at bounding box center [241, 478] width 105 height 35
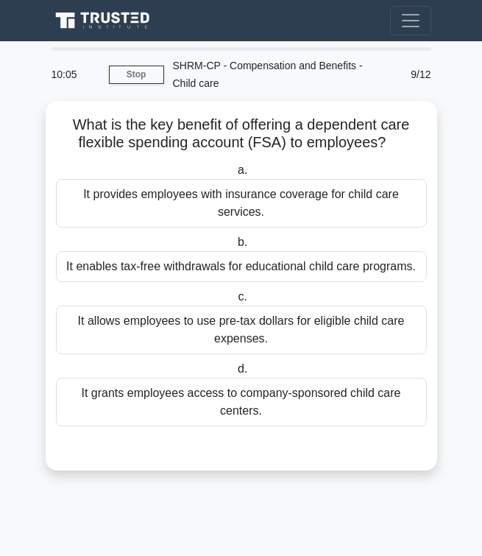
scroll to position [0, 0]
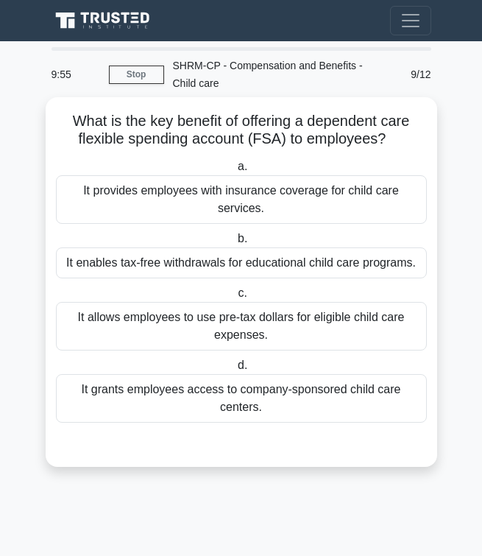
click at [281, 323] on div "It allows employees to use pre-tax dollars for eligible child care expenses." at bounding box center [241, 326] width 371 height 49
click at [235, 298] on input "c. It allows employees to use pre-tax dollars for eligible child care expenses." at bounding box center [235, 294] width 0 height 10
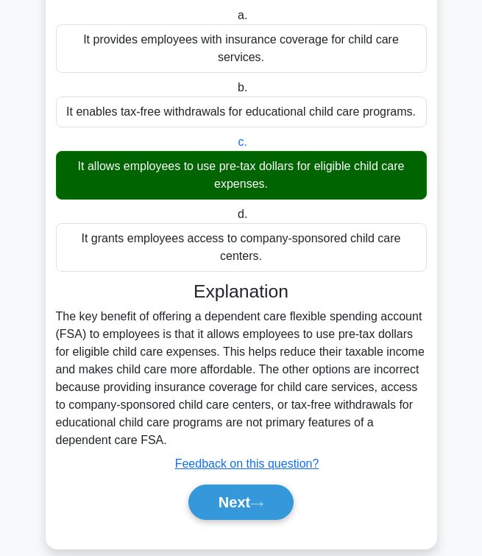
scroll to position [175, 0]
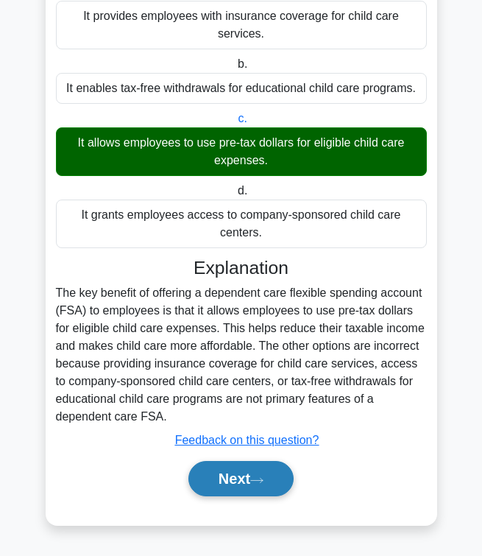
click at [264, 492] on button "Next" at bounding box center [241, 478] width 105 height 35
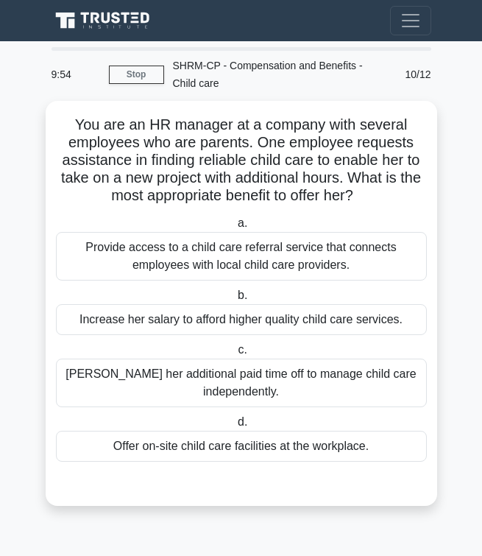
scroll to position [0, 0]
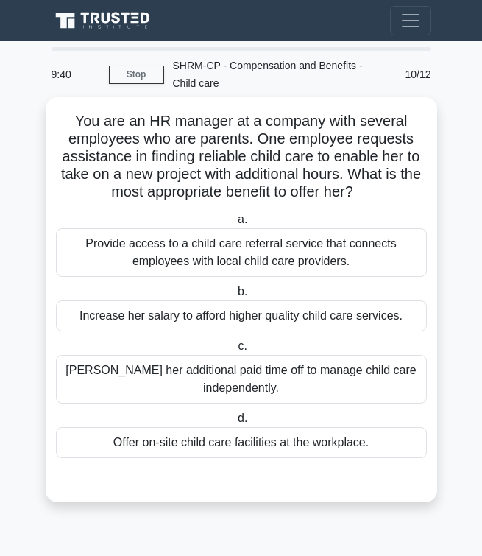
click at [210, 256] on div "Provide access to a child care referral service that connects employees with lo…" at bounding box center [241, 252] width 371 height 49
click at [235, 225] on input "a. Provide access to a child care referral service that connects employees with…" at bounding box center [235, 220] width 0 height 10
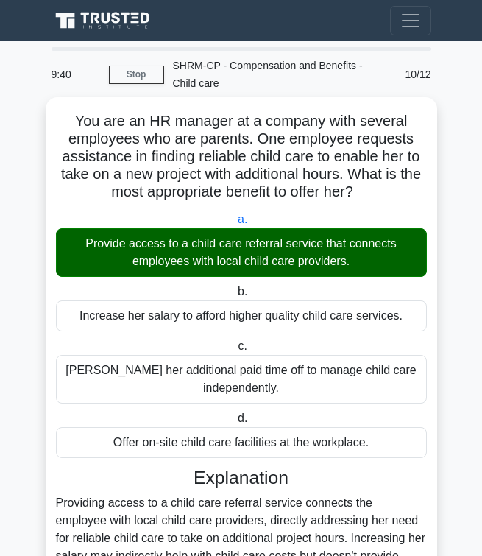
scroll to position [211, 0]
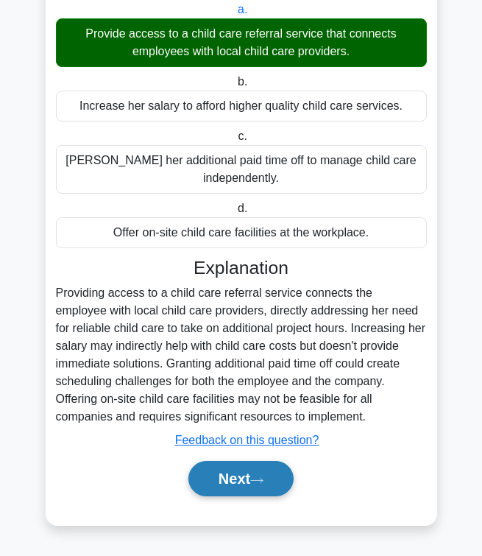
click at [229, 486] on button "Next" at bounding box center [241, 478] width 105 height 35
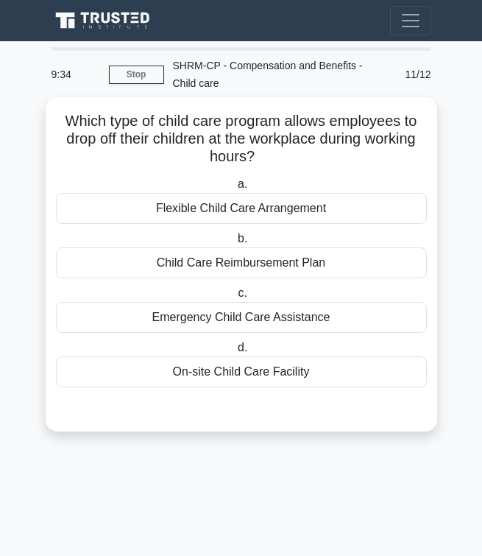
click at [264, 376] on div "On-site Child Care Facility" at bounding box center [241, 371] width 371 height 31
click at [235, 353] on input "d. On-site Child Care Facility" at bounding box center [235, 348] width 0 height 10
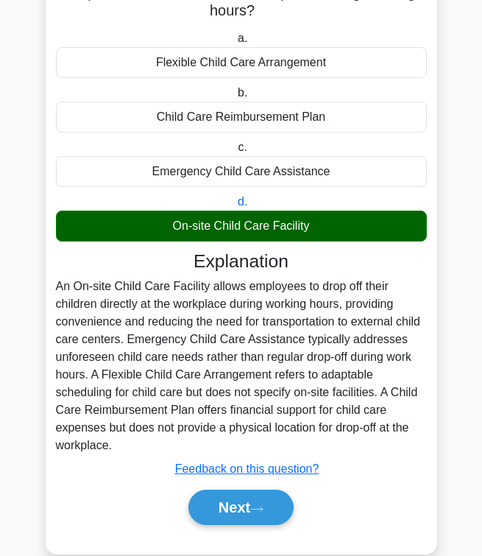
scroll to position [175, 0]
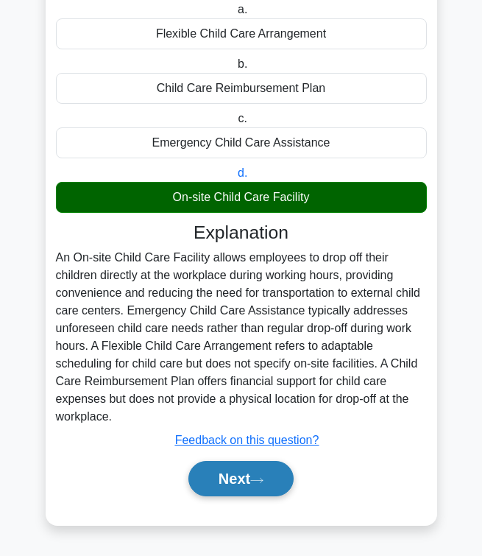
click at [233, 473] on button "Next" at bounding box center [241, 478] width 105 height 35
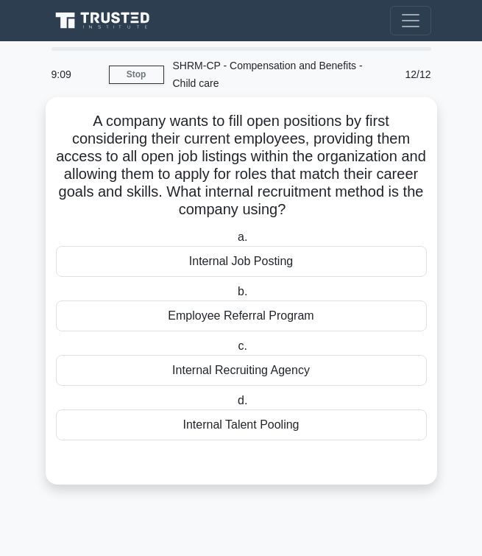
click at [222, 275] on div "Internal Job Posting" at bounding box center [241, 261] width 371 height 31
click at [235, 242] on input "a. Internal Job Posting" at bounding box center [235, 238] width 0 height 10
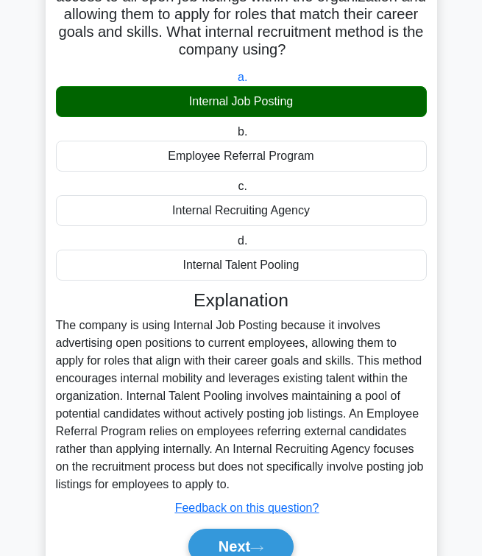
scroll to position [228, 0]
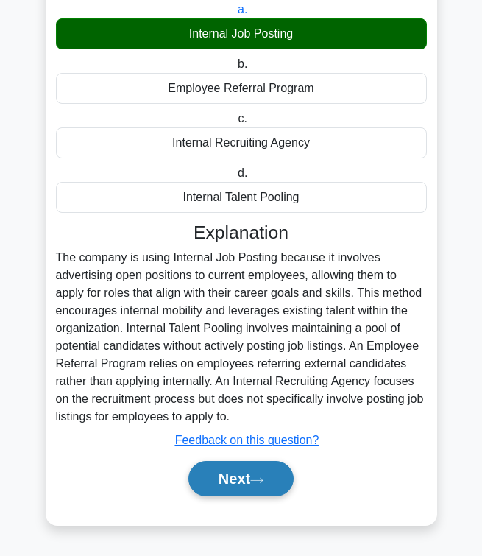
click at [235, 468] on button "Next" at bounding box center [241, 478] width 105 height 35
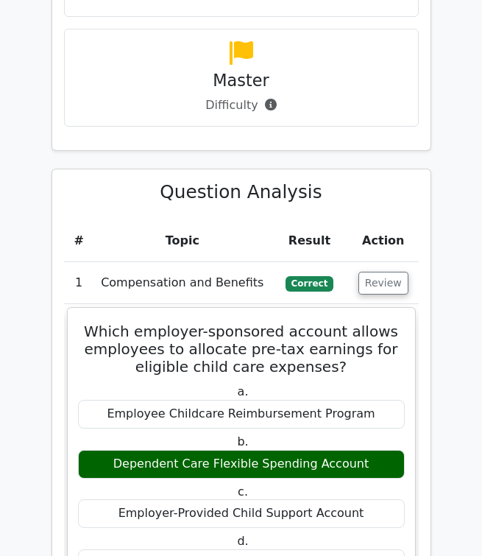
scroll to position [939, 0]
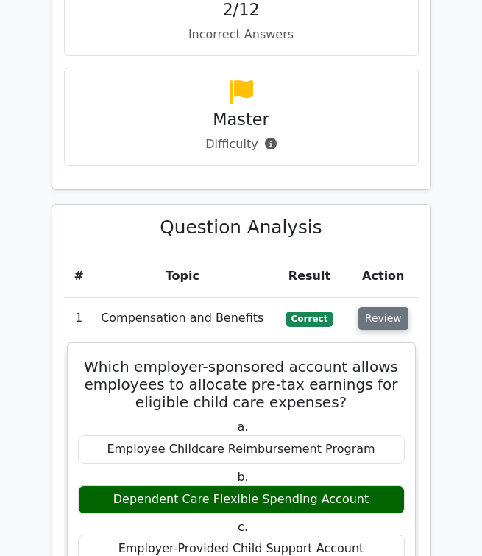
click at [377, 307] on button "Review" at bounding box center [384, 318] width 50 height 23
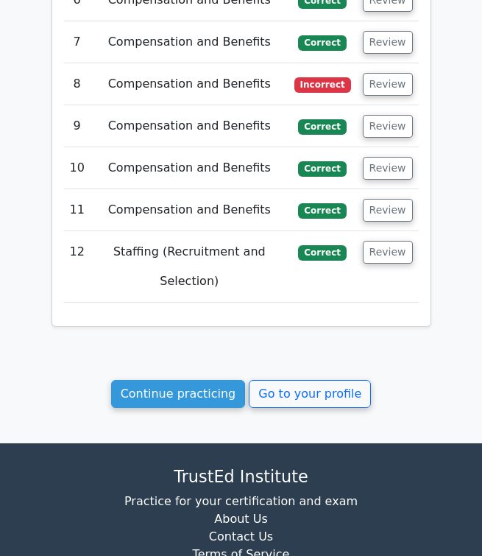
scroll to position [1482, 0]
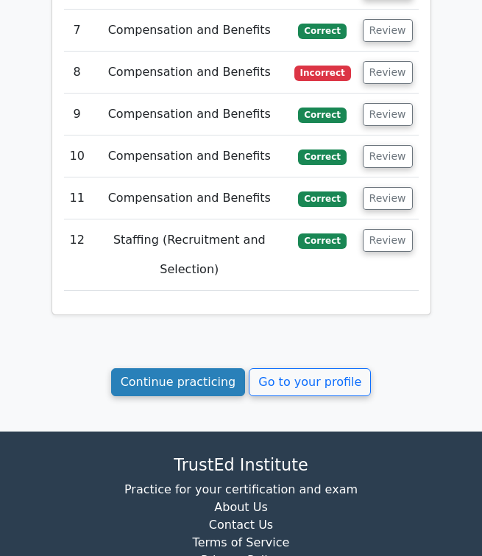
click at [161, 368] on link "Continue practicing" at bounding box center [178, 382] width 135 height 28
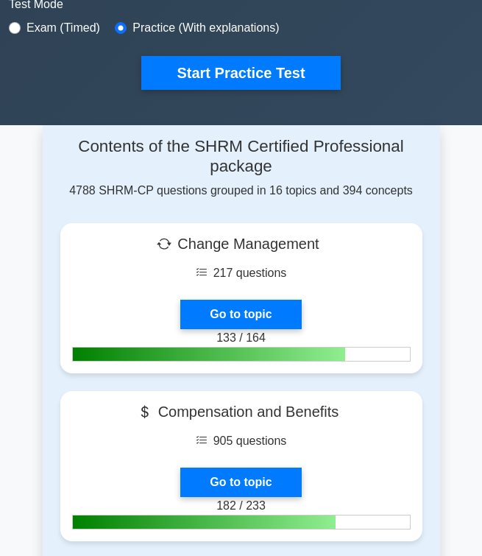
scroll to position [448, 0]
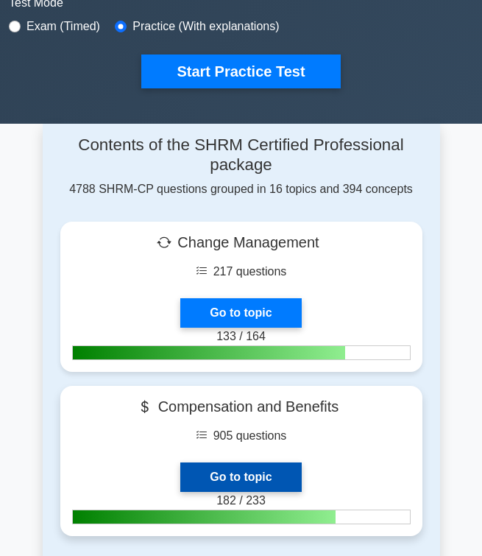
click at [246, 462] on link "Go to topic" at bounding box center [240, 476] width 121 height 29
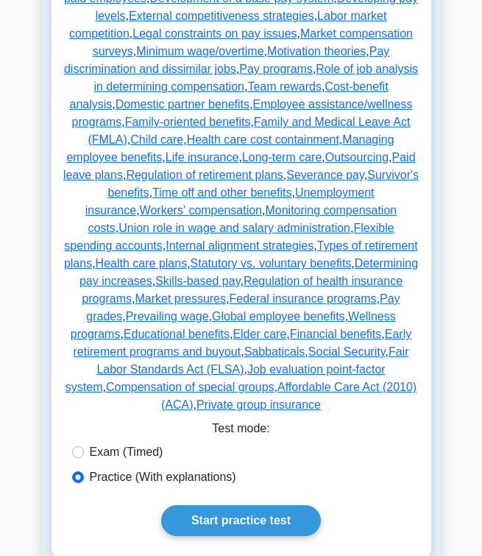
scroll to position [436, 0]
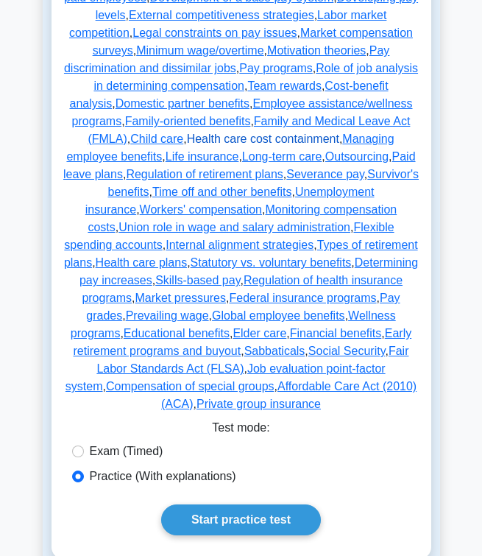
click at [328, 135] on link "Health care cost containment" at bounding box center [263, 139] width 152 height 13
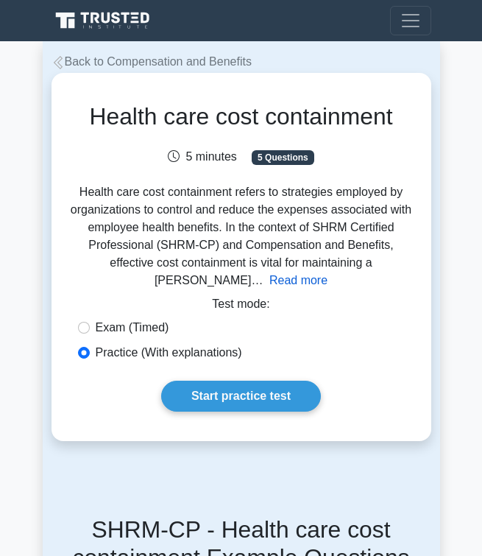
click at [328, 272] on button "Read more" at bounding box center [299, 281] width 58 height 18
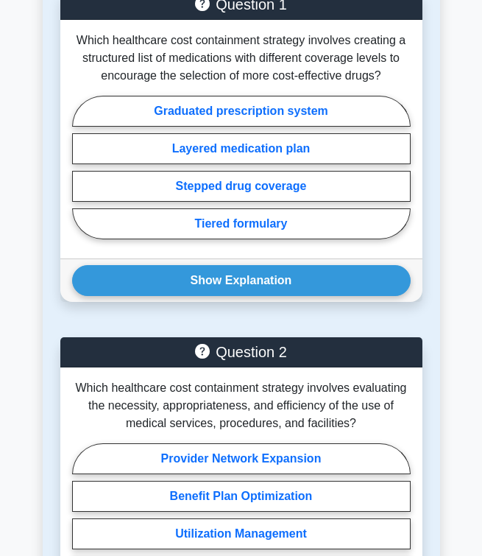
scroll to position [2345, 0]
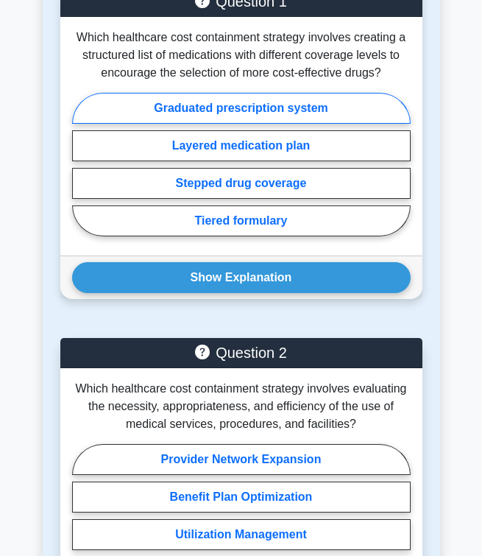
click at [256, 94] on label "Graduated prescription system" at bounding box center [241, 108] width 339 height 31
click at [82, 163] on input "Graduated prescription system" at bounding box center [77, 168] width 10 height 10
radio input "true"
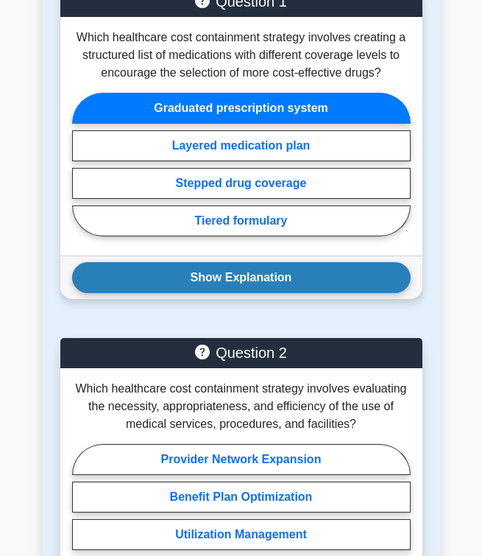
click at [277, 264] on button "Show Explanation" at bounding box center [241, 277] width 339 height 31
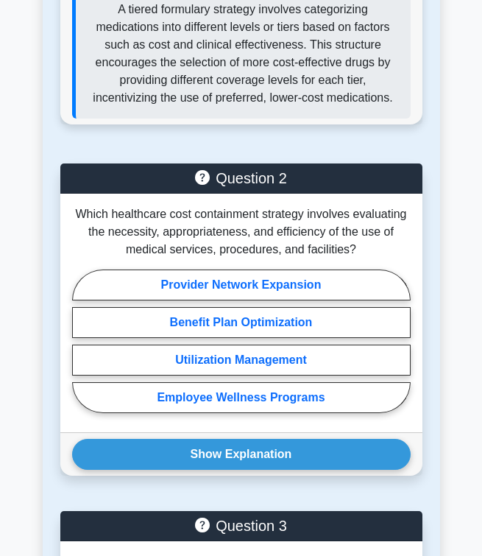
scroll to position [2680, 0]
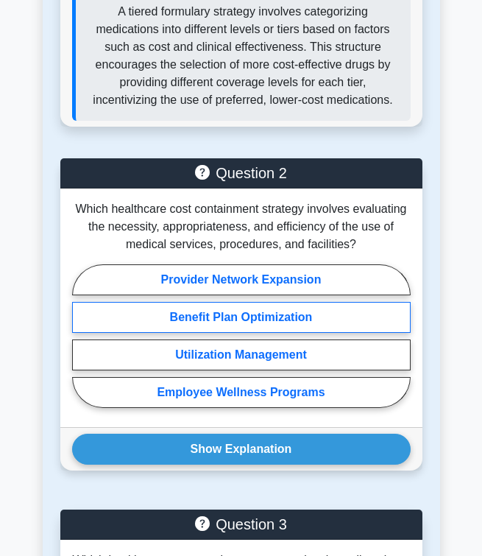
click at [225, 315] on label "Benefit Plan Optimization" at bounding box center [241, 317] width 339 height 31
click at [82, 335] on input "Benefit Plan Optimization" at bounding box center [77, 340] width 10 height 10
radio input "true"
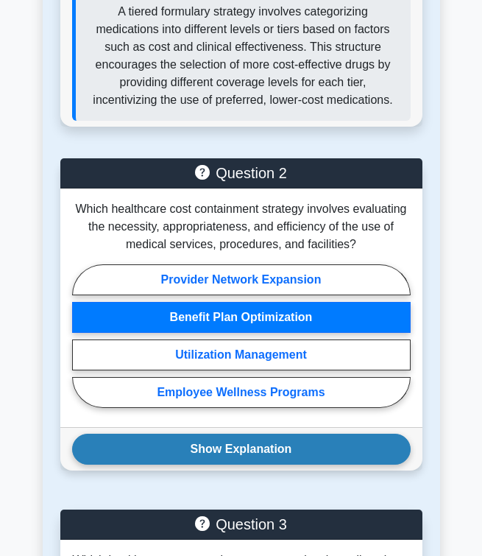
click at [198, 452] on button "Show Explanation" at bounding box center [241, 449] width 339 height 31
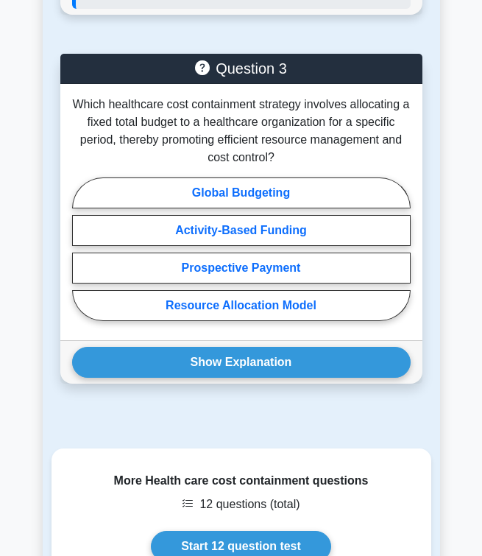
scroll to position [3384, 0]
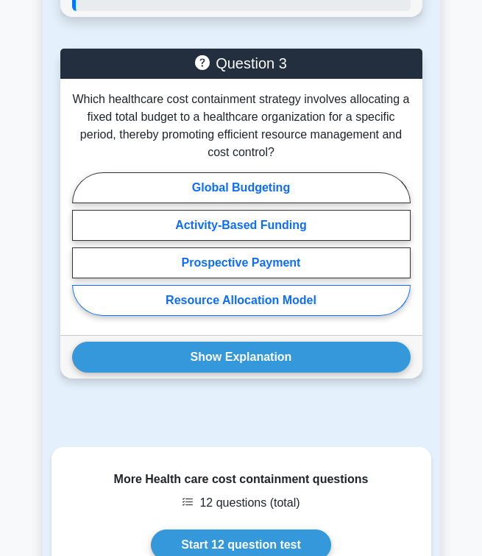
click at [232, 301] on label "Resource Allocation Model" at bounding box center [241, 300] width 339 height 31
click at [82, 253] on input "Resource Allocation Model" at bounding box center [77, 248] width 10 height 10
radio input "true"
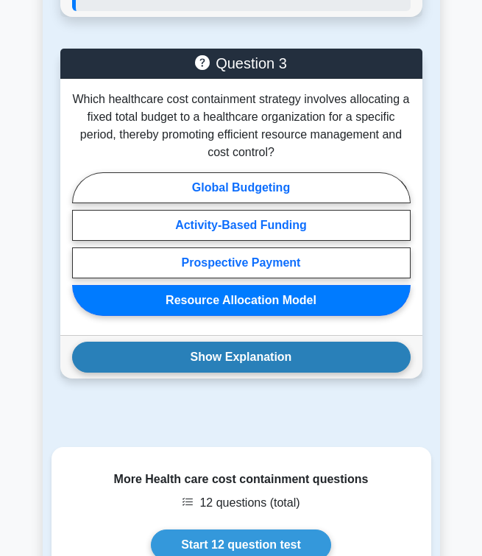
click at [239, 363] on button "Show Explanation" at bounding box center [241, 357] width 339 height 31
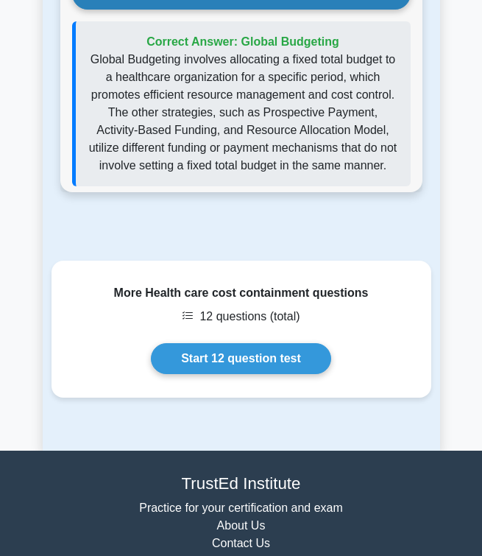
scroll to position [3747, 0]
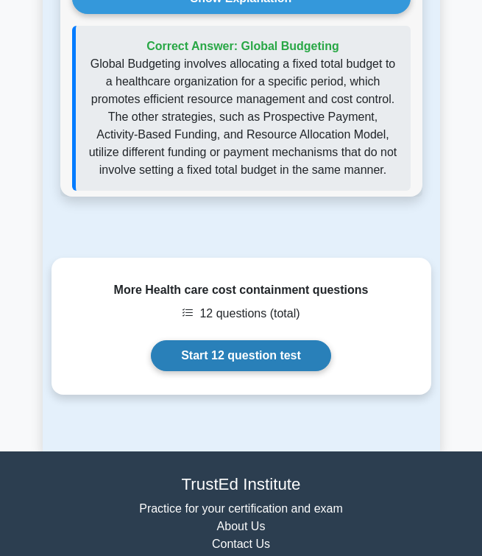
click at [251, 346] on link "Start 12 question test" at bounding box center [241, 355] width 180 height 31
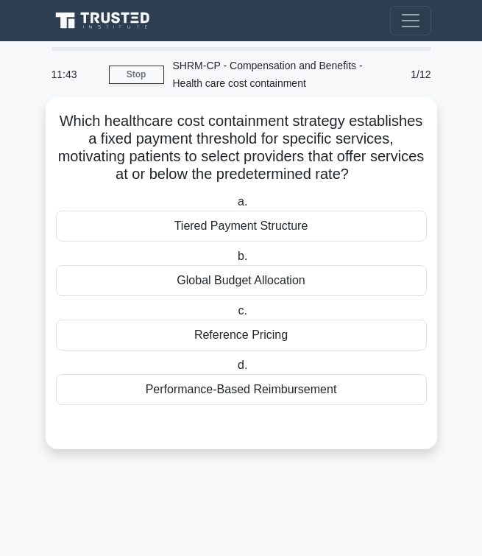
click at [210, 223] on div "Tiered Payment Structure" at bounding box center [241, 226] width 371 height 31
click at [235, 207] on input "a. Tiered Payment Structure" at bounding box center [235, 202] width 0 height 10
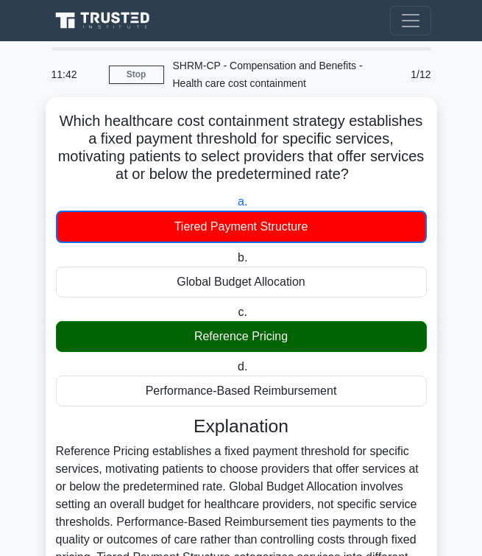
scroll to position [177, 0]
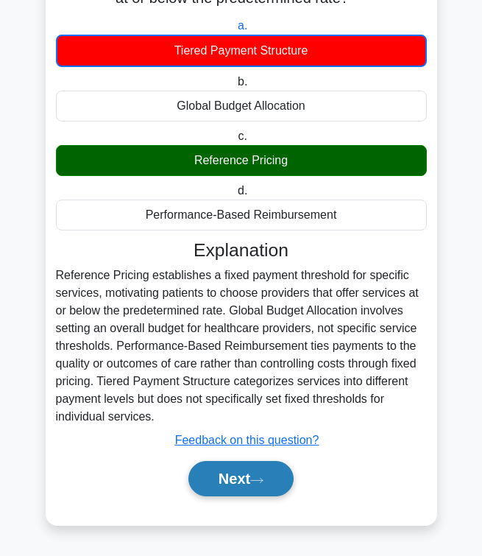
click at [208, 487] on button "Next" at bounding box center [241, 478] width 105 height 35
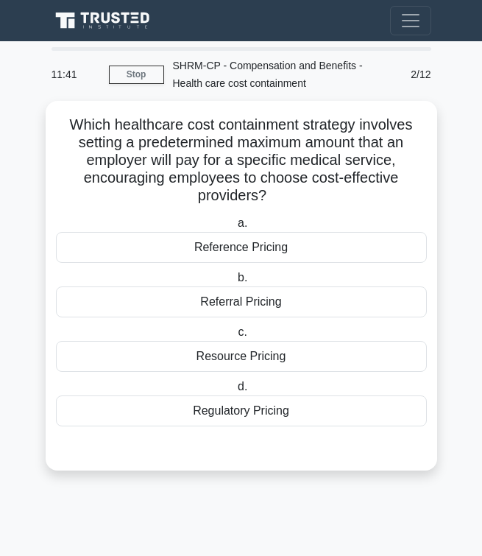
scroll to position [0, 0]
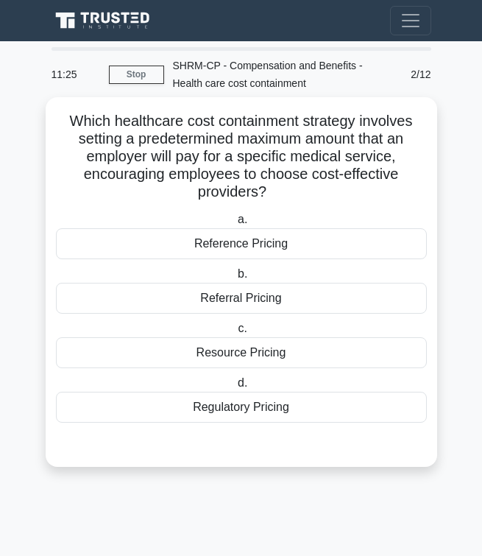
click at [258, 351] on div "Resource Pricing" at bounding box center [241, 352] width 371 height 31
click at [235, 334] on input "c. Resource Pricing" at bounding box center [235, 329] width 0 height 10
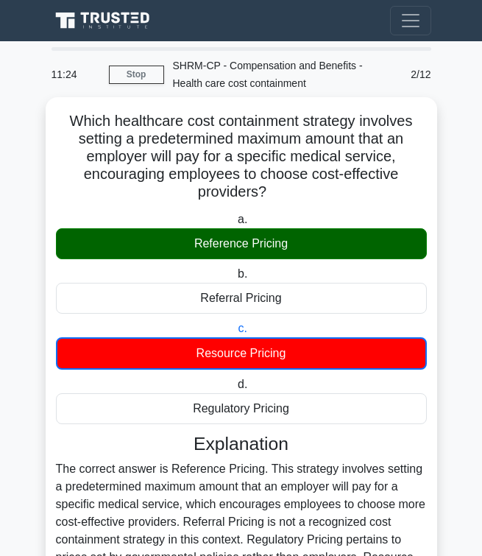
scroll to position [177, 0]
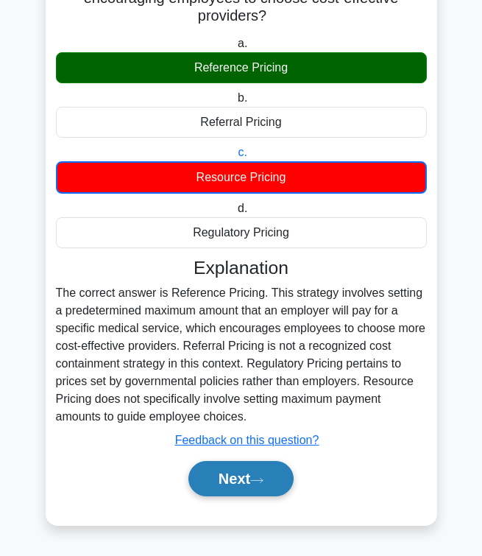
click at [227, 482] on button "Next" at bounding box center [241, 478] width 105 height 35
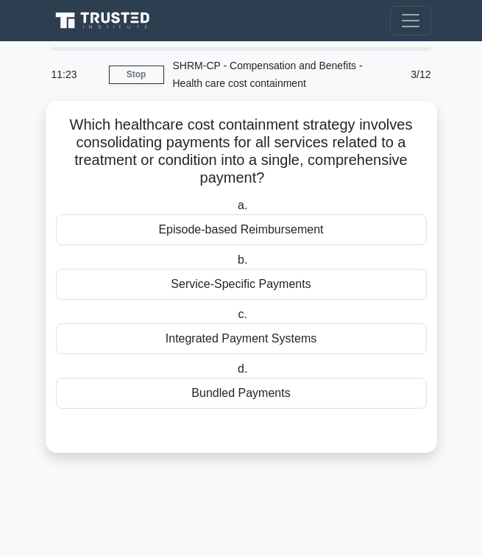
scroll to position [0, 0]
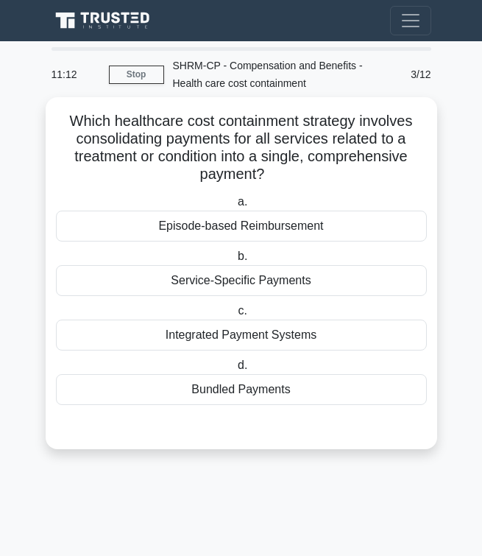
click at [264, 391] on div "Bundled Payments" at bounding box center [241, 389] width 371 height 31
click at [235, 370] on input "d. Bundled Payments" at bounding box center [235, 366] width 0 height 10
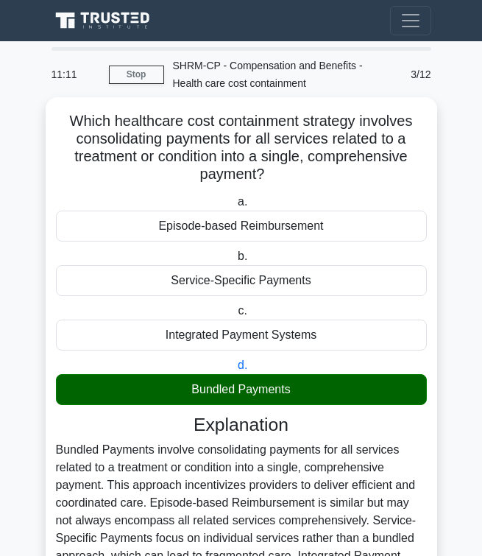
scroll to position [193, 0]
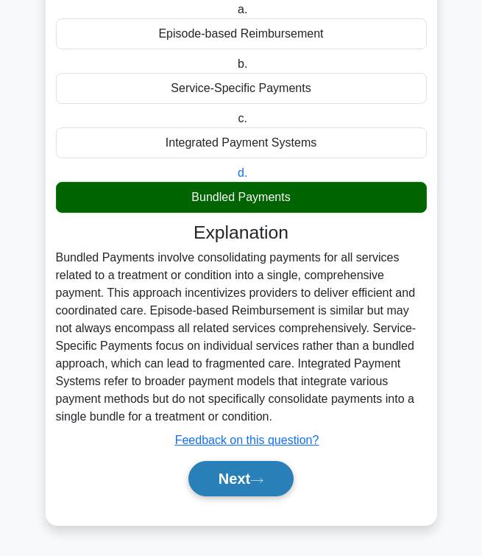
click at [228, 478] on button "Next" at bounding box center [241, 478] width 105 height 35
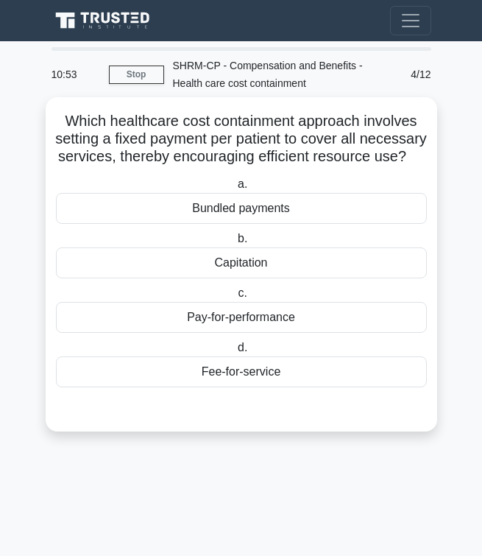
click at [214, 367] on div "Fee-for-service" at bounding box center [241, 371] width 371 height 31
click at [235, 353] on input "d. Fee-for-service" at bounding box center [235, 348] width 0 height 10
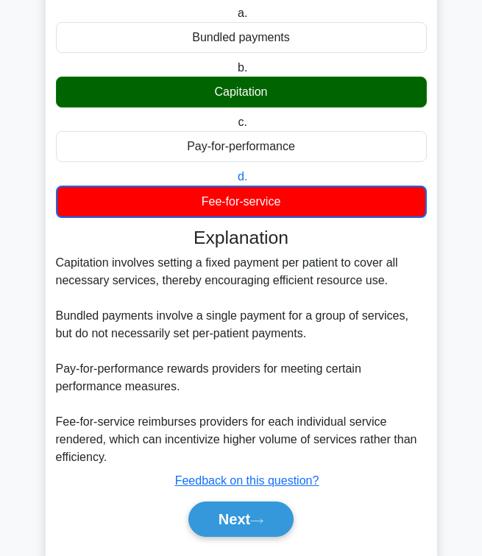
scroll to position [212, 0]
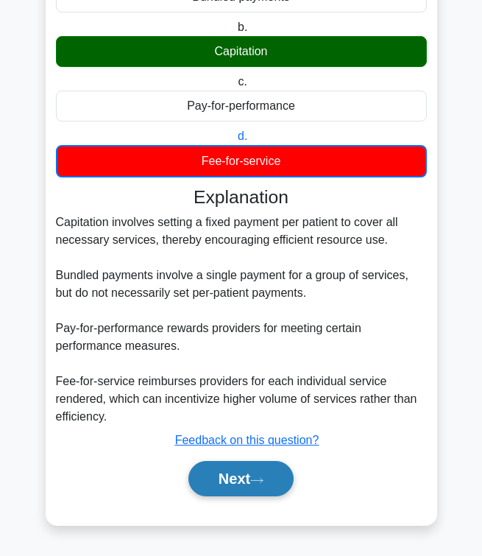
click at [236, 478] on button "Next" at bounding box center [241, 478] width 105 height 35
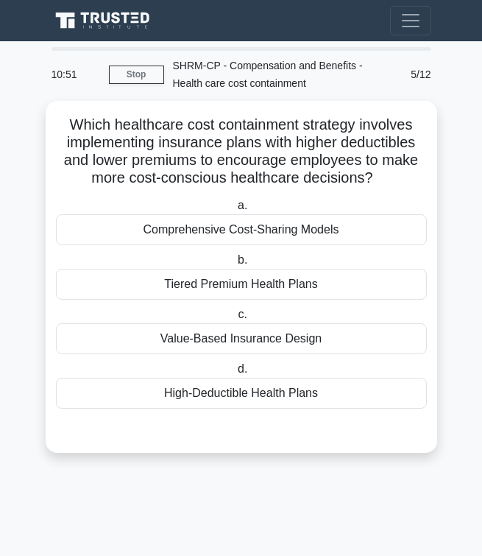
scroll to position [0, 0]
click at [146, 70] on link "Stop" at bounding box center [136, 75] width 55 height 18
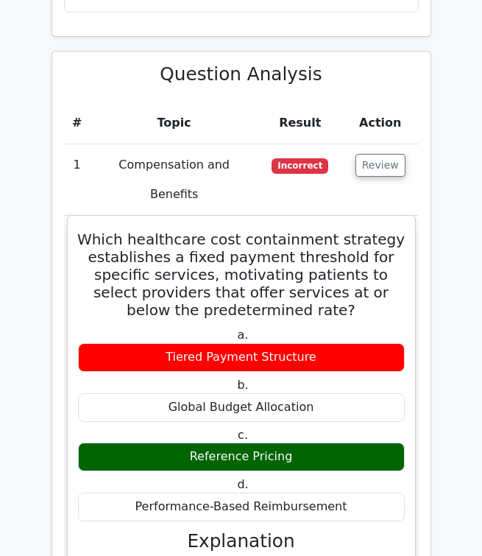
scroll to position [1812, 0]
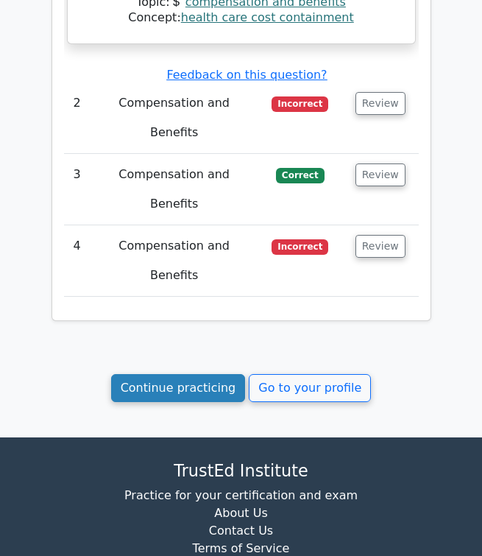
click at [148, 374] on link "Continue practicing" at bounding box center [178, 388] width 135 height 28
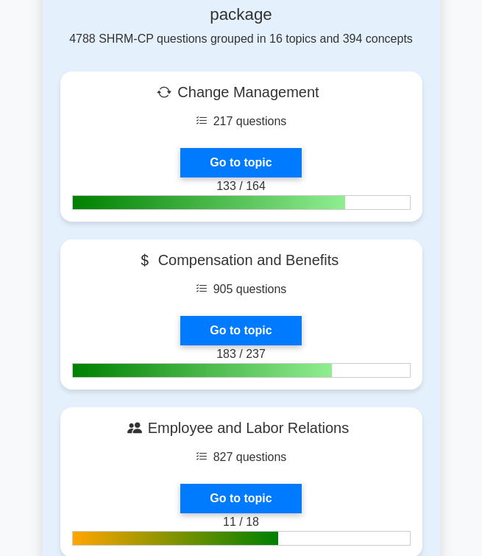
scroll to position [621, 0]
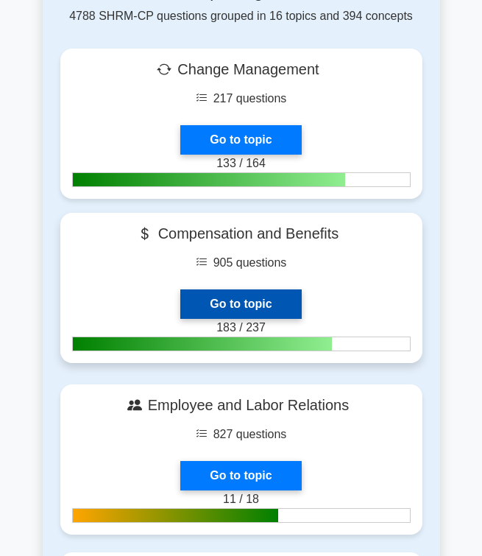
click at [267, 289] on link "Go to topic" at bounding box center [240, 303] width 121 height 29
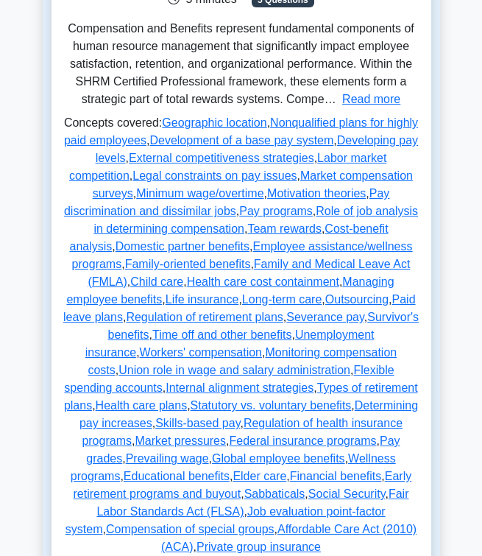
scroll to position [295, 0]
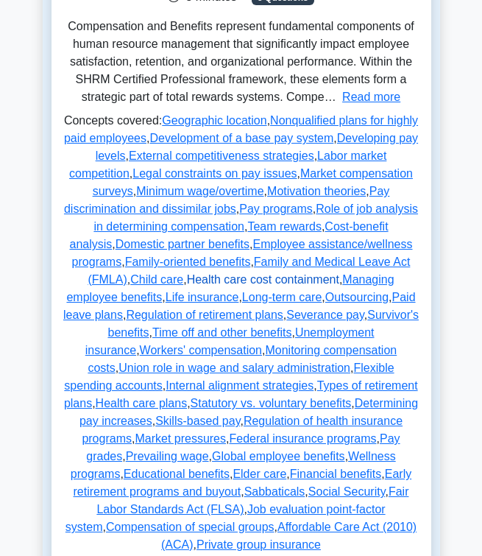
click at [328, 280] on link "Health care cost containment" at bounding box center [263, 279] width 152 height 13
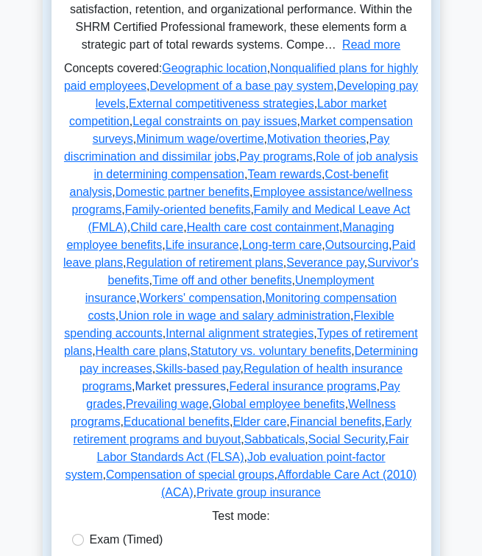
scroll to position [351, 0]
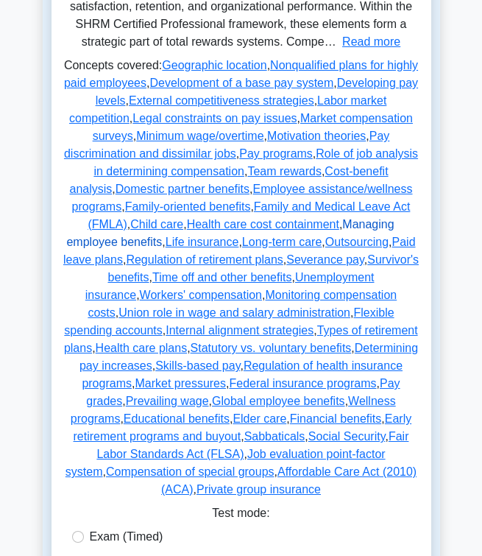
click at [167, 243] on link "Managing employee benefits" at bounding box center [230, 233] width 328 height 30
click at [161, 245] on link "Managing employee benefits" at bounding box center [230, 233] width 328 height 30
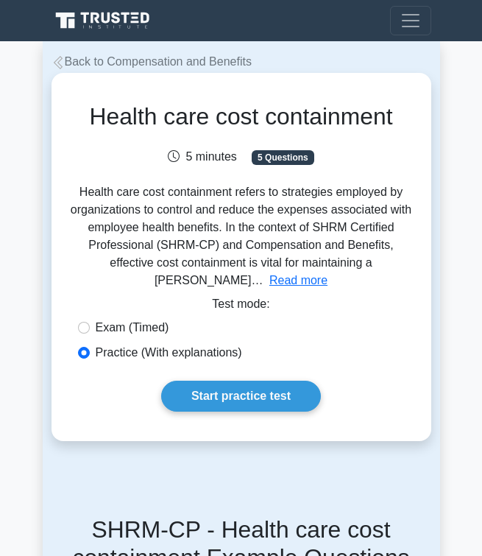
click at [373, 277] on div "Health care cost containment 5 minutes 5 Questions Read more 1. 2." at bounding box center [241, 257] width 368 height 356
click at [371, 272] on div "Health care cost containment 5 minutes 5 Questions Read more 1. 2." at bounding box center [241, 257] width 368 height 356
click at [328, 272] on button "Read more" at bounding box center [299, 281] width 58 height 18
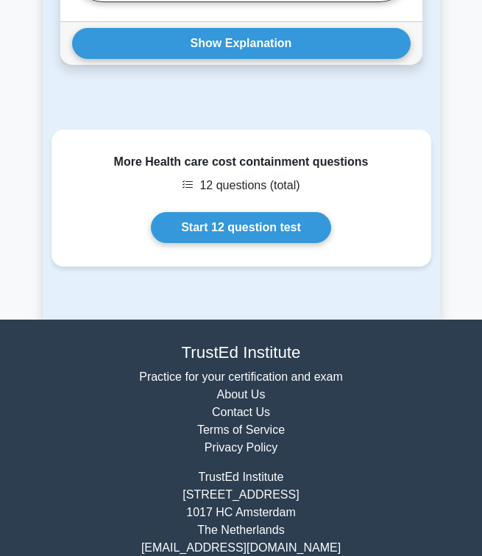
scroll to position [3320, 0]
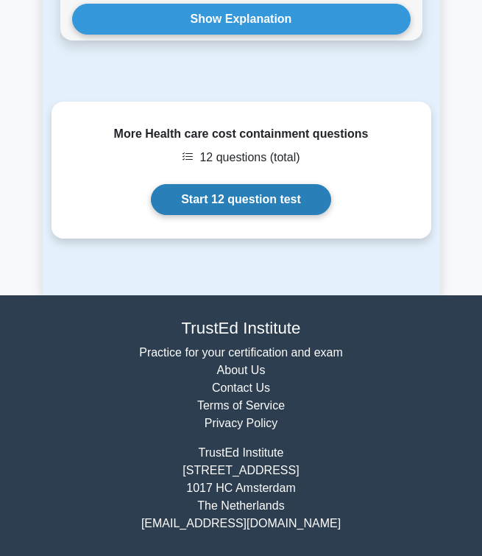
click at [204, 199] on link "Start 12 question test" at bounding box center [241, 199] width 180 height 31
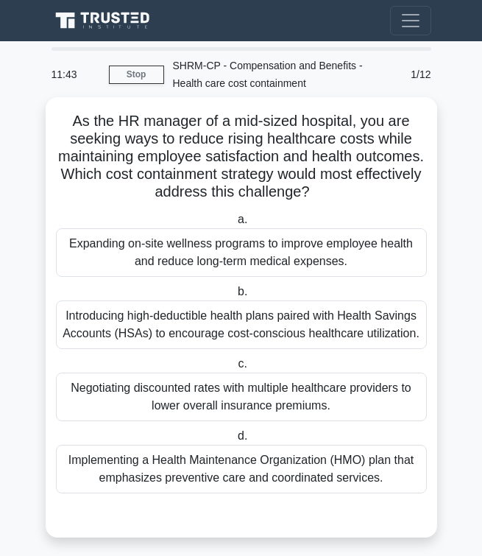
click at [212, 398] on div "Negotiating discounted rates with multiple healthcare providers to lower overal…" at bounding box center [241, 397] width 371 height 49
click at [235, 369] on input "c. Negotiating discounted rates with multiple healthcare providers to lower ove…" at bounding box center [235, 364] width 0 height 10
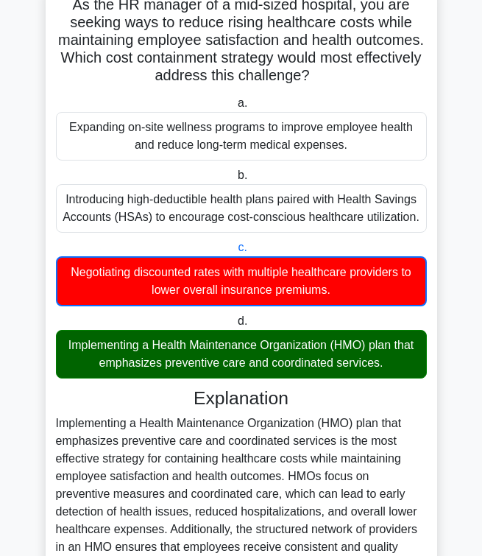
scroll to position [121, 0]
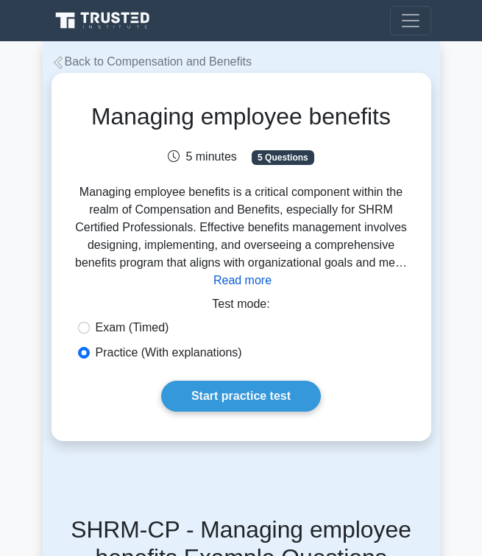
click at [248, 281] on button "Read more" at bounding box center [243, 281] width 58 height 18
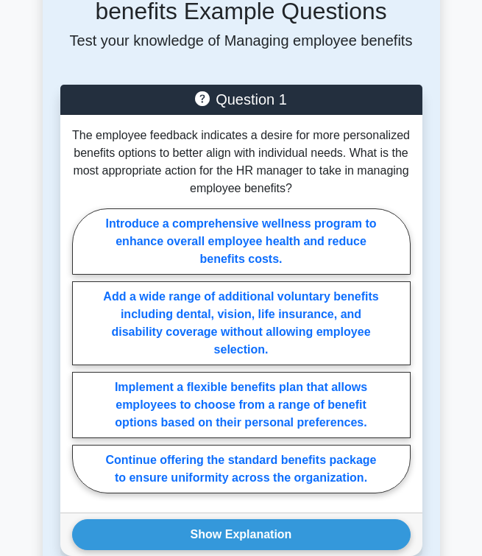
scroll to position [2042, 0]
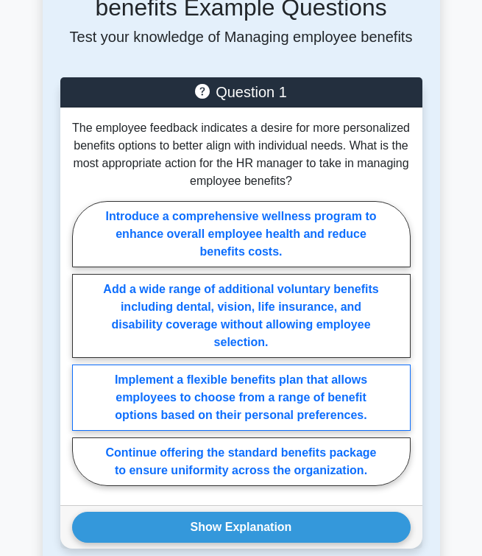
click at [255, 365] on label "Implement a flexible benefits plan that allows employees to choose from a range…" at bounding box center [241, 397] width 339 height 66
click at [82, 352] on input "Implement a flexible benefits plan that allows employees to choose from a range…" at bounding box center [77, 347] width 10 height 10
radio input "true"
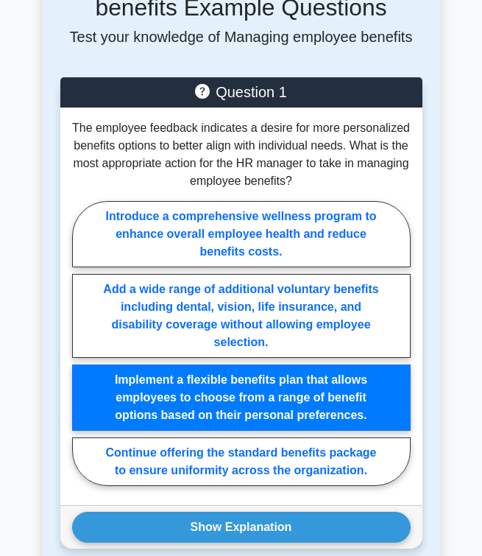
click at [255, 365] on label "Implement a flexible benefits plan that allows employees to choose from a range…" at bounding box center [241, 397] width 339 height 66
click at [82, 352] on input "Implement a flexible benefits plan that allows employees to choose from a range…" at bounding box center [77, 347] width 10 height 10
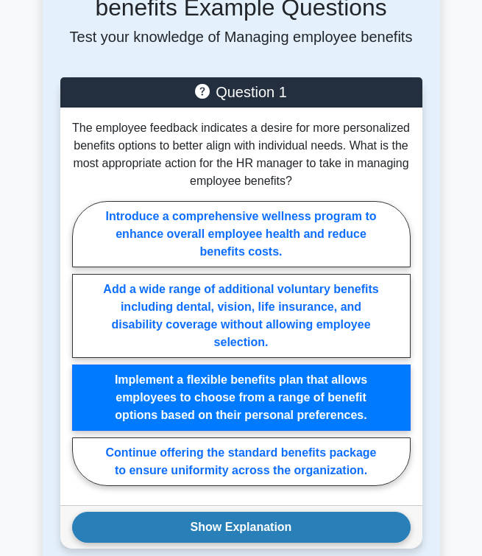
click at [224, 512] on button "Show Explanation" at bounding box center [241, 527] width 339 height 31
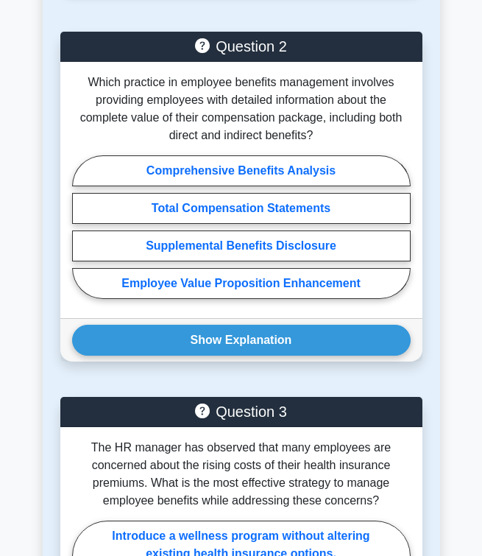
scroll to position [2884, 0]
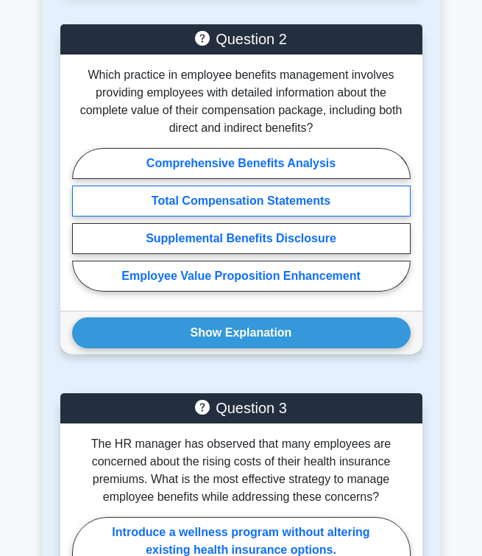
click at [200, 186] on label "Total Compensation Statements" at bounding box center [241, 201] width 339 height 31
click at [82, 219] on input "Total Compensation Statements" at bounding box center [77, 224] width 10 height 10
radio input "true"
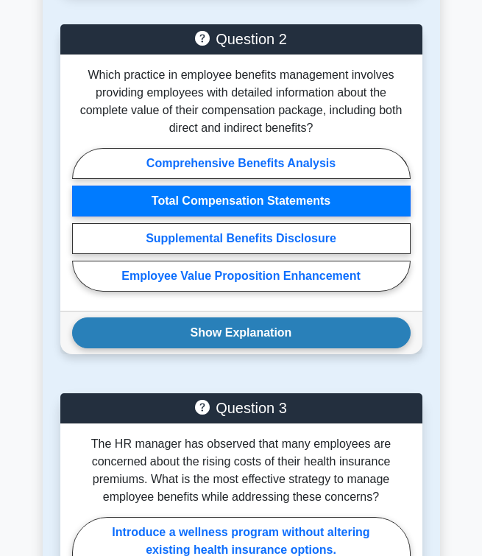
click at [189, 317] on button "Show Explanation" at bounding box center [241, 332] width 339 height 31
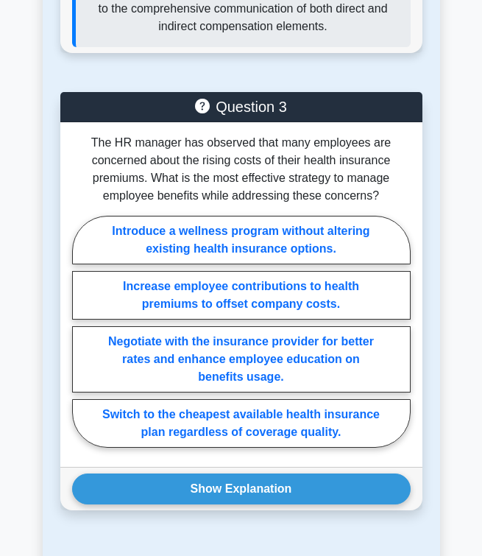
scroll to position [3368, 0]
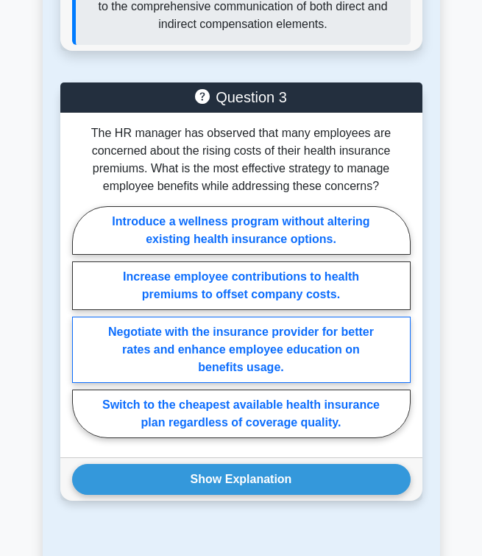
click at [309, 317] on label "Negotiate with the insurance provider for better rates and enhance employee edu…" at bounding box center [241, 350] width 339 height 66
click at [82, 321] on input "Negotiate with the insurance provider for better rates and enhance employee edu…" at bounding box center [77, 326] width 10 height 10
radio input "true"
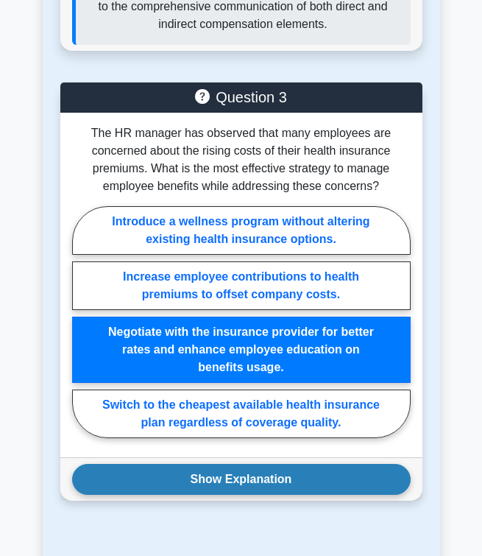
click at [267, 464] on button "Show Explanation" at bounding box center [241, 479] width 339 height 31
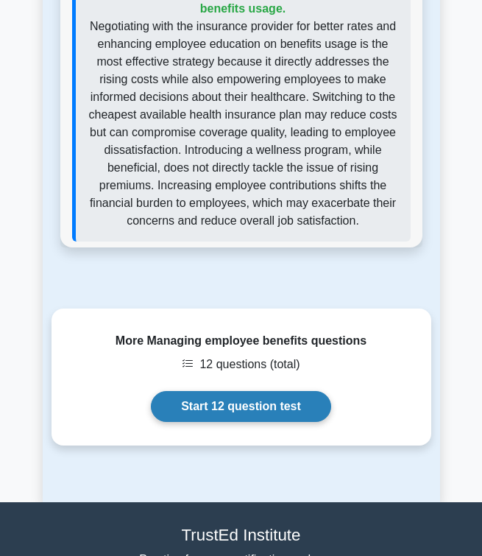
scroll to position [3938, 0]
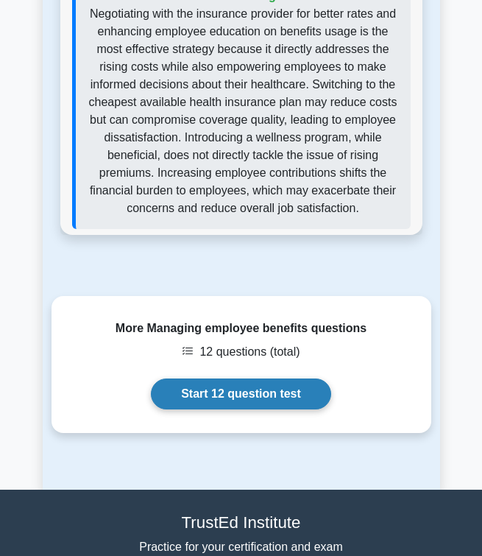
click at [261, 378] on link "Start 12 question test" at bounding box center [241, 393] width 180 height 31
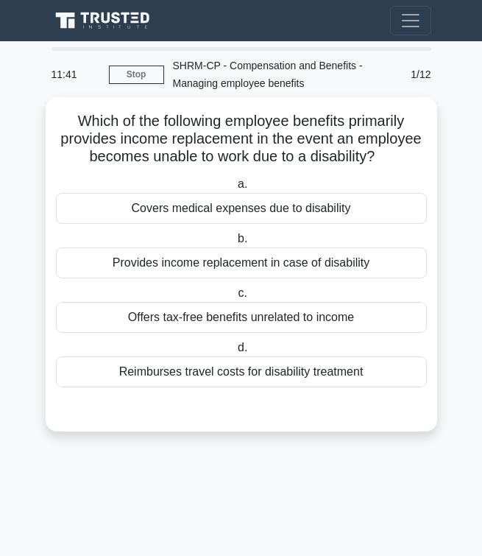
click at [219, 206] on div "Covers medical expenses due to disability" at bounding box center [241, 208] width 371 height 31
click at [235, 189] on input "a. Covers medical expenses due to disability" at bounding box center [235, 185] width 0 height 10
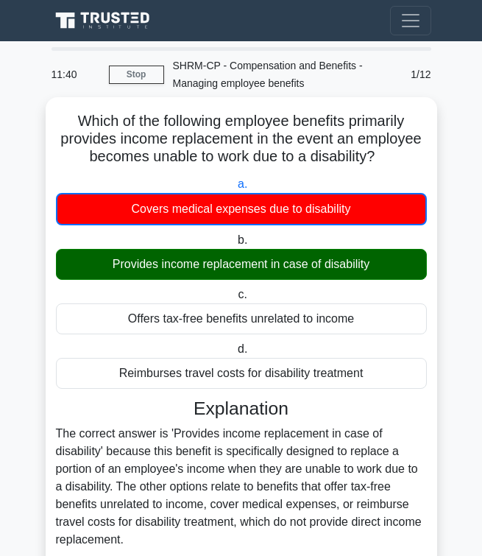
scroll to position [124, 0]
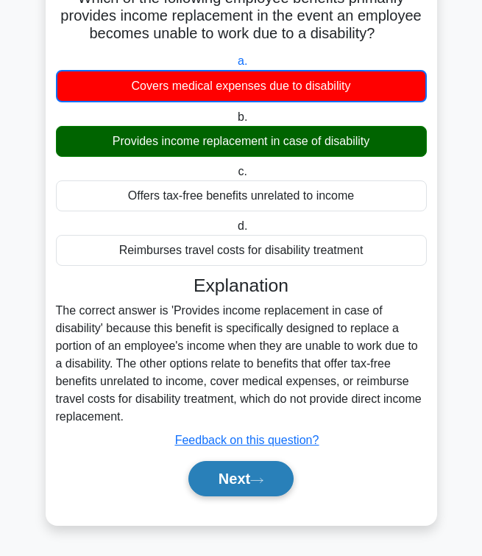
click at [253, 471] on button "Next" at bounding box center [241, 478] width 105 height 35
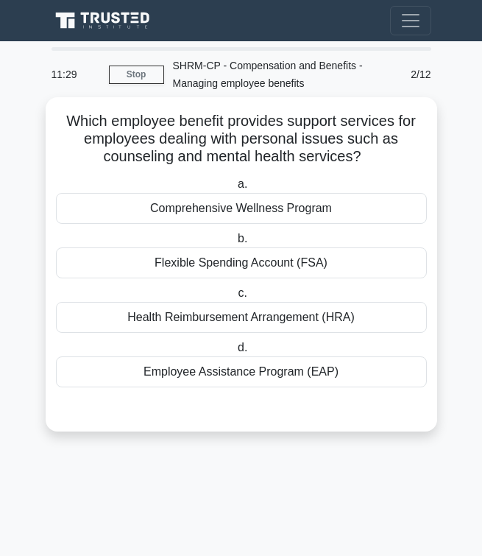
click at [234, 370] on div "Employee Assistance Program (EAP)" at bounding box center [241, 371] width 371 height 31
click at [235, 353] on input "d. Employee Assistance Program (EAP)" at bounding box center [235, 348] width 0 height 10
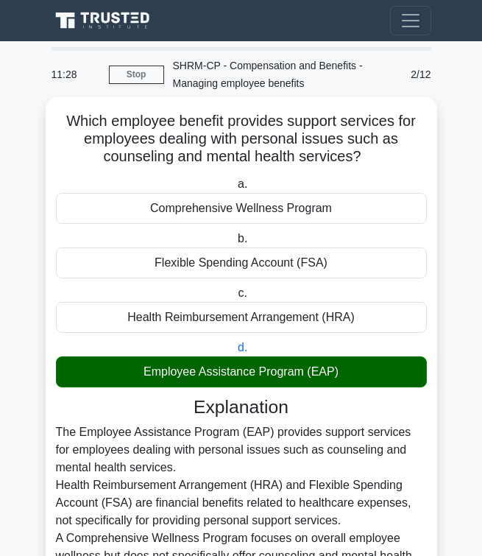
scroll to position [158, 0]
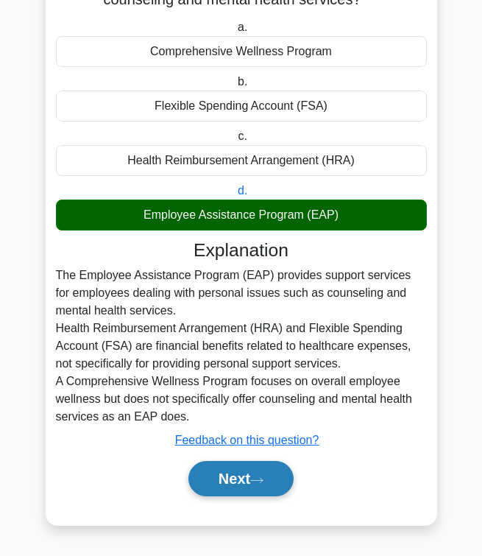
click at [237, 470] on button "Next" at bounding box center [241, 478] width 105 height 35
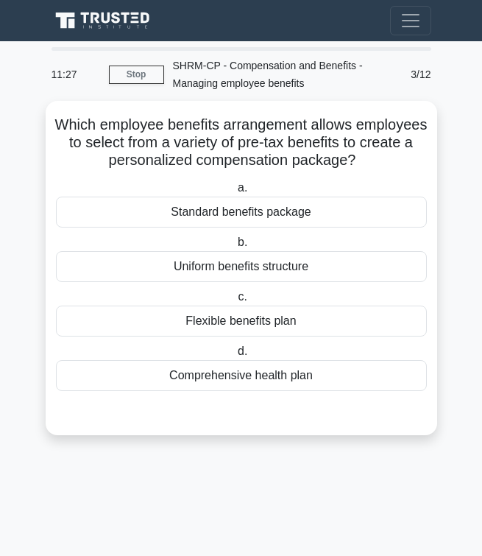
scroll to position [0, 0]
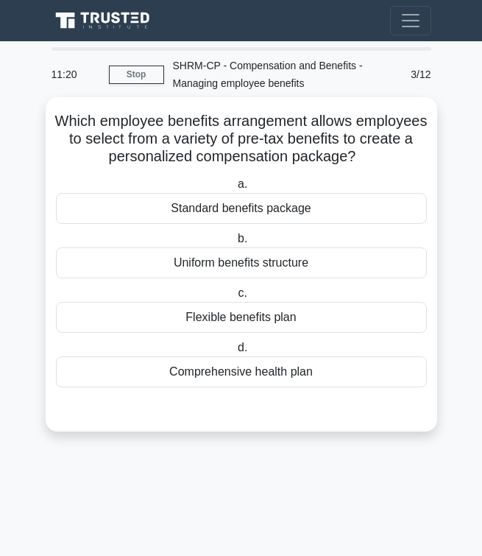
click at [189, 314] on div "Flexible benefits plan" at bounding box center [241, 317] width 371 height 31
click at [235, 298] on input "c. Flexible benefits plan" at bounding box center [235, 294] width 0 height 10
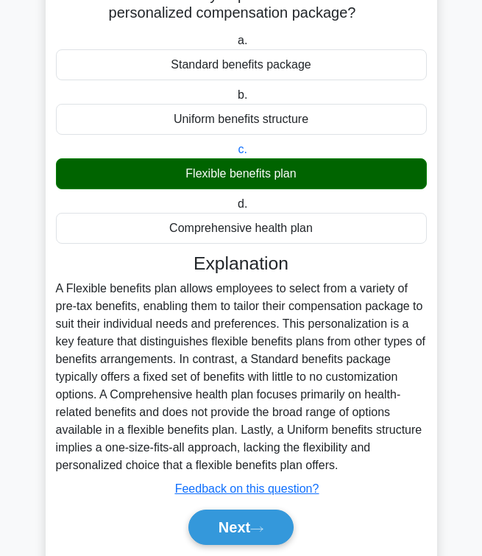
scroll to position [193, 0]
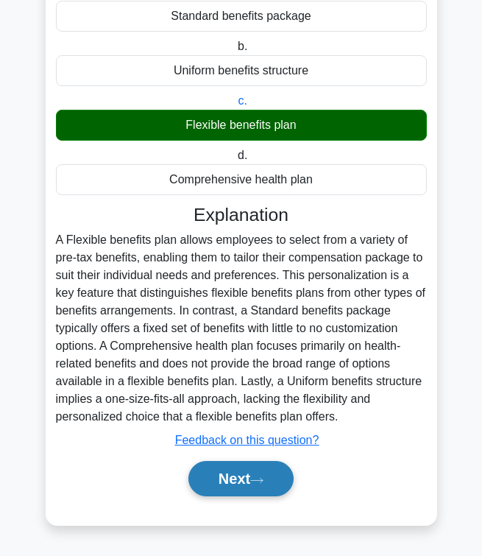
click at [214, 476] on button "Next" at bounding box center [241, 478] width 105 height 35
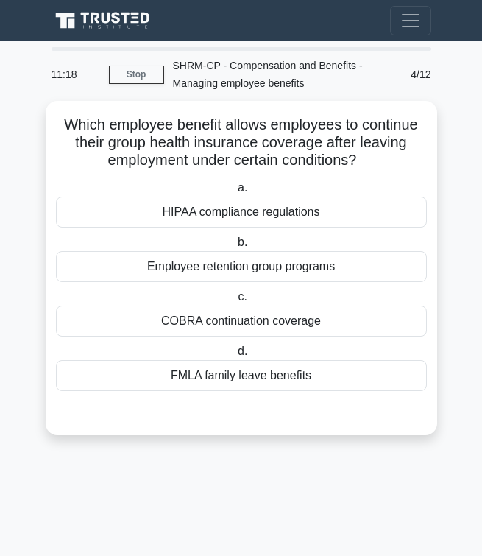
scroll to position [0, 0]
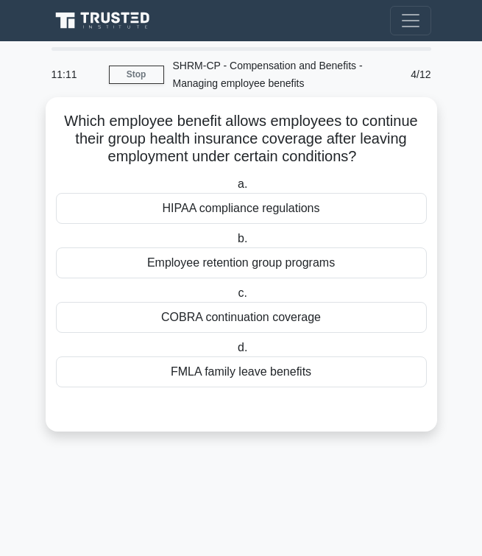
click at [205, 317] on div "COBRA continuation coverage" at bounding box center [241, 317] width 371 height 31
click at [235, 298] on input "c. COBRA continuation coverage" at bounding box center [235, 294] width 0 height 10
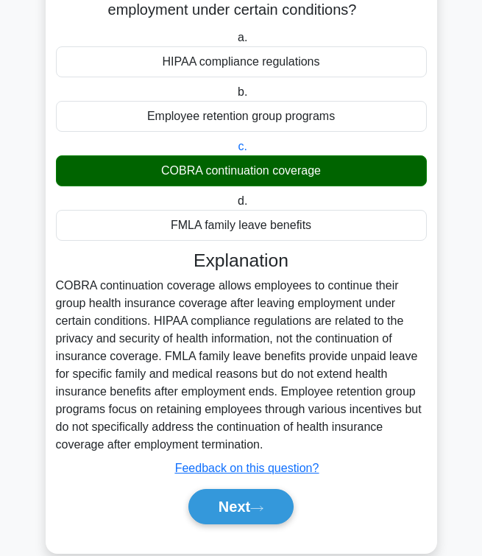
scroll to position [175, 0]
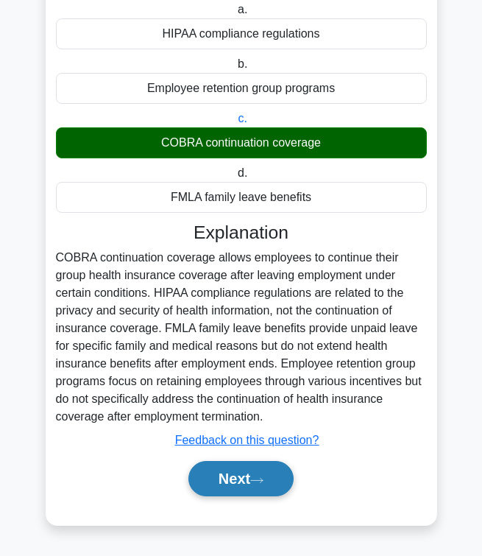
click at [228, 476] on button "Next" at bounding box center [241, 478] width 105 height 35
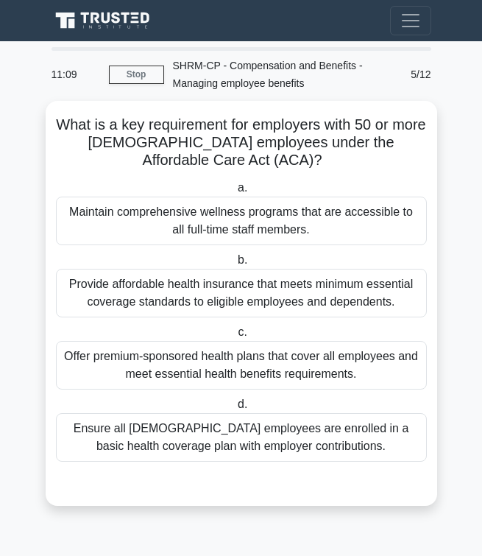
scroll to position [0, 0]
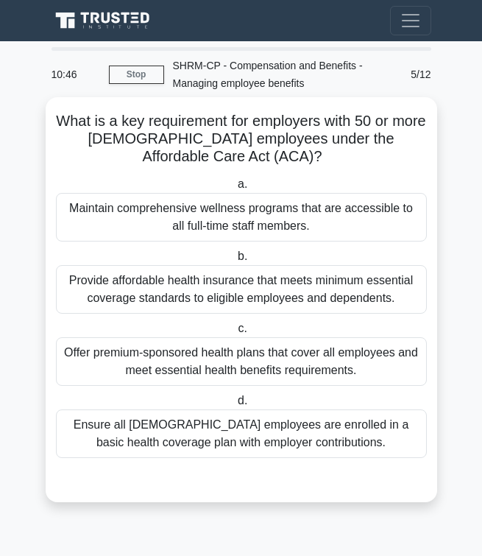
click at [272, 287] on div "Provide affordable health insurance that meets minimum essential coverage stand…" at bounding box center [241, 289] width 371 height 49
click at [235, 261] on input "b. Provide affordable health insurance that meets minimum essential coverage st…" at bounding box center [235, 257] width 0 height 10
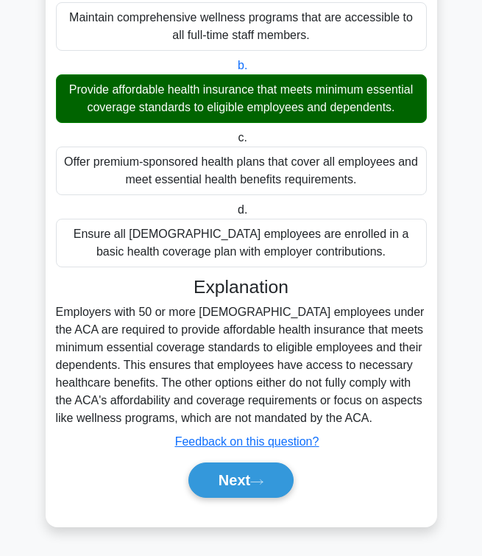
scroll to position [193, 0]
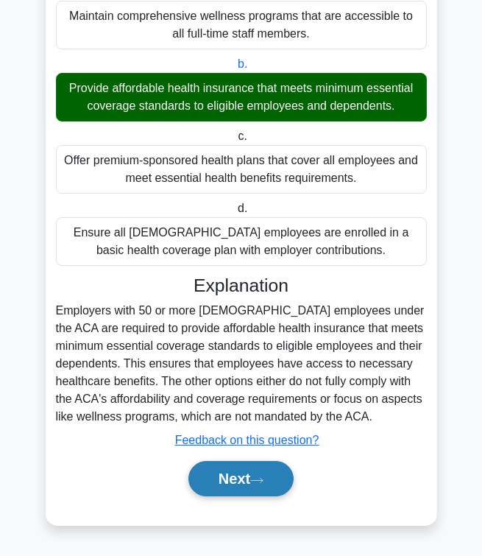
click at [243, 485] on button "Next" at bounding box center [241, 478] width 105 height 35
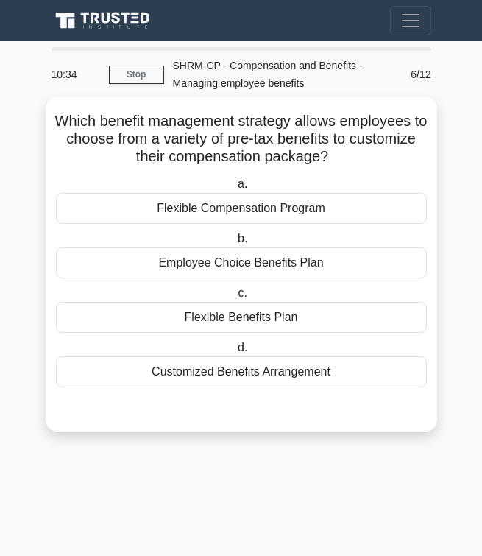
click at [260, 204] on div "Flexible Compensation Program" at bounding box center [241, 208] width 371 height 31
click at [235, 189] on input "a. Flexible Compensation Program" at bounding box center [235, 185] width 0 height 10
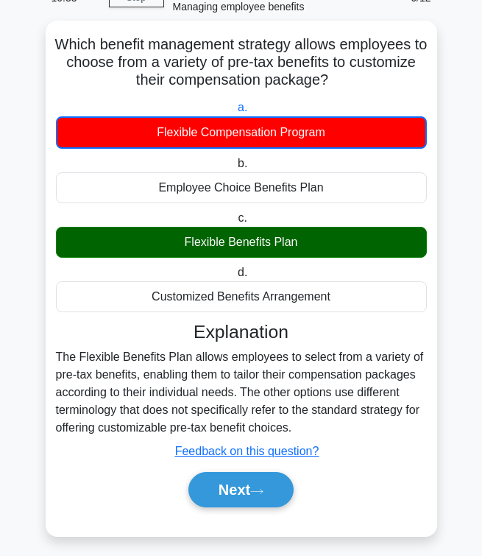
scroll to position [88, 0]
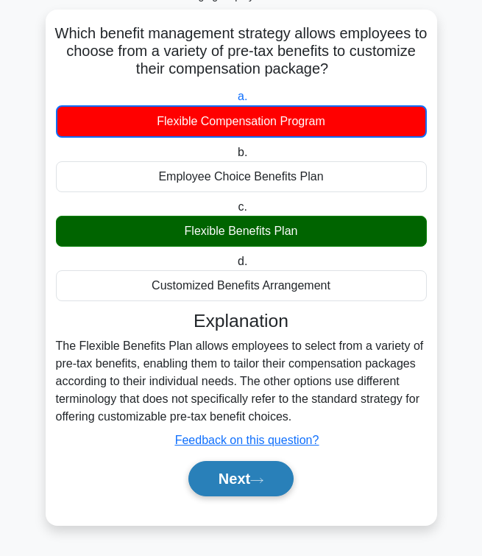
click at [218, 487] on button "Next" at bounding box center [241, 478] width 105 height 35
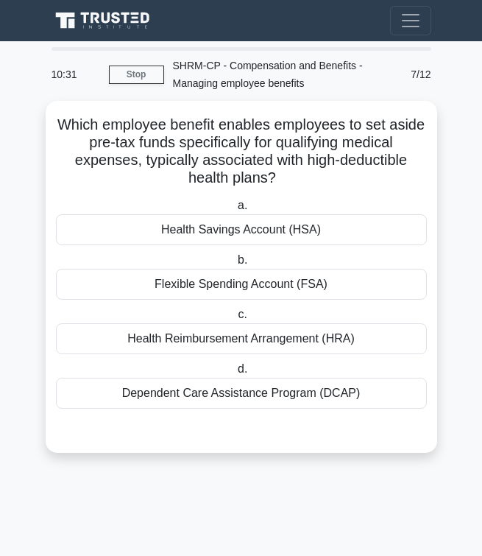
scroll to position [0, 0]
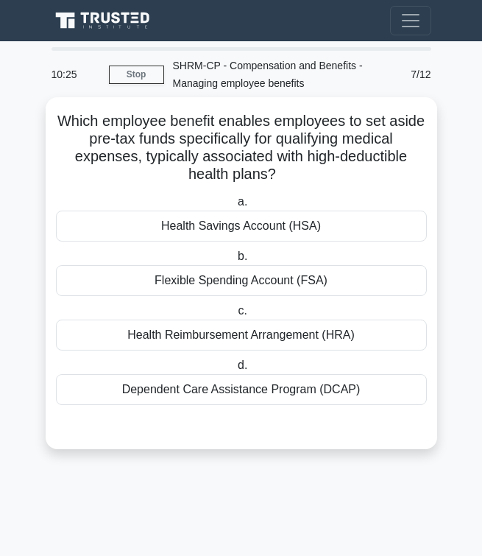
click at [202, 265] on div "Flexible Spending Account (FSA)" at bounding box center [241, 280] width 371 height 31
click at [235, 261] on input "b. Flexible Spending Account (FSA)" at bounding box center [235, 257] width 0 height 10
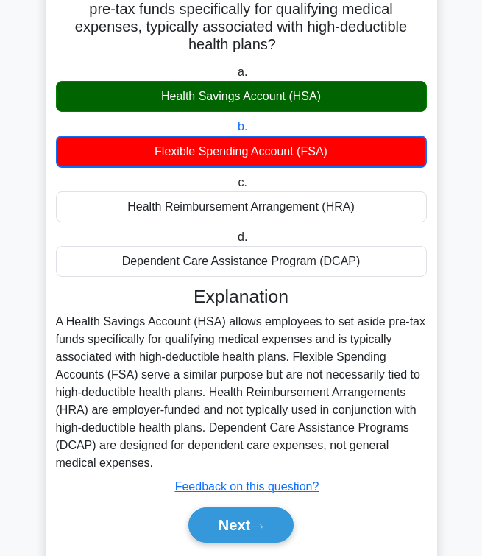
scroll to position [131, 0]
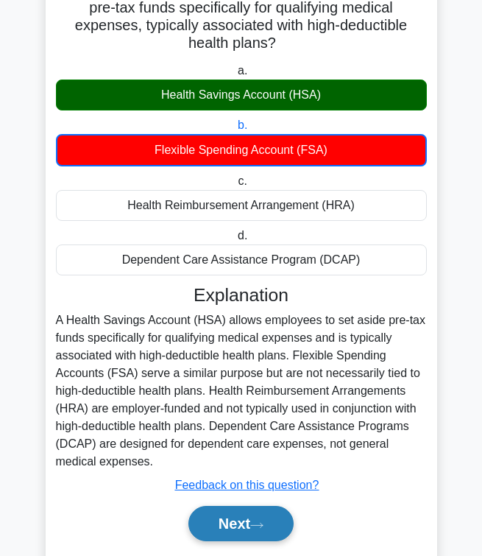
click at [223, 506] on button "Next" at bounding box center [241, 523] width 105 height 35
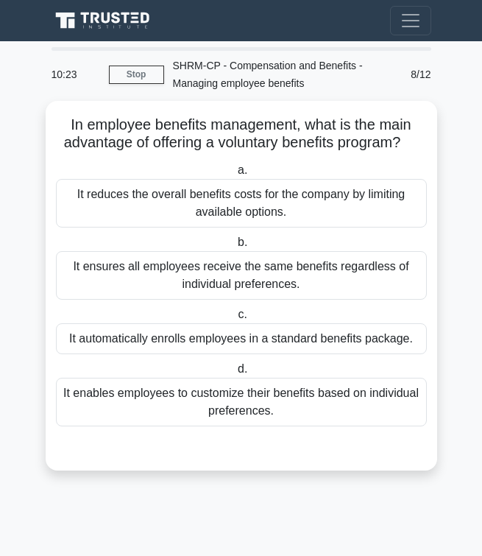
scroll to position [0, 0]
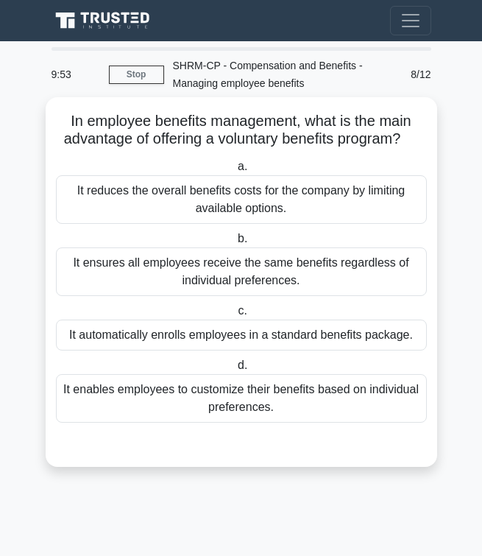
click at [203, 398] on div "It enables employees to customize their benefits based on individual preference…" at bounding box center [241, 398] width 371 height 49
click at [235, 370] on input "d. It enables employees to customize their benefits based on individual prefere…" at bounding box center [235, 366] width 0 height 10
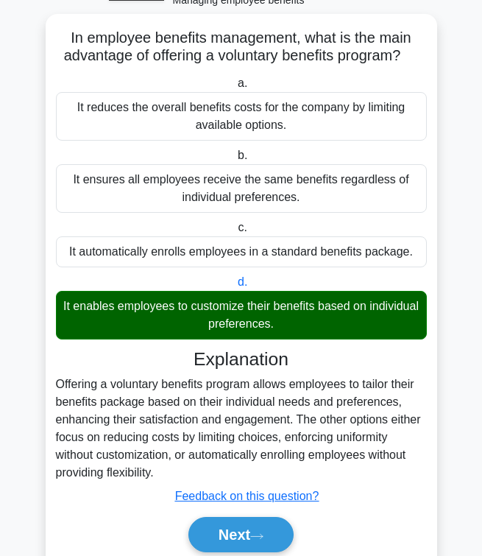
scroll to position [140, 0]
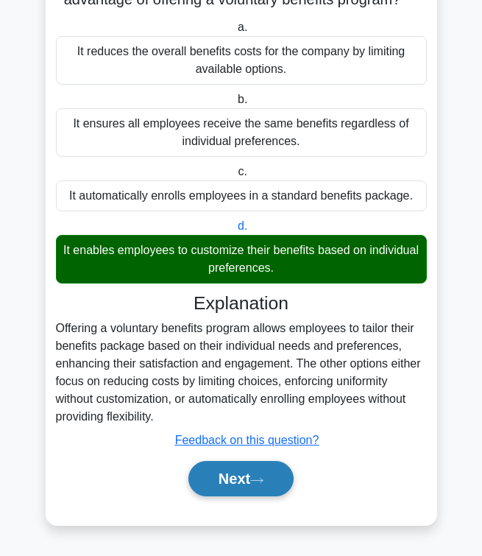
click at [232, 470] on button "Next" at bounding box center [241, 478] width 105 height 35
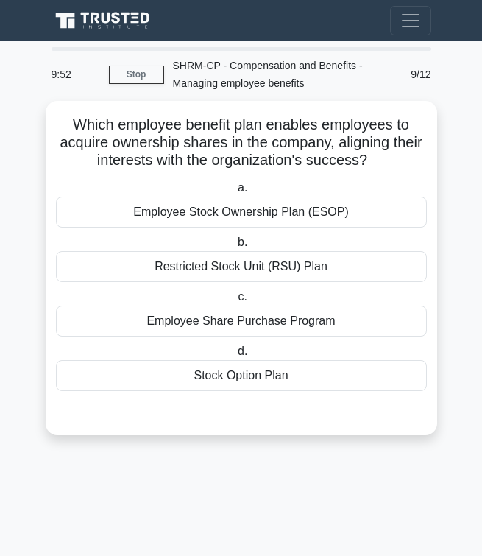
scroll to position [0, 0]
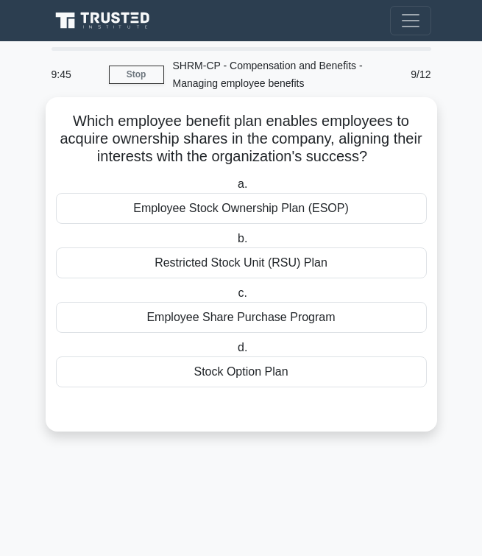
click at [216, 370] on div "Stock Option Plan" at bounding box center [241, 371] width 371 height 31
click at [235, 353] on input "d. Stock Option Plan" at bounding box center [235, 348] width 0 height 10
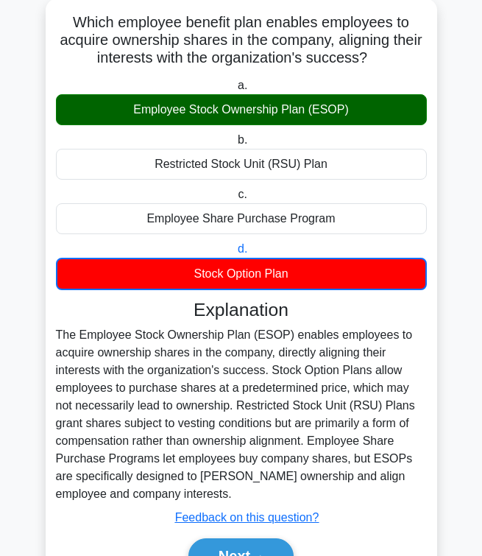
scroll to position [122, 0]
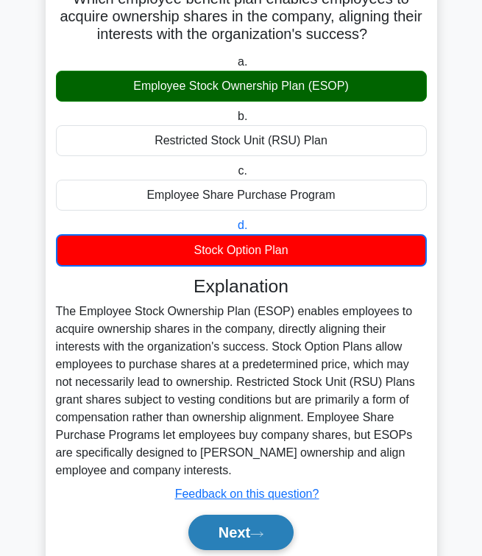
click at [236, 530] on button "Next" at bounding box center [241, 532] width 105 height 35
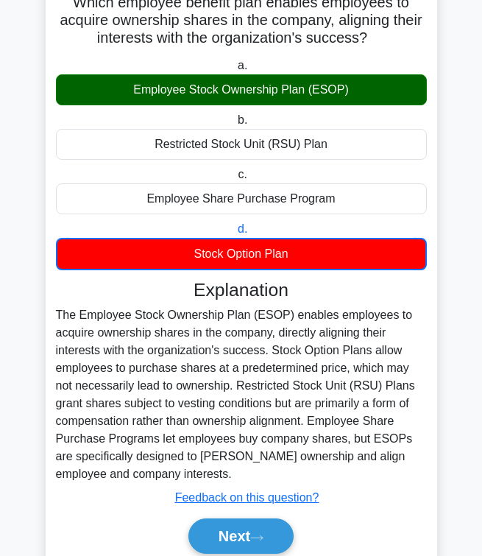
scroll to position [0, 0]
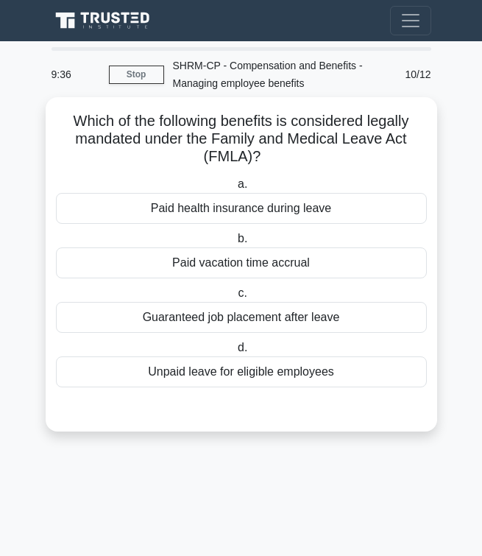
click at [211, 375] on div "Unpaid leave for eligible employees" at bounding box center [241, 371] width 371 height 31
click at [235, 353] on input "d. Unpaid leave for eligible employees" at bounding box center [235, 348] width 0 height 10
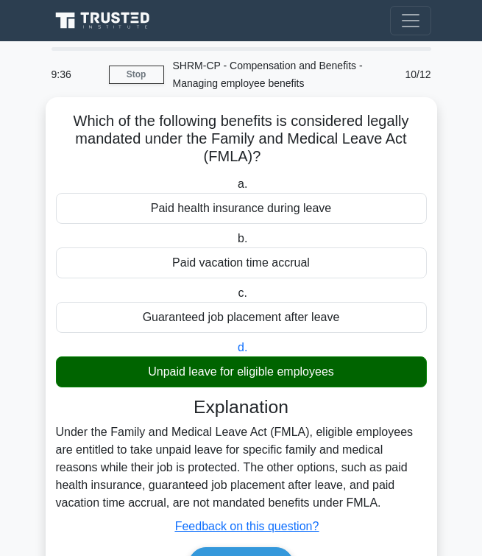
scroll to position [87, 0]
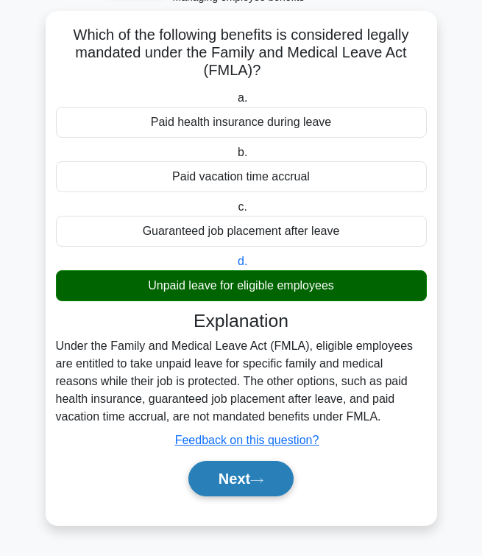
click at [230, 487] on button "Next" at bounding box center [241, 478] width 105 height 35
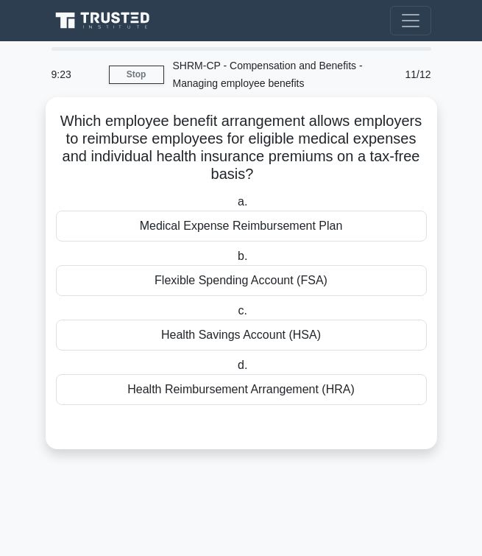
click at [227, 233] on div "Medical Expense Reimbursement Plan" at bounding box center [241, 226] width 371 height 31
click at [235, 207] on input "a. Medical Expense Reimbursement Plan" at bounding box center [235, 202] width 0 height 10
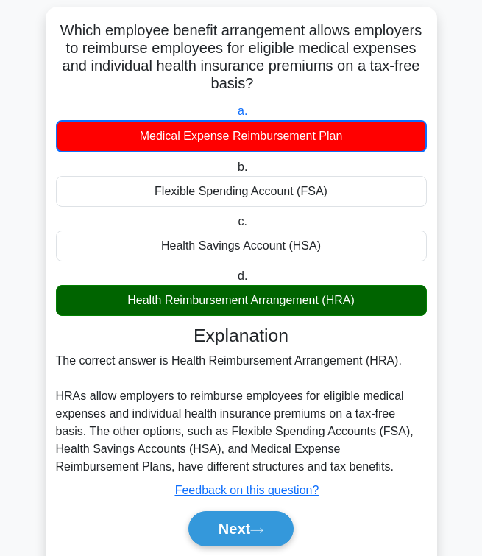
scroll to position [141, 0]
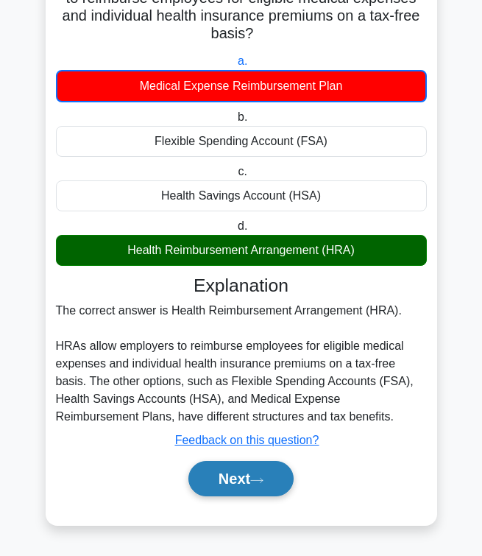
click at [224, 468] on button "Next" at bounding box center [241, 478] width 105 height 35
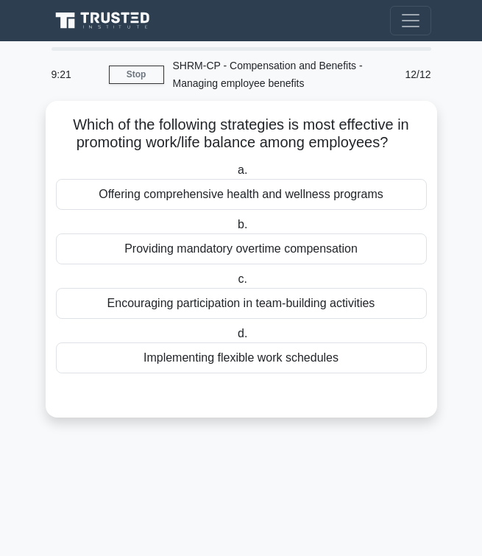
scroll to position [0, 0]
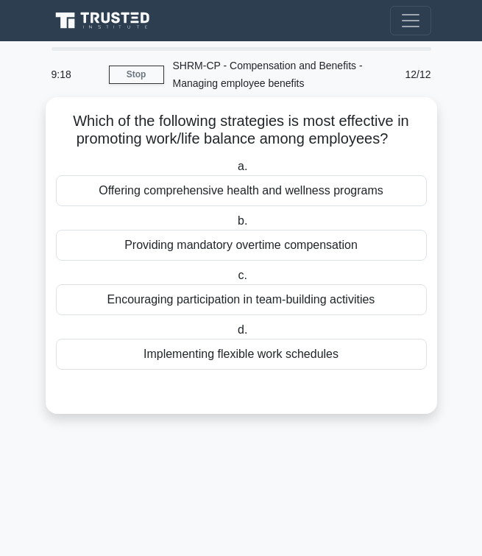
click at [202, 351] on div "Implementing flexible work schedules" at bounding box center [241, 354] width 371 height 31
click at [235, 335] on input "d. Implementing flexible work schedules" at bounding box center [235, 330] width 0 height 10
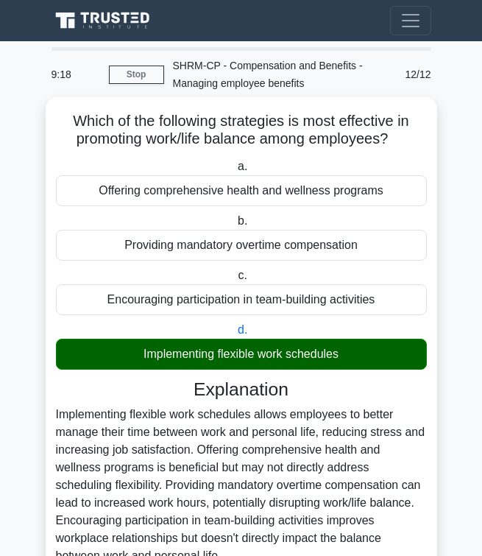
scroll to position [140, 0]
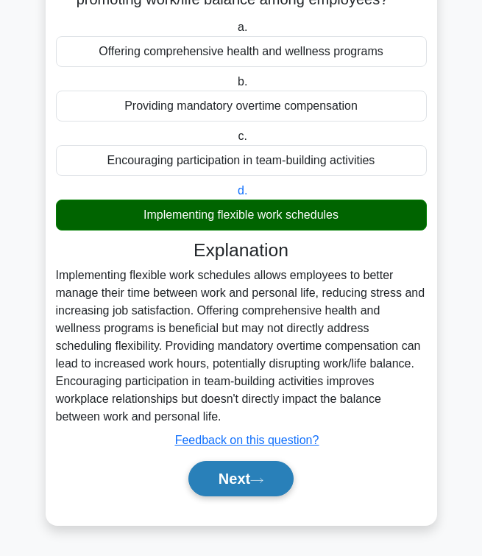
click at [210, 491] on button "Next" at bounding box center [241, 478] width 105 height 35
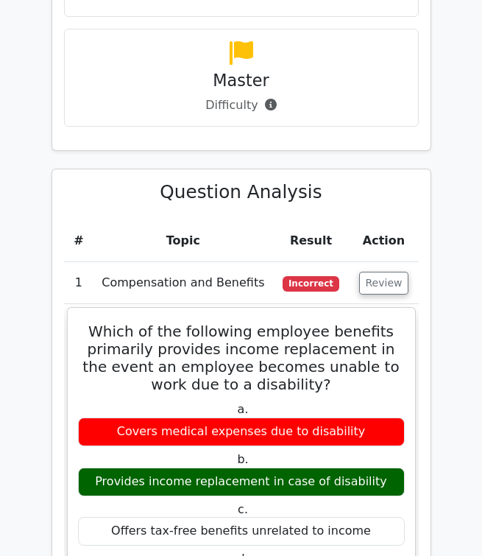
scroll to position [982, 0]
